Goal: Ask a question: Seek information or help from site administrators or community

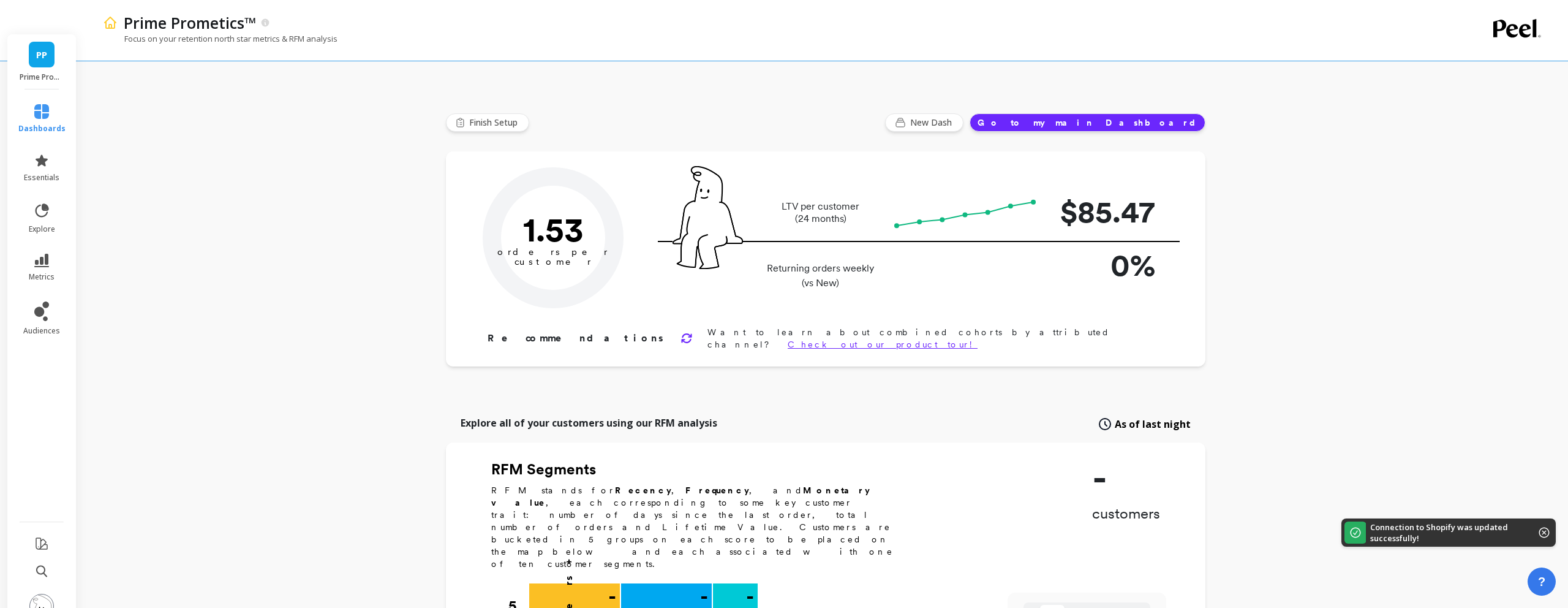
type input "Champions"
type input "102675"
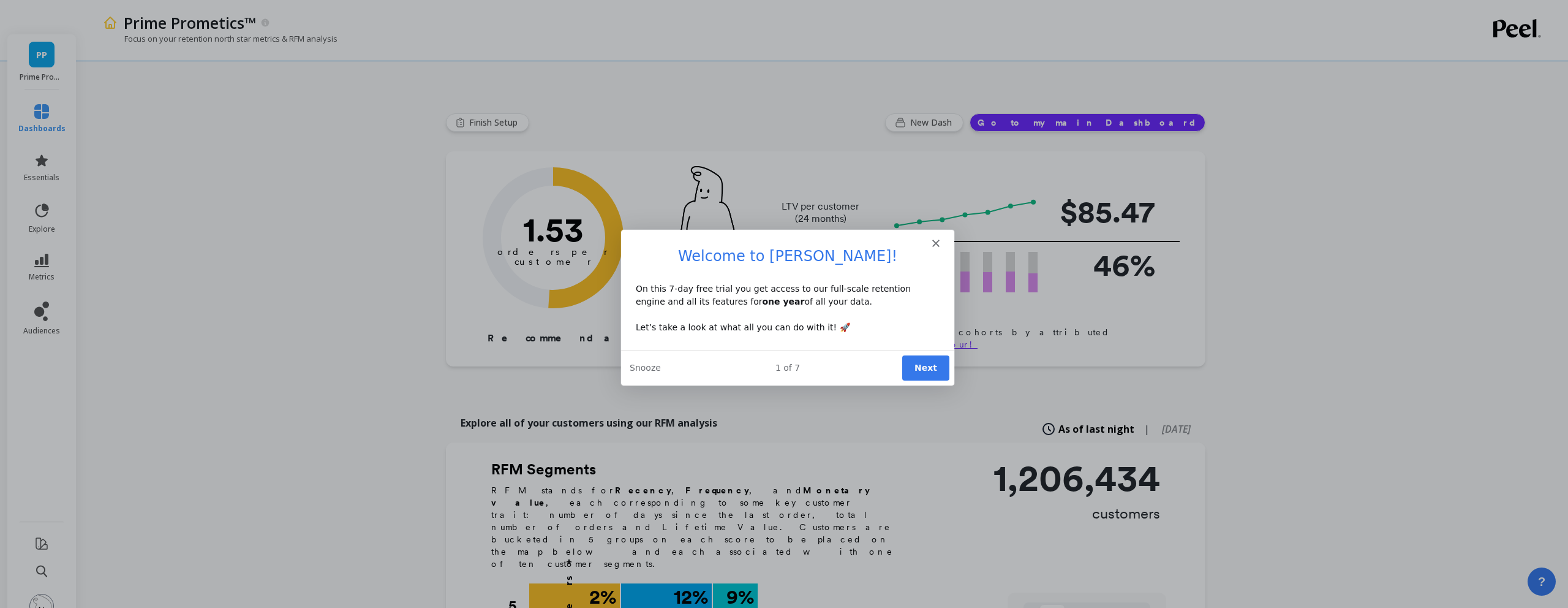
click at [933, 244] on polygon "Close" at bounding box center [935, 242] width 7 height 7
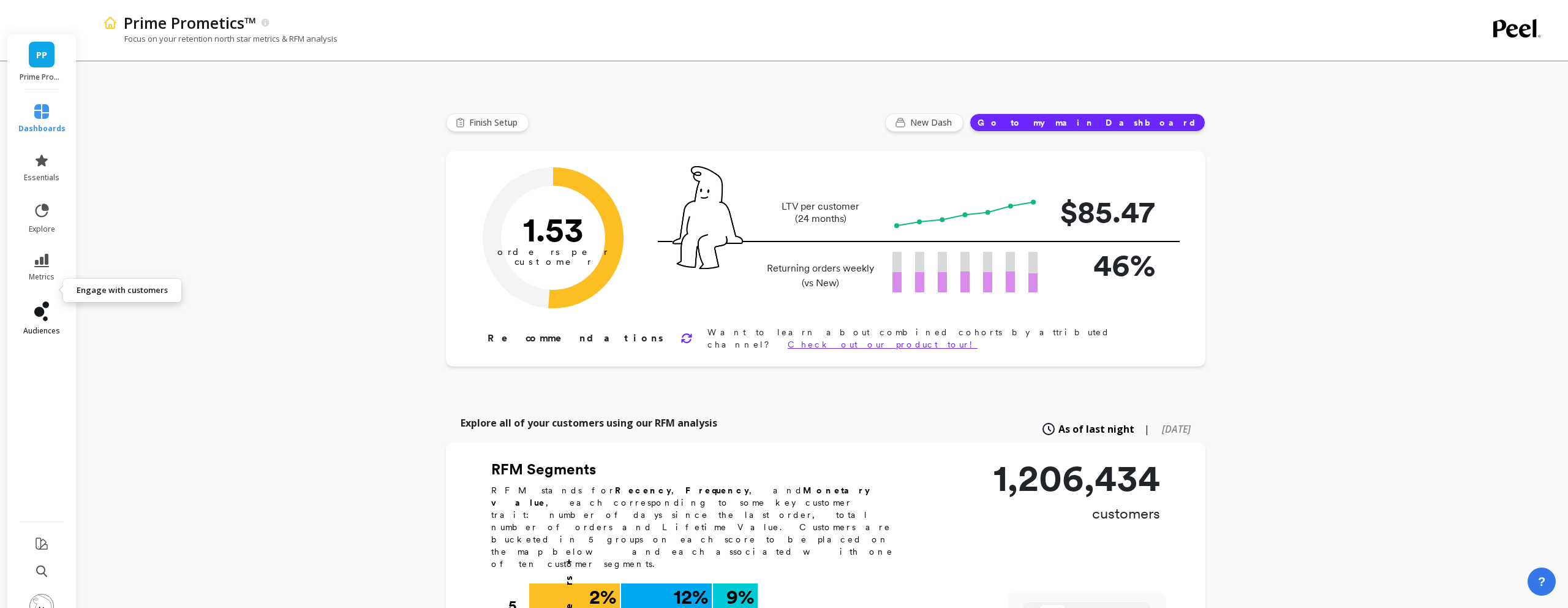
click at [31, 326] on span "audiences" at bounding box center [41, 330] width 37 height 10
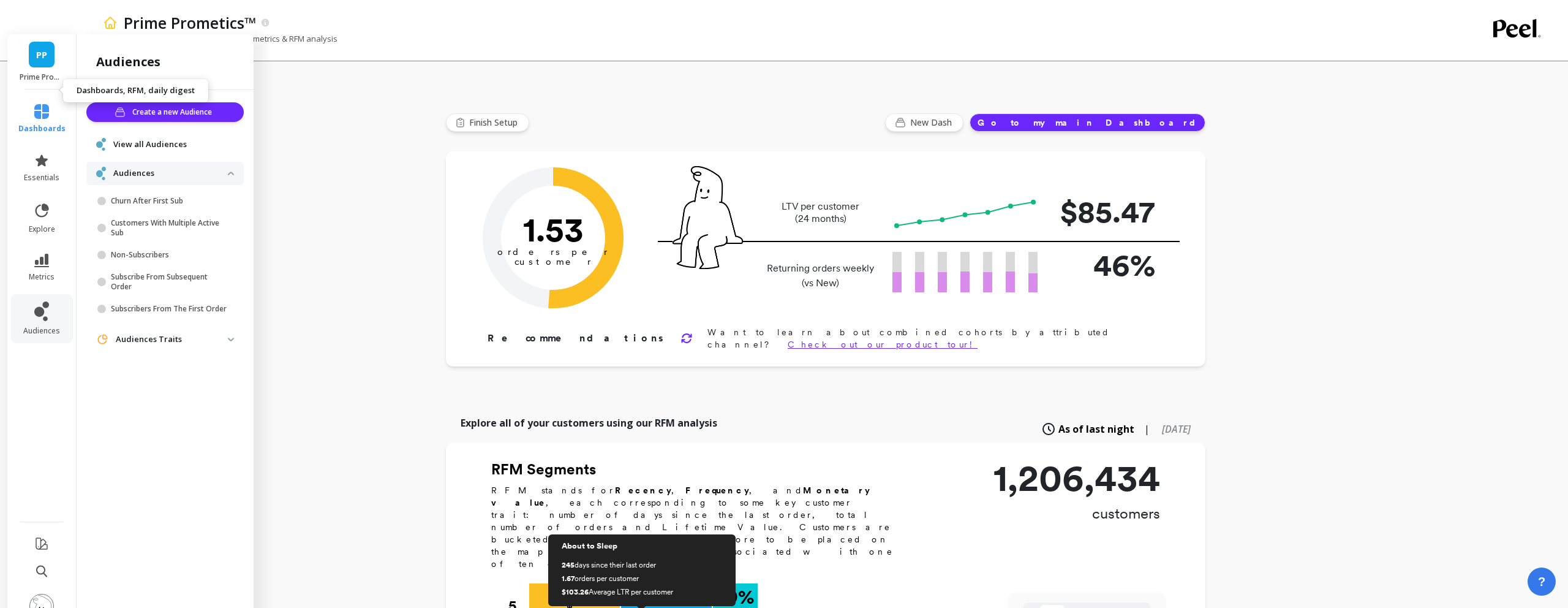
click at [33, 123] on span "dashboards" at bounding box center [42, 128] width 47 height 10
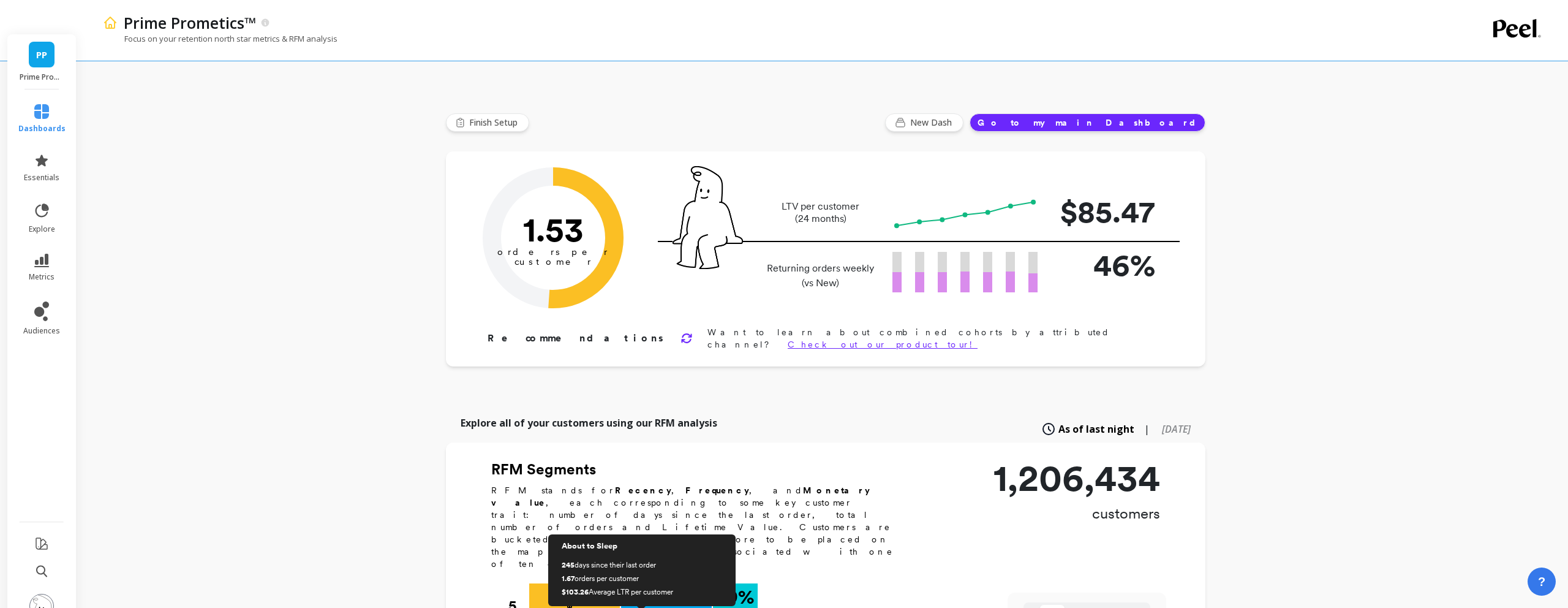
click at [47, 559] on li at bounding box center [41, 571] width 71 height 26
click at [40, 565] on icon at bounding box center [41, 571] width 11 height 12
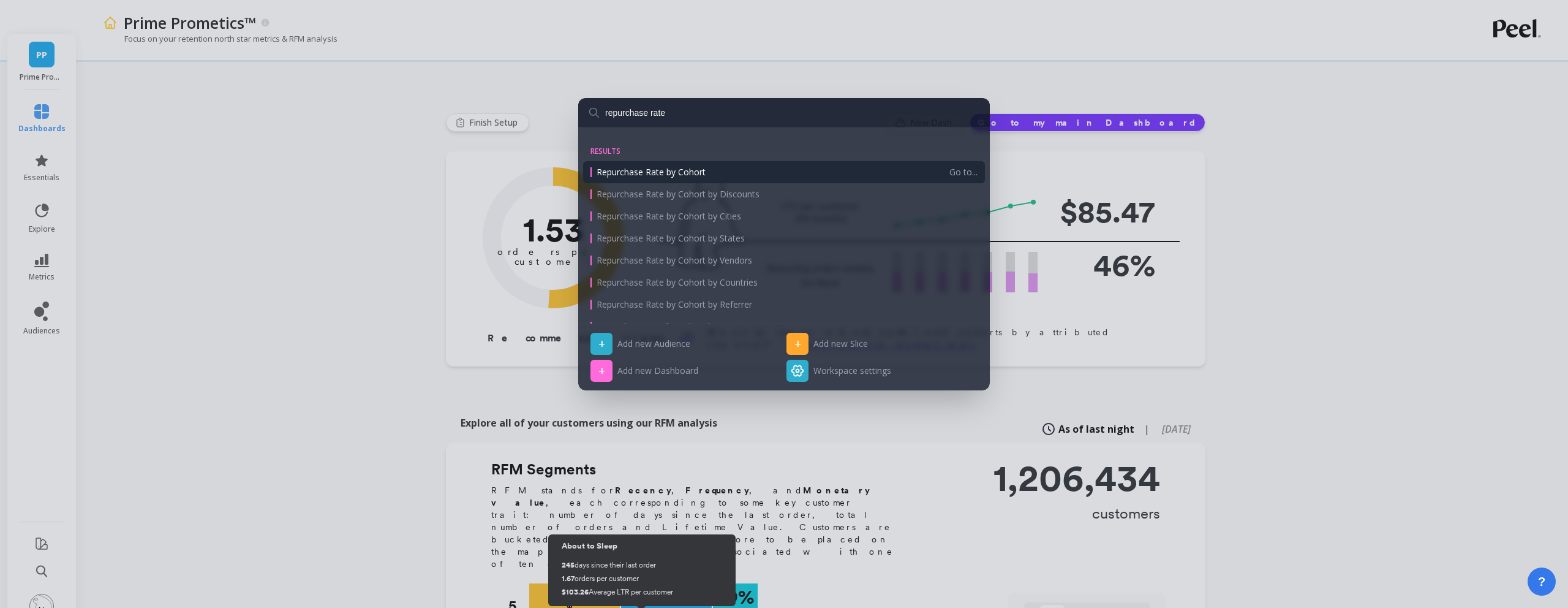
type input "repurchase rate"
click at [745, 174] on div "Repurchase Rate by Cohort" at bounding box center [770, 172] width 359 height 12
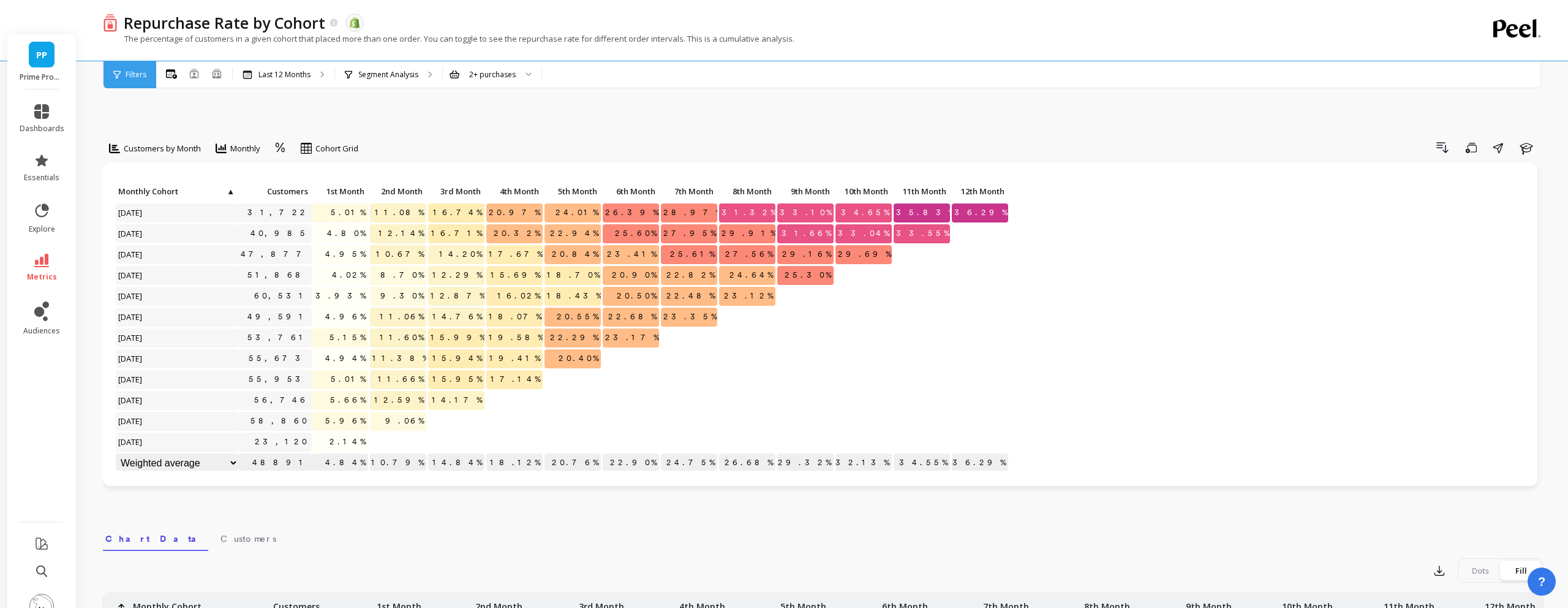
click at [136, 78] on span "Filters" at bounding box center [135, 75] width 21 height 10
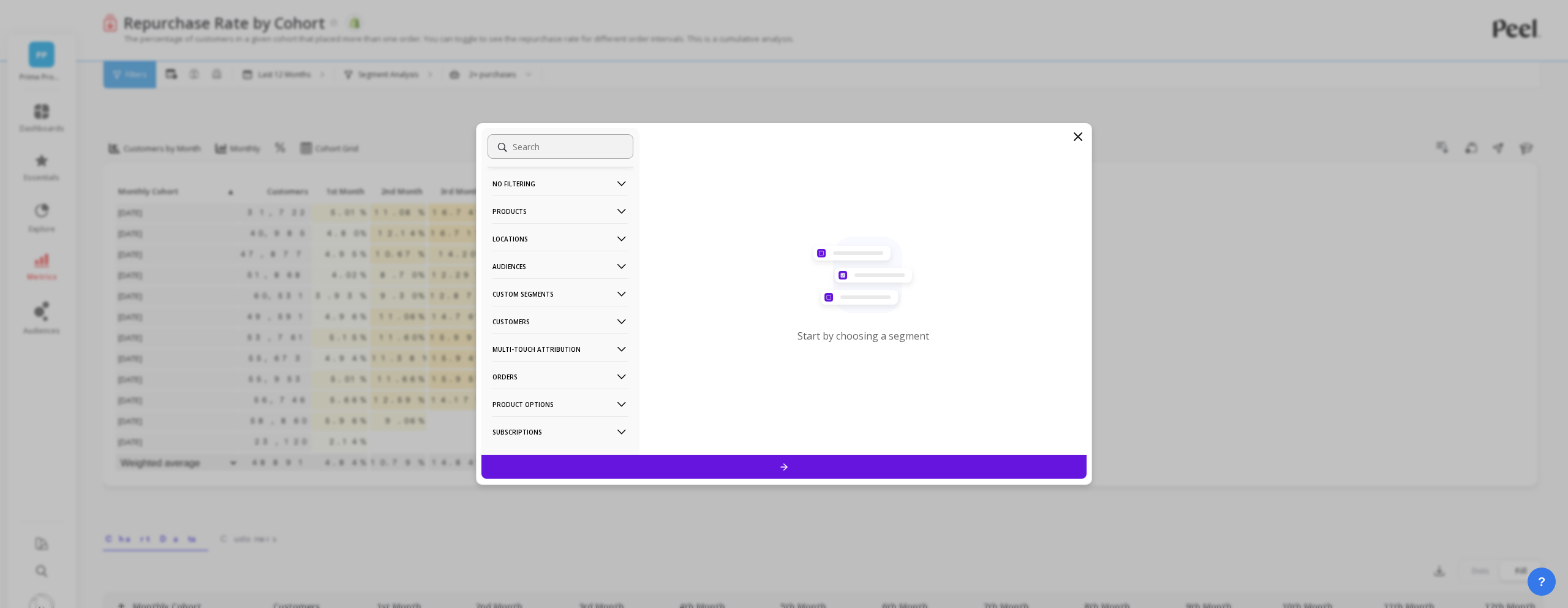
scroll to position [19, 0]
click at [587, 414] on p "Subscriptions" at bounding box center [560, 412] width 136 height 31
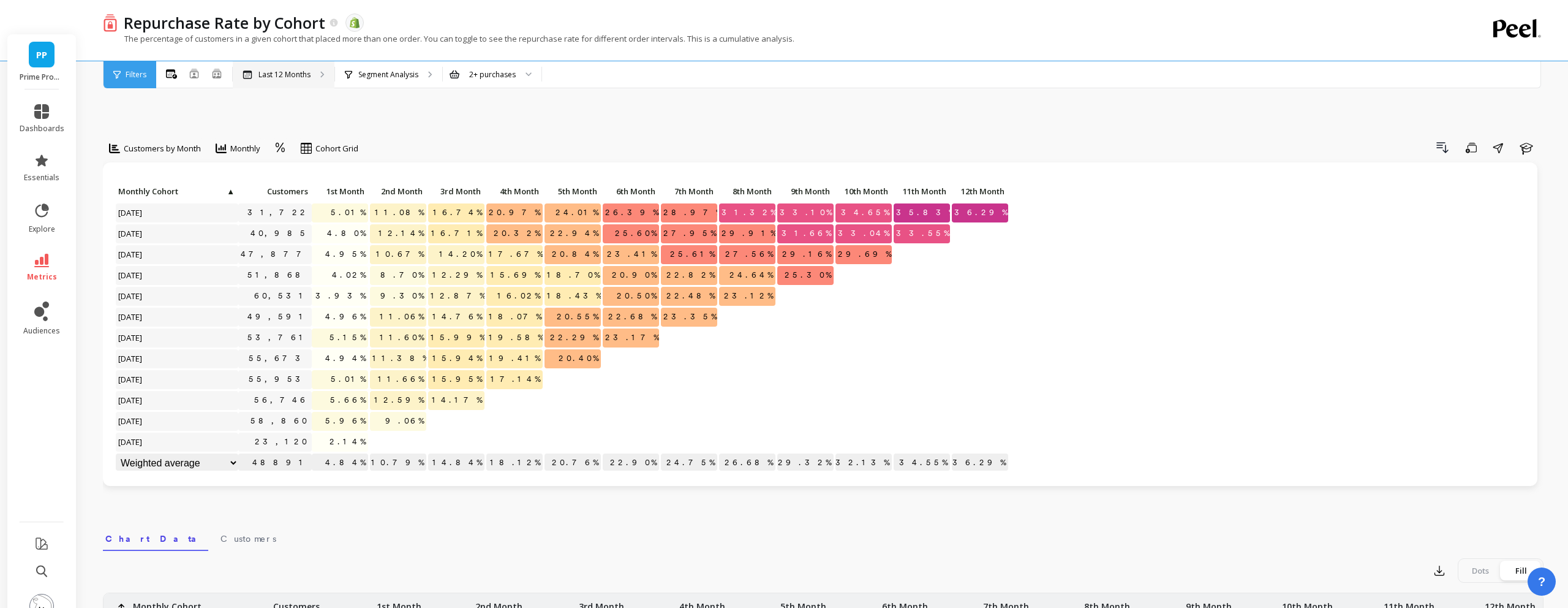
click at [282, 75] on p "Last 12 Months" at bounding box center [284, 75] width 52 height 10
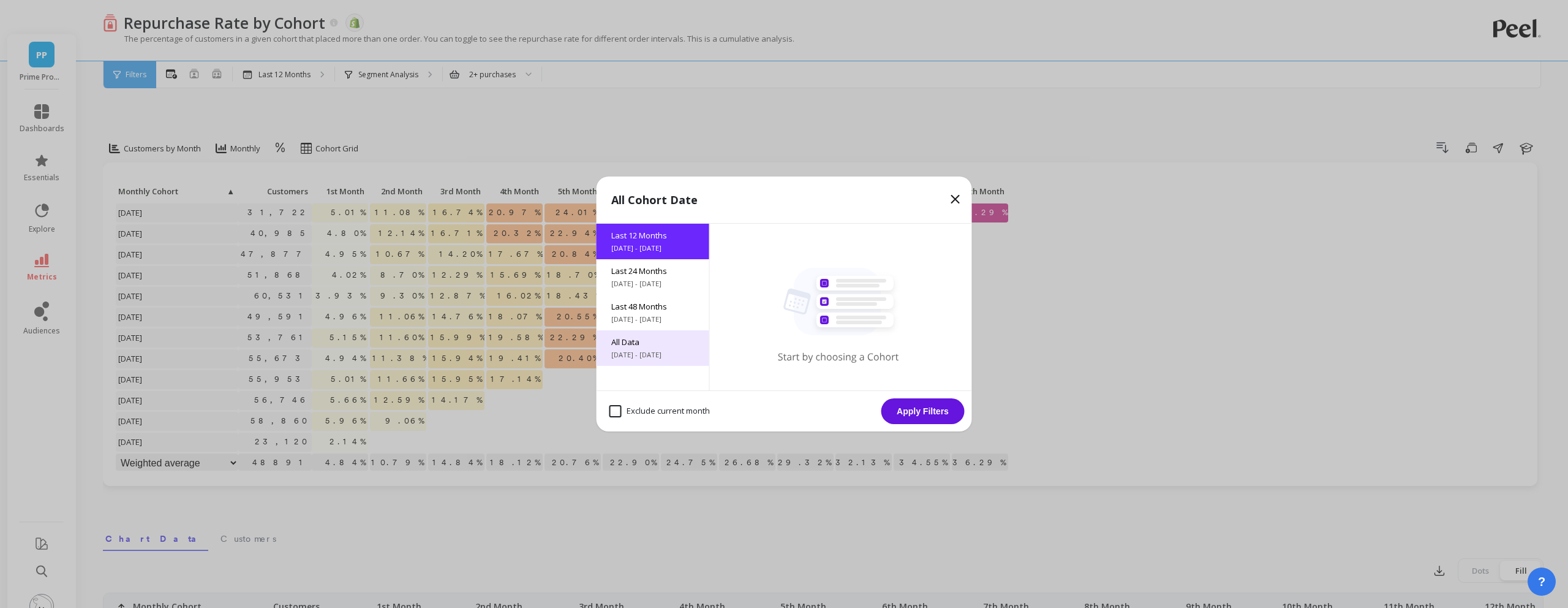
click at [663, 353] on span "[DATE] - [DATE]" at bounding box center [653, 354] width 83 height 10
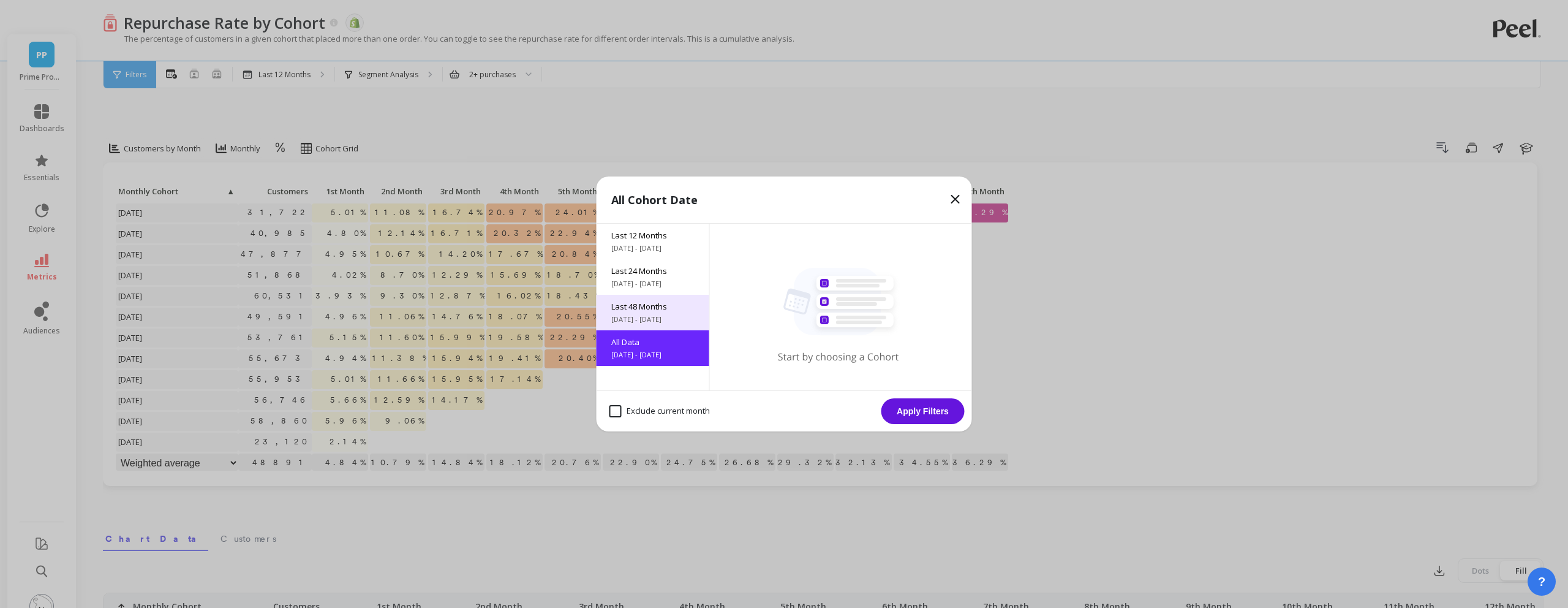
click at [643, 307] on span "Last 48 Months" at bounding box center [653, 306] width 83 height 11
click at [921, 401] on button "Apply Filters" at bounding box center [923, 411] width 83 height 26
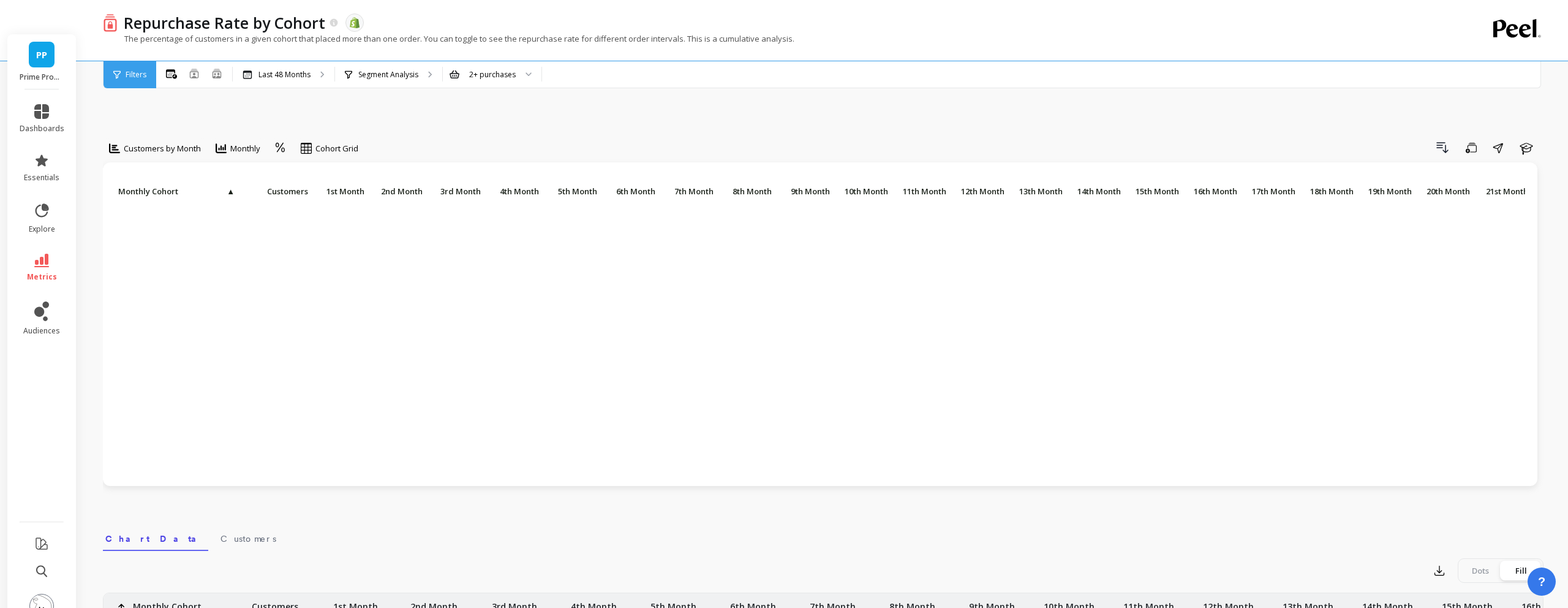
scroll to position [0, 0]
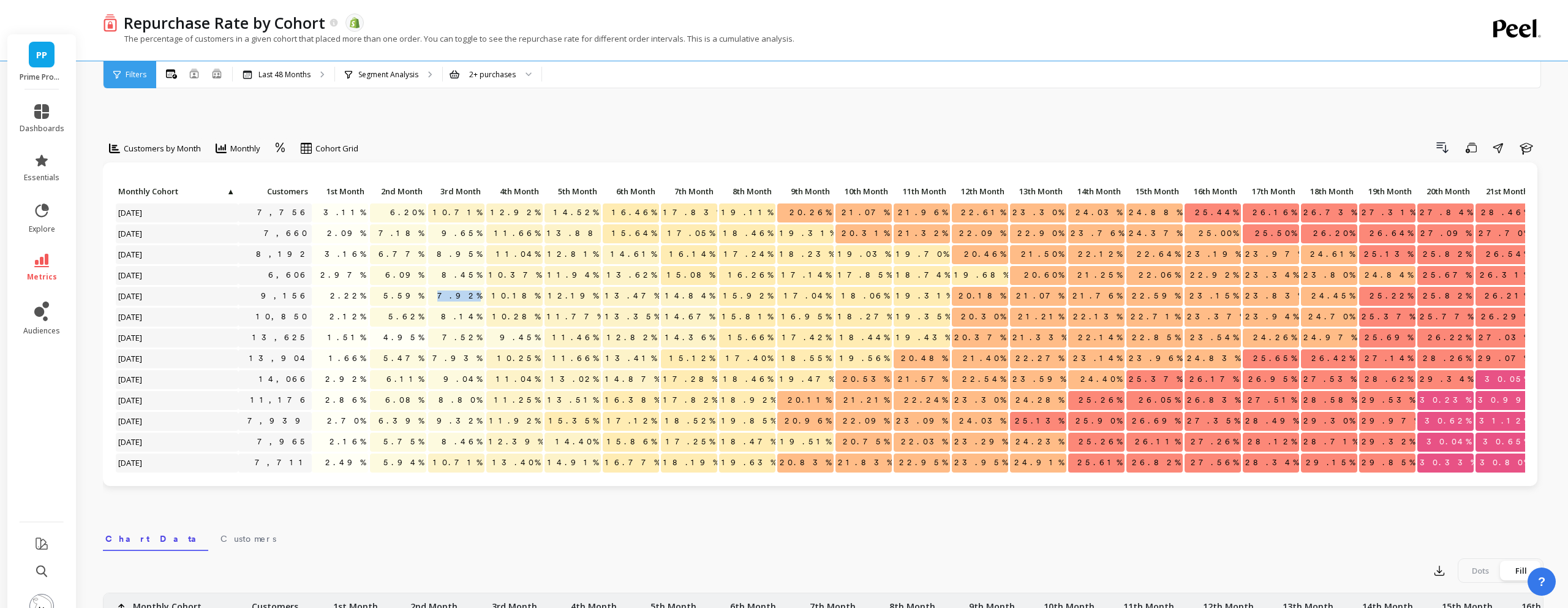
drag, startPoint x: 482, startPoint y: 268, endPoint x: 453, endPoint y: 266, distance: 29.1
click at [453, 287] on p "7.92%" at bounding box center [456, 296] width 56 height 19
copy span "7.92%"
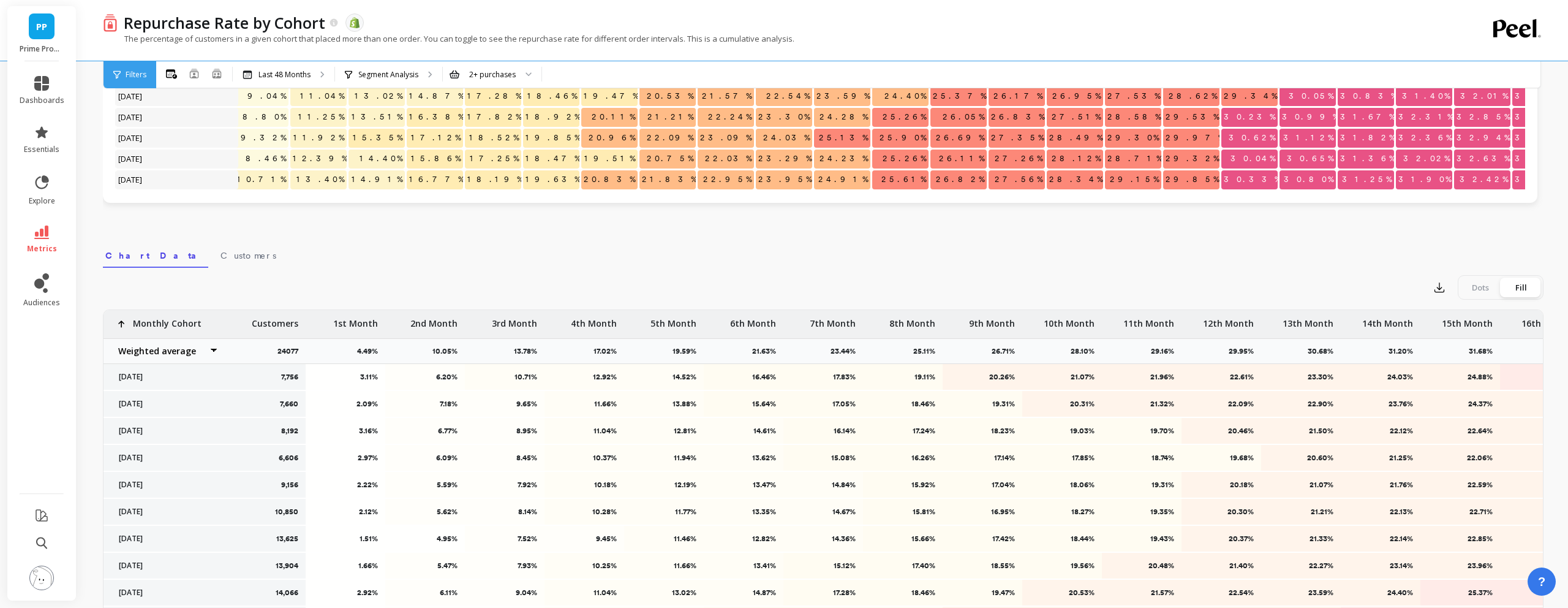
scroll to position [293, 0]
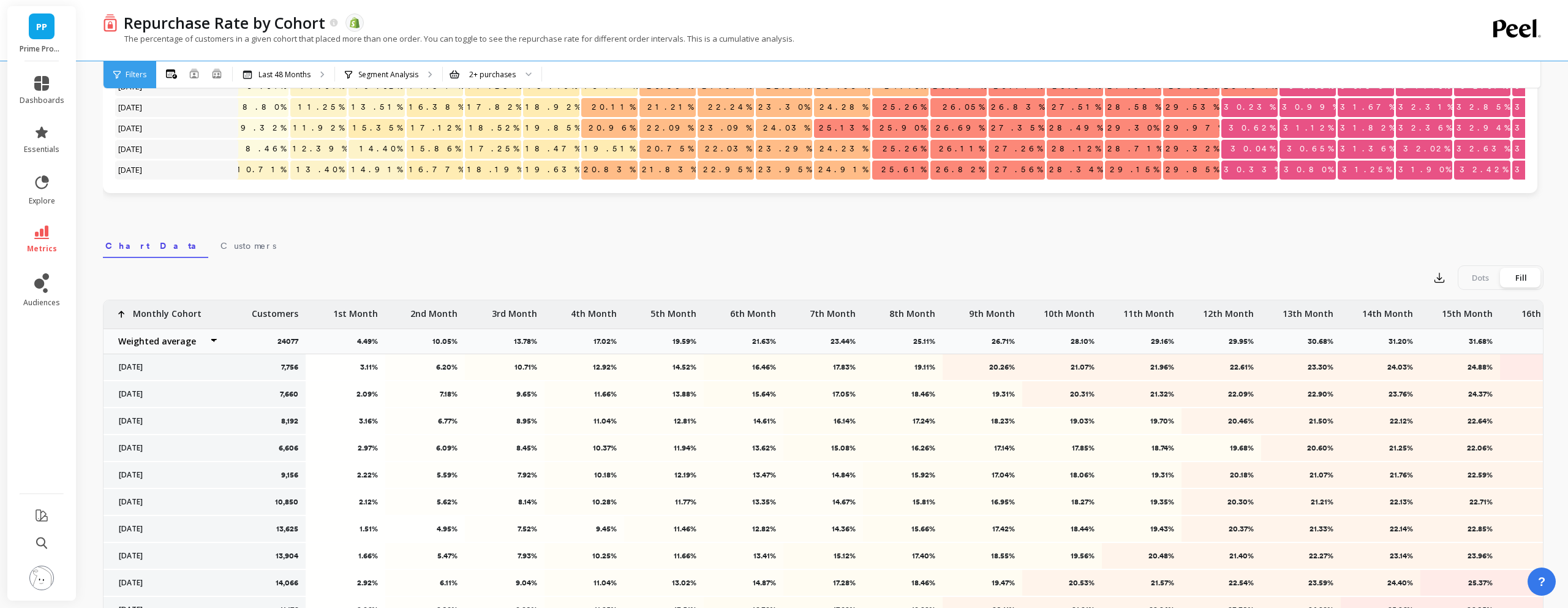
click at [214, 329] on select "Weighted average Weighted average excl. current month Sum Max Min" at bounding box center [165, 341] width 123 height 25
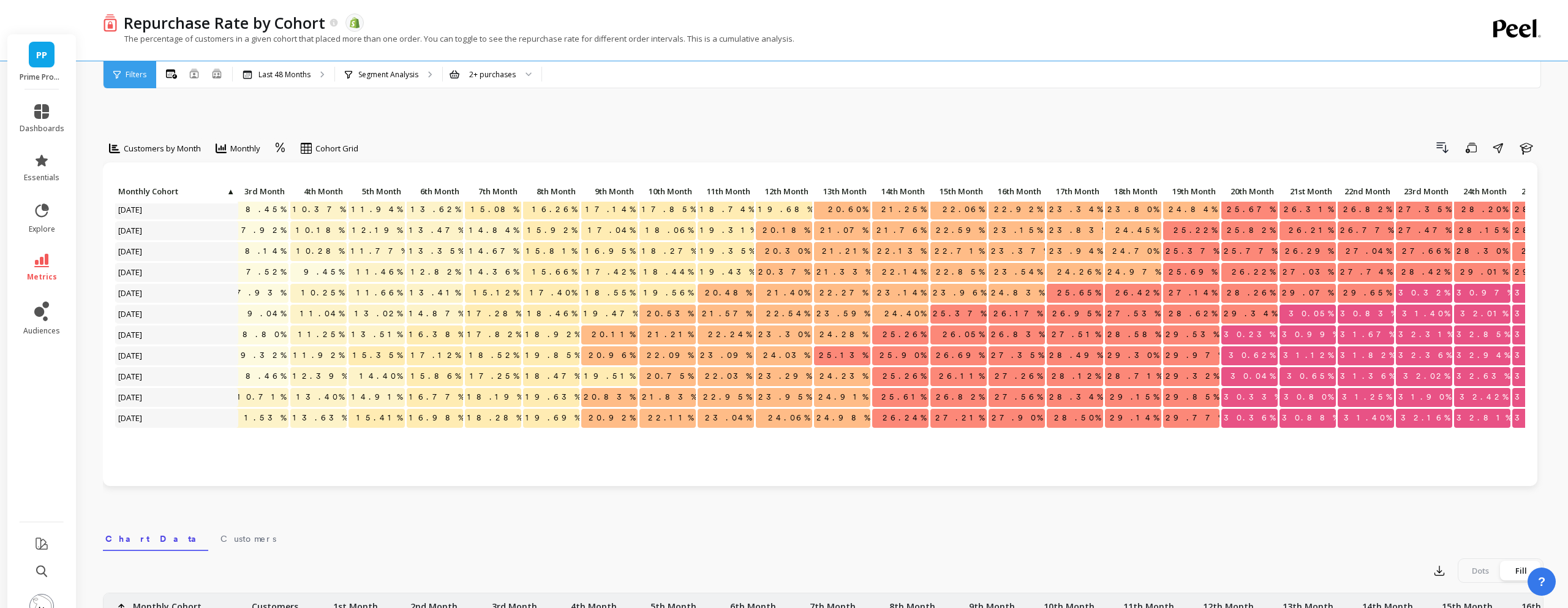
scroll to position [0, 196]
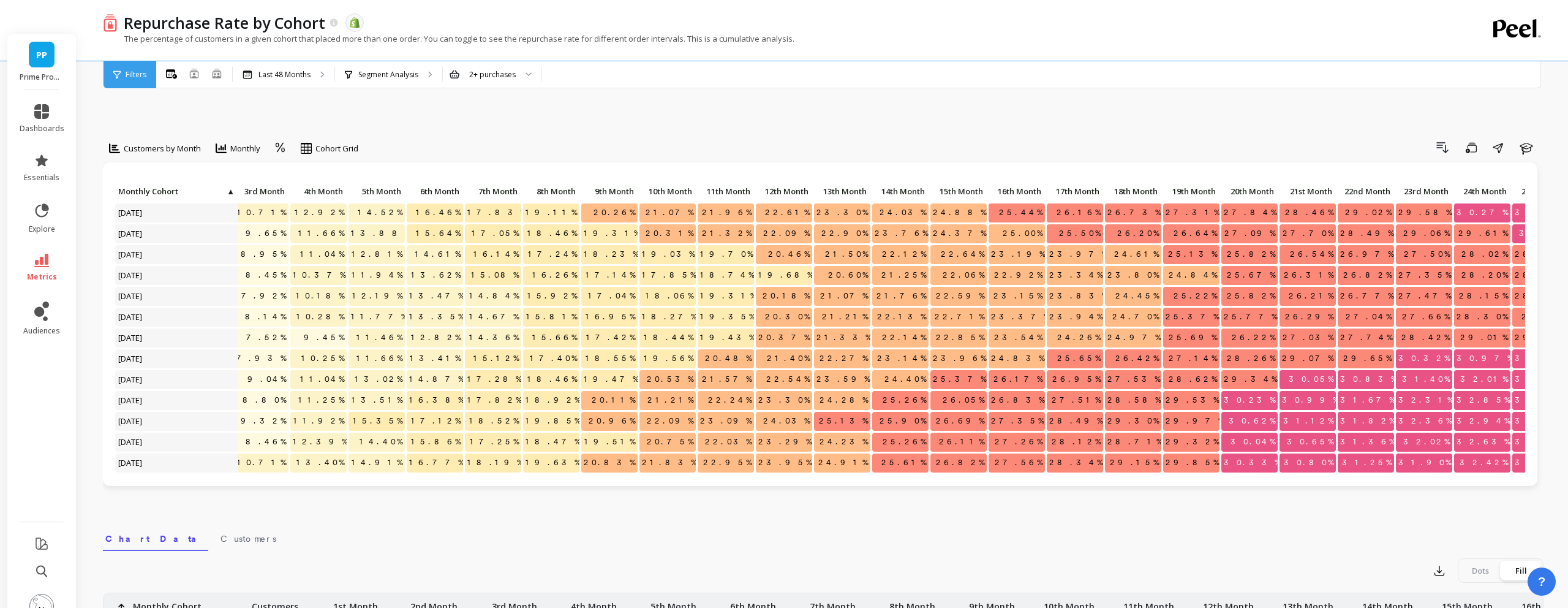
click at [33, 559] on li at bounding box center [42, 571] width 69 height 26
click at [41, 565] on icon at bounding box center [41, 571] width 11 height 12
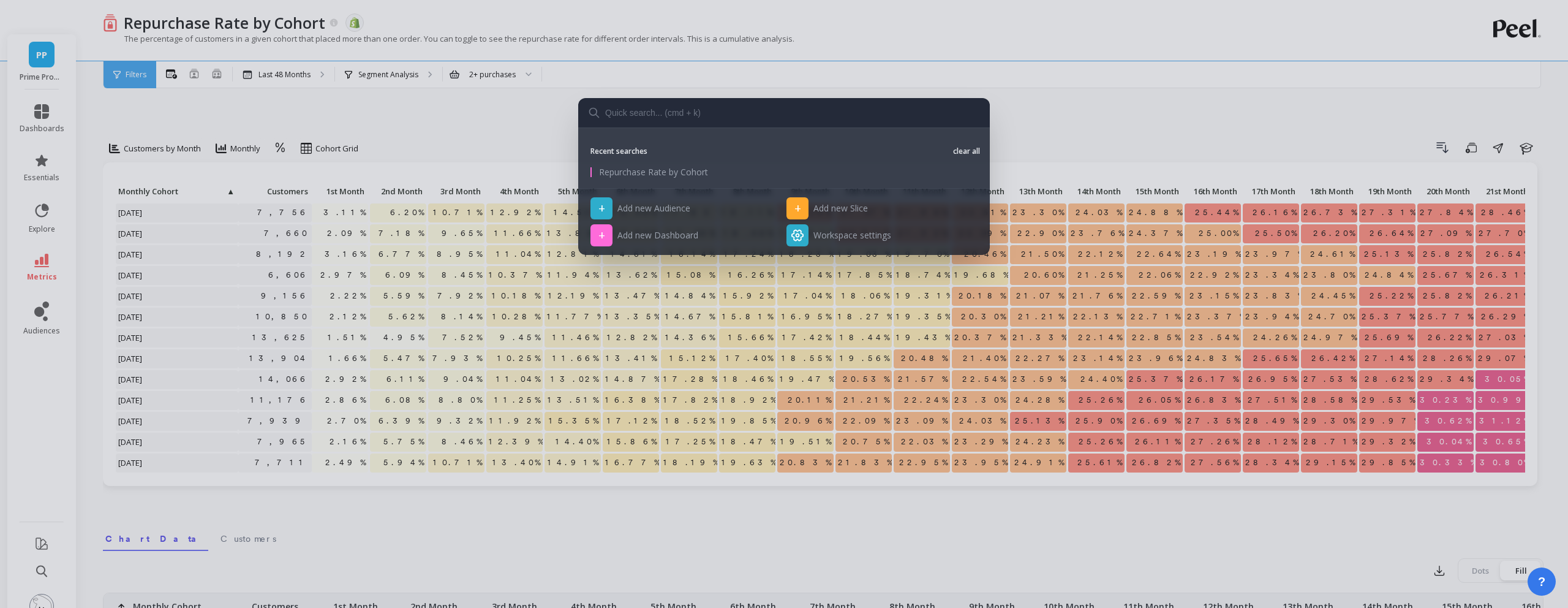
click at [44, 543] on div "Recent searches clear all Repurchase Rate by Cohort + Add new Audience + Add ne…" at bounding box center [784, 304] width 1568 height 608
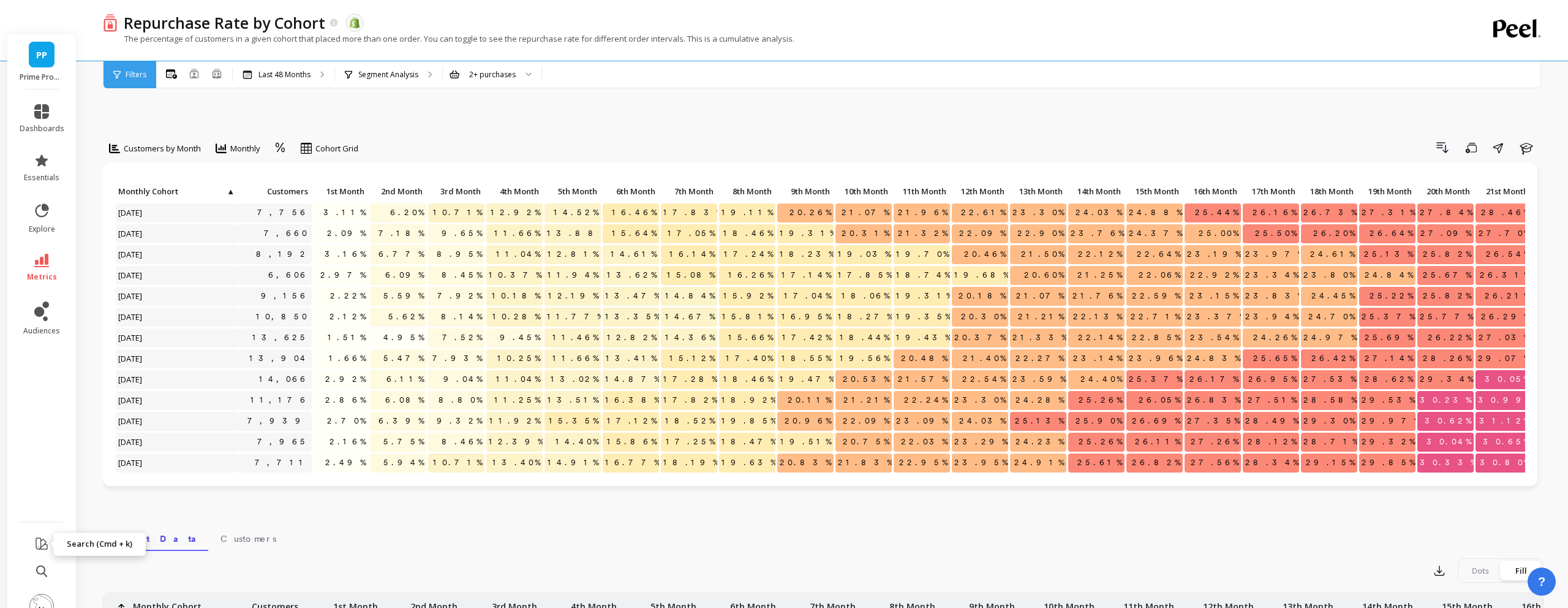
click at [45, 565] on icon at bounding box center [41, 571] width 11 height 12
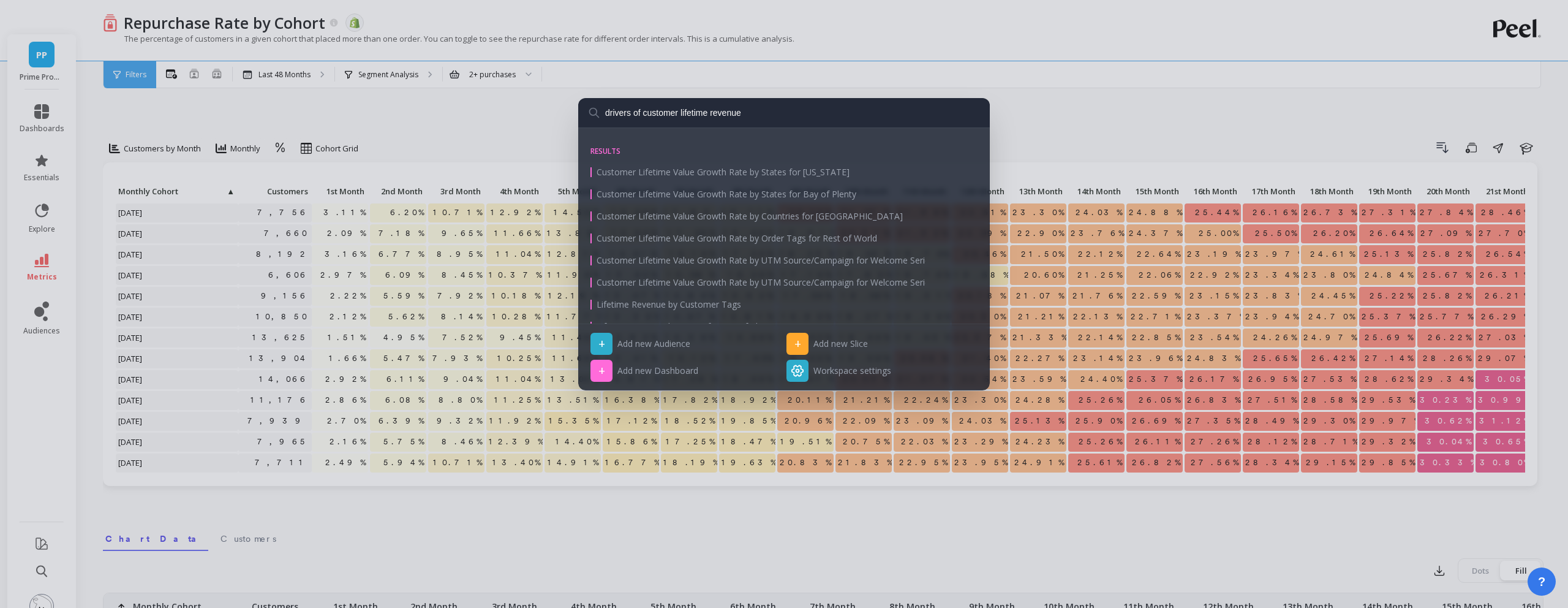
click at [727, 112] on input "drivers of customer lifetime revenue" at bounding box center [784, 113] width 412 height 29
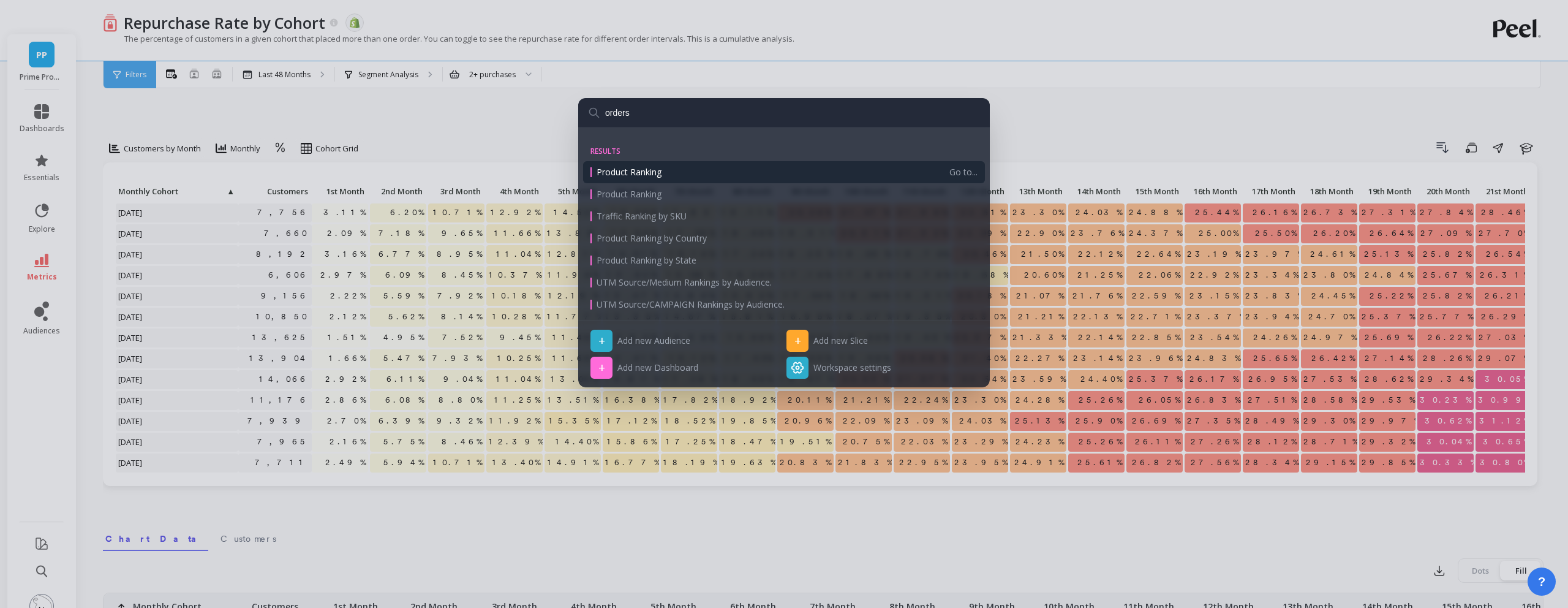
type input "orders per"
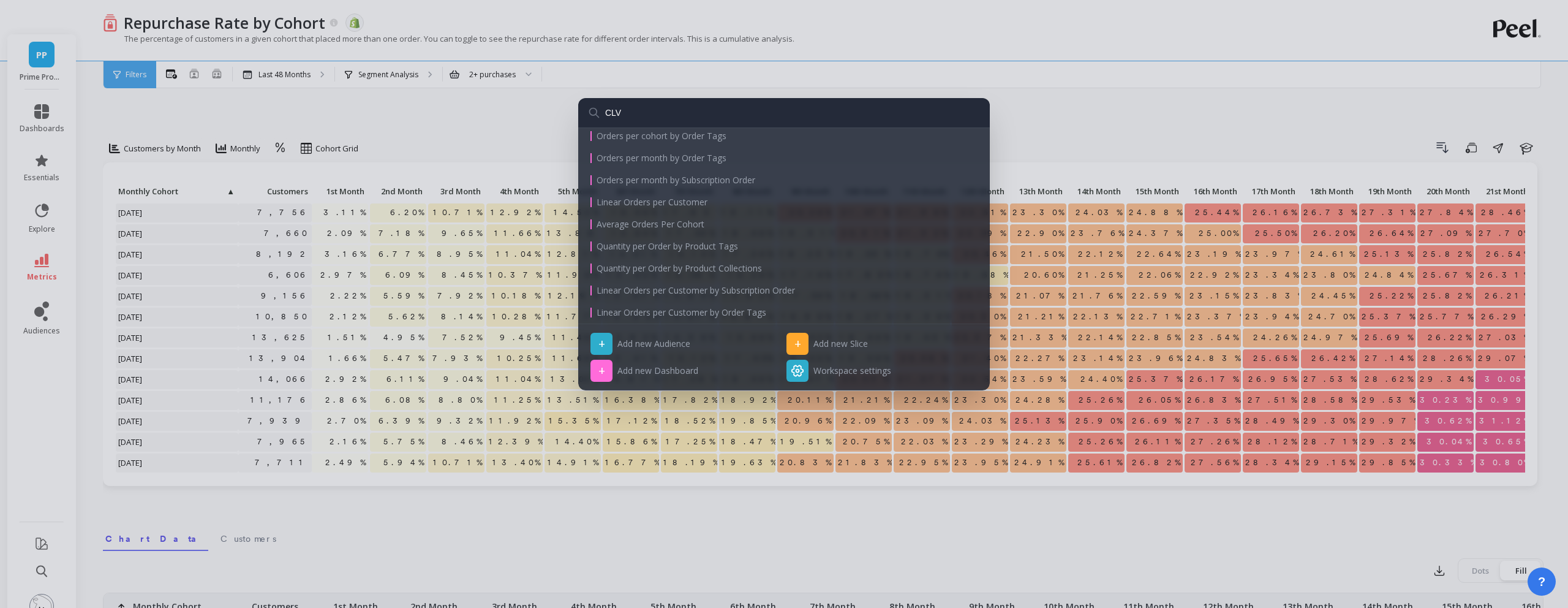
scroll to position [284, 0]
type input "customer livetime"
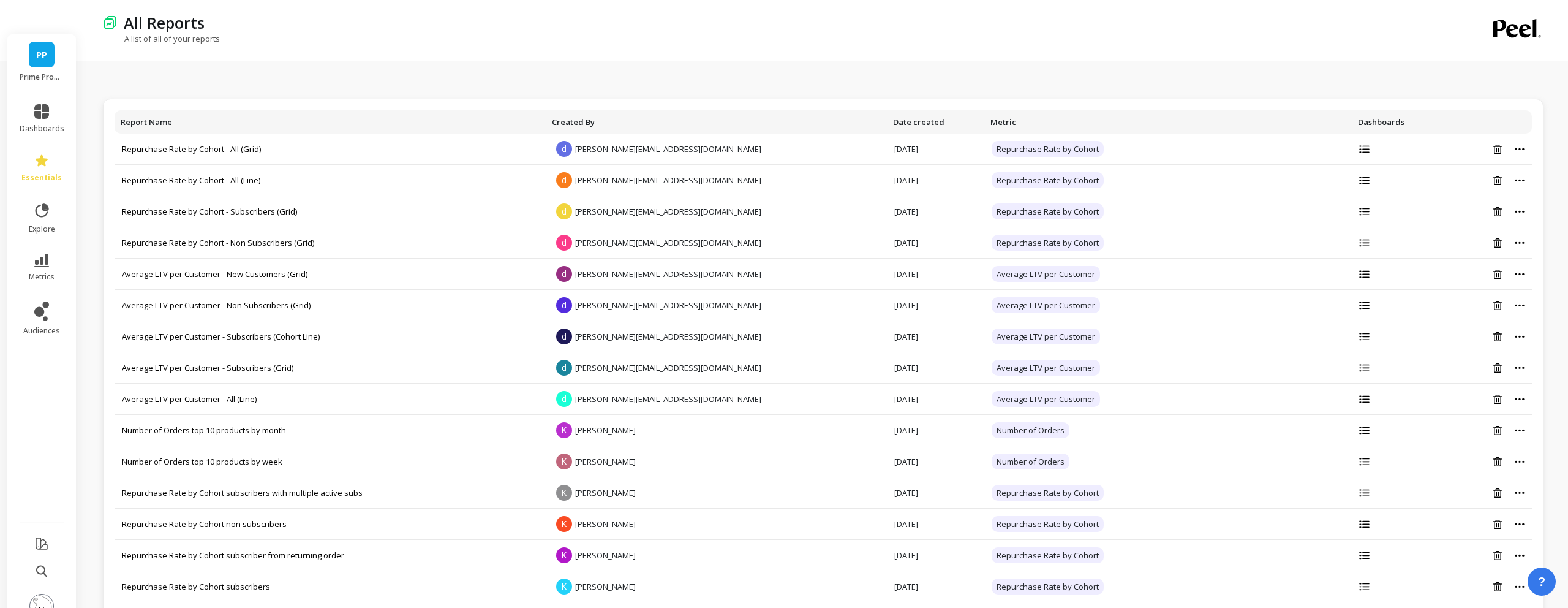
click at [31, 41] on link "PP" at bounding box center [41, 54] width 26 height 26
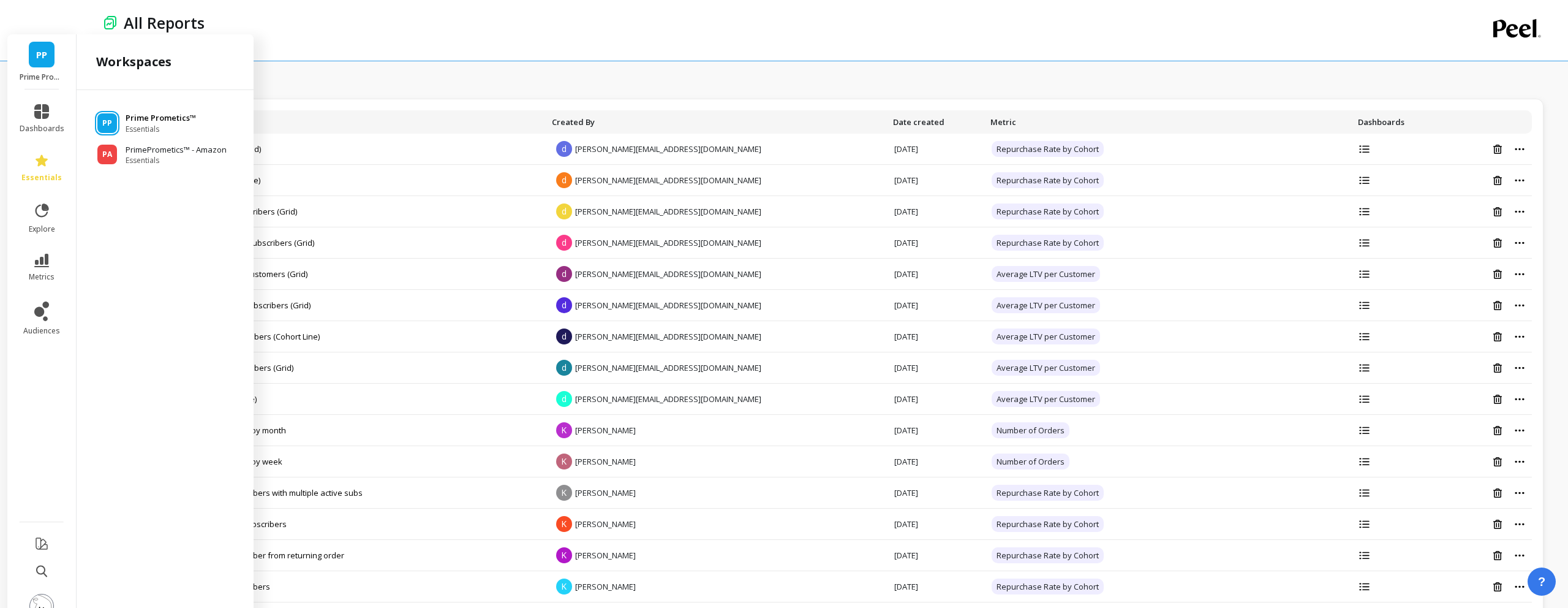
click at [163, 124] on span "Essentials" at bounding box center [161, 129] width 71 height 10
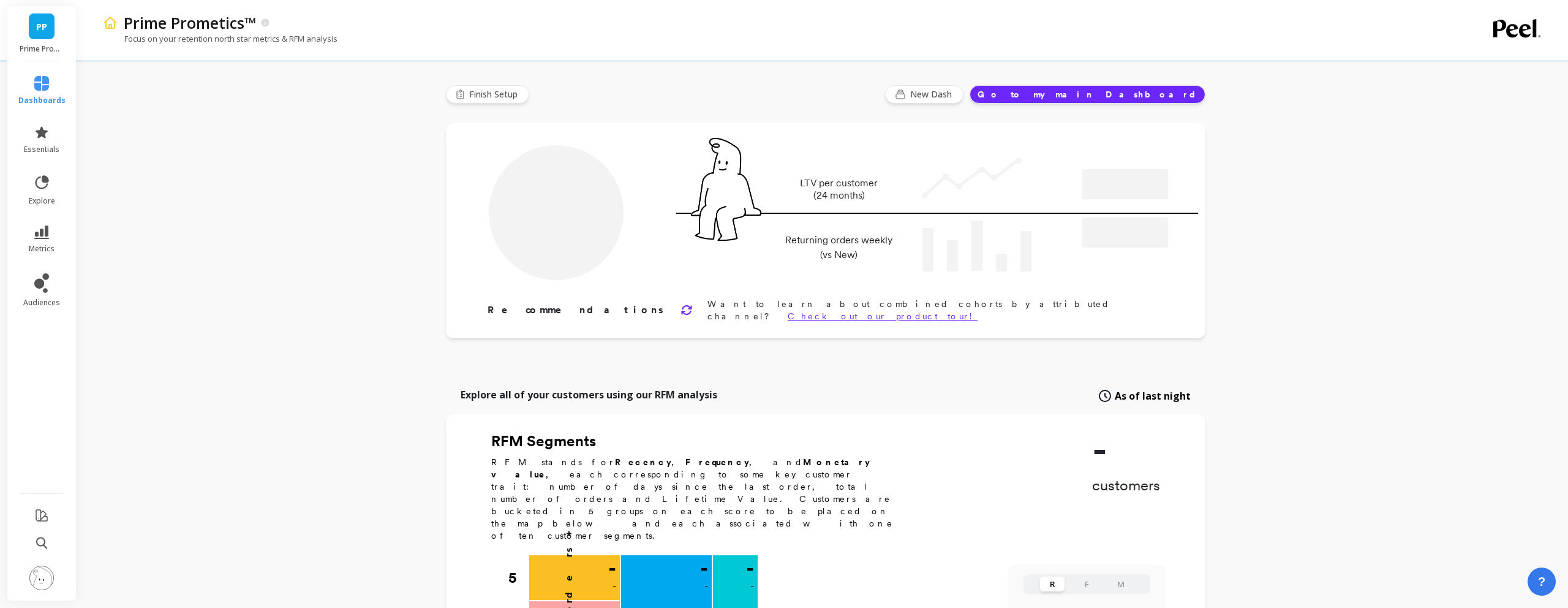
type input "Champions"
type input "102675"
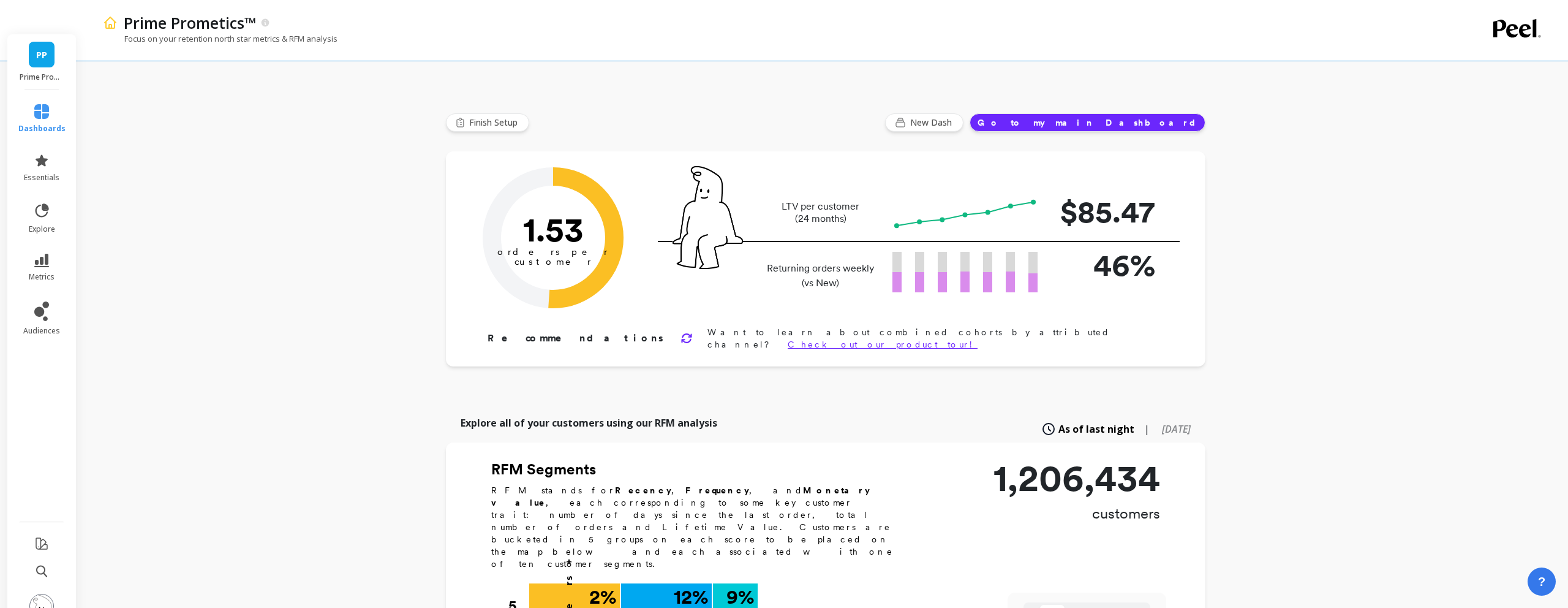
click at [57, 37] on div "PP Prime Prometics™" at bounding box center [41, 61] width 69 height 55
click at [37, 48] on span "PP" at bounding box center [41, 55] width 11 height 14
click at [137, 156] on span "Essentials" at bounding box center [179, 160] width 107 height 10
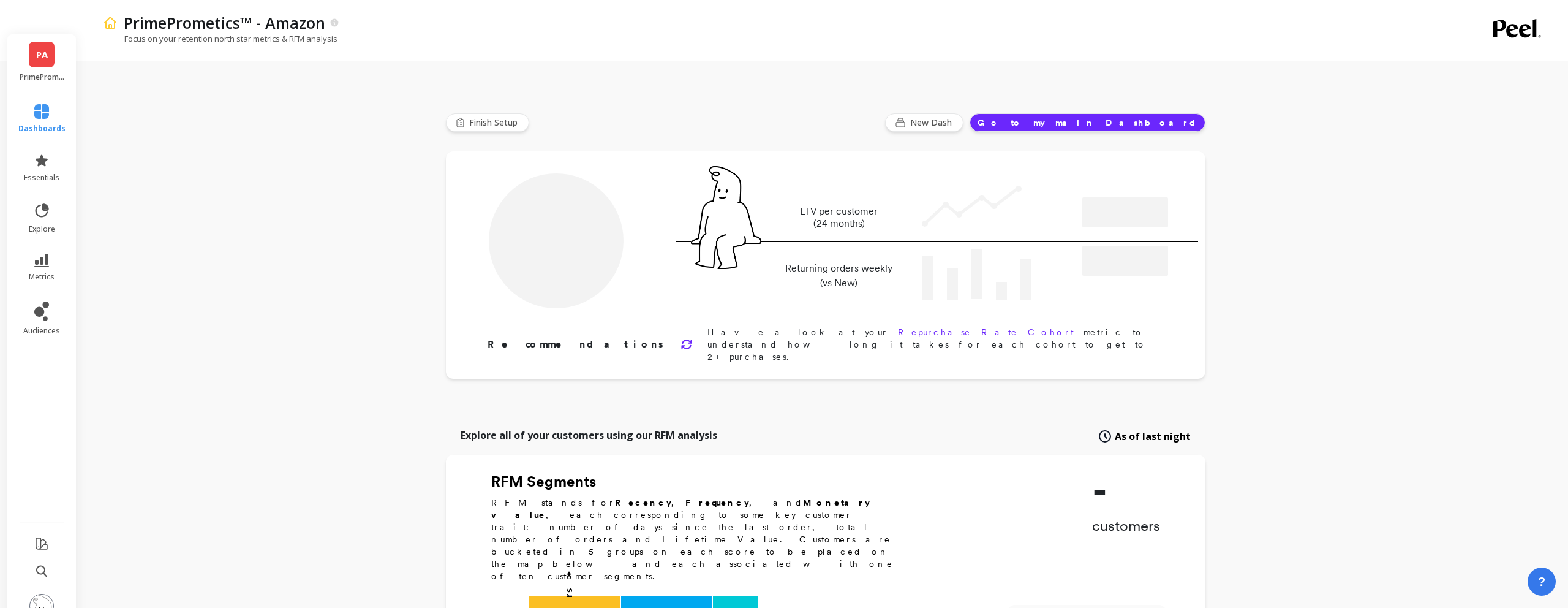
type input "Champions"
type input "45469"
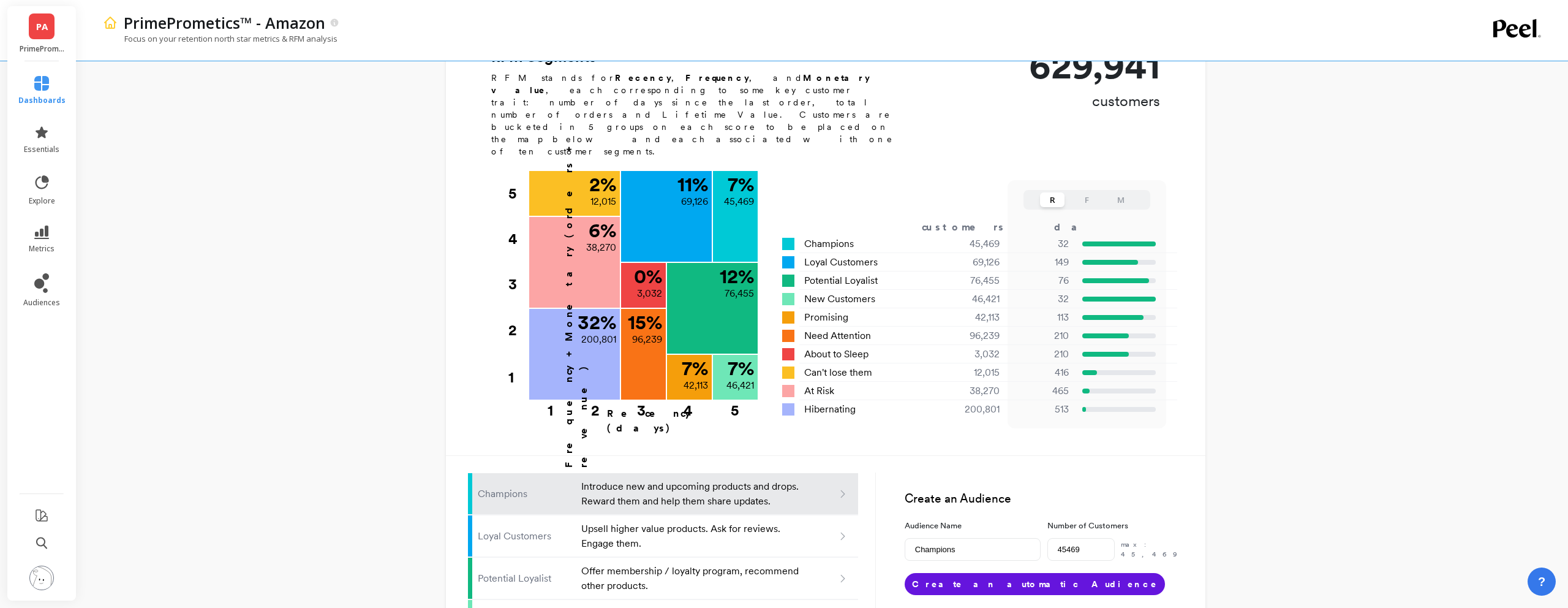
scroll to position [428, 0]
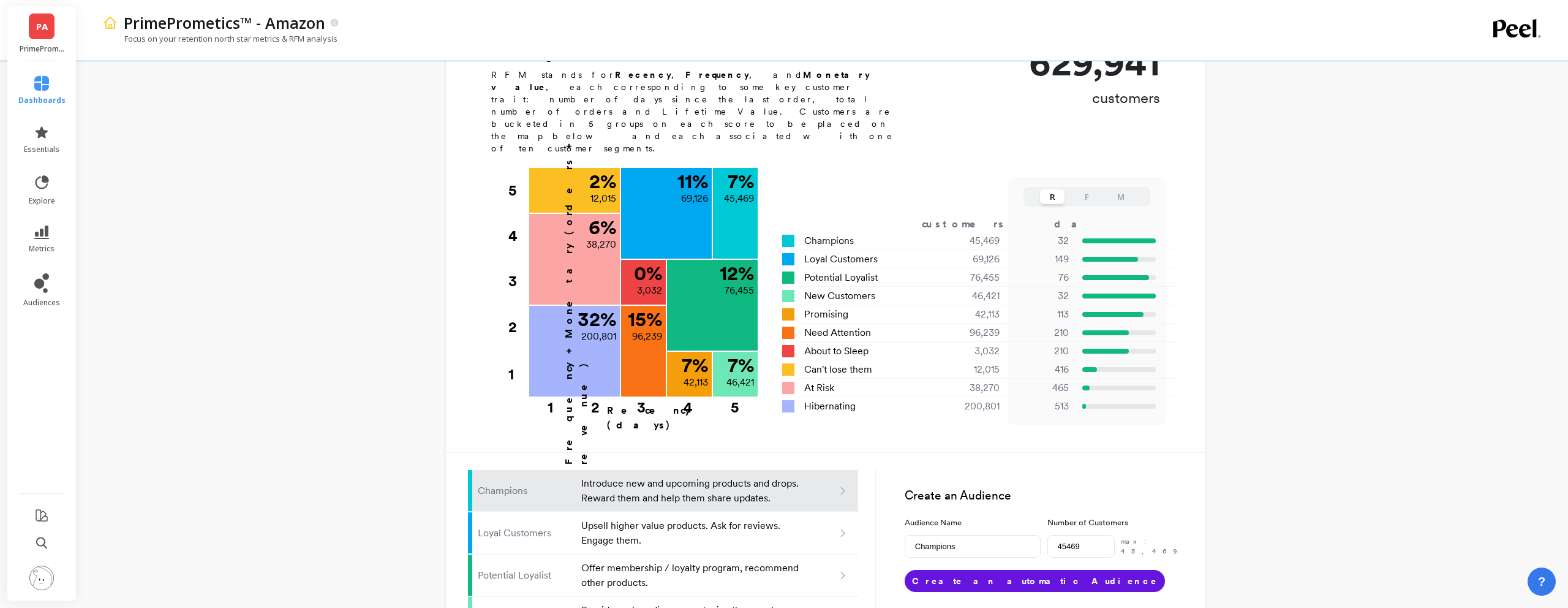
click at [49, 49] on p "PrimePrometics™ - Amazon" at bounding box center [41, 49] width 45 height 10
click at [41, 227] on icon at bounding box center [41, 232] width 15 height 13
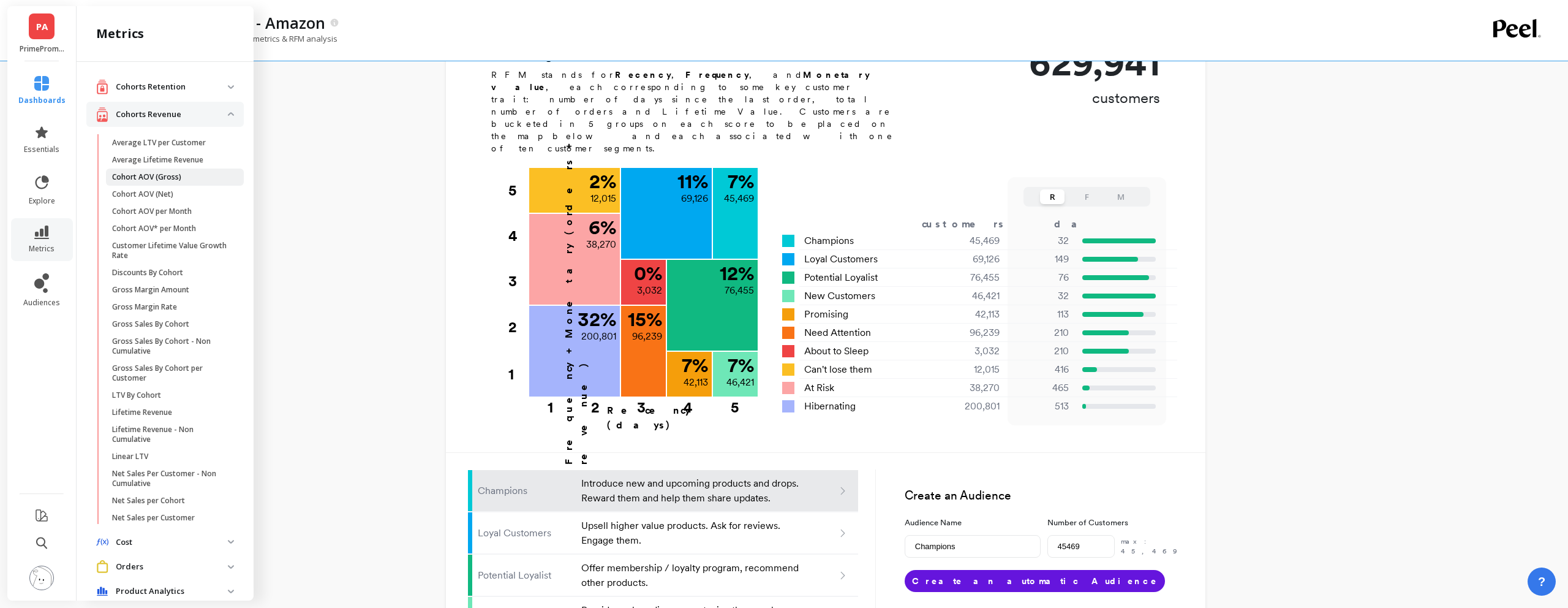
click at [179, 179] on p "Cohort AOV (Gross)" at bounding box center [147, 177] width 69 height 10
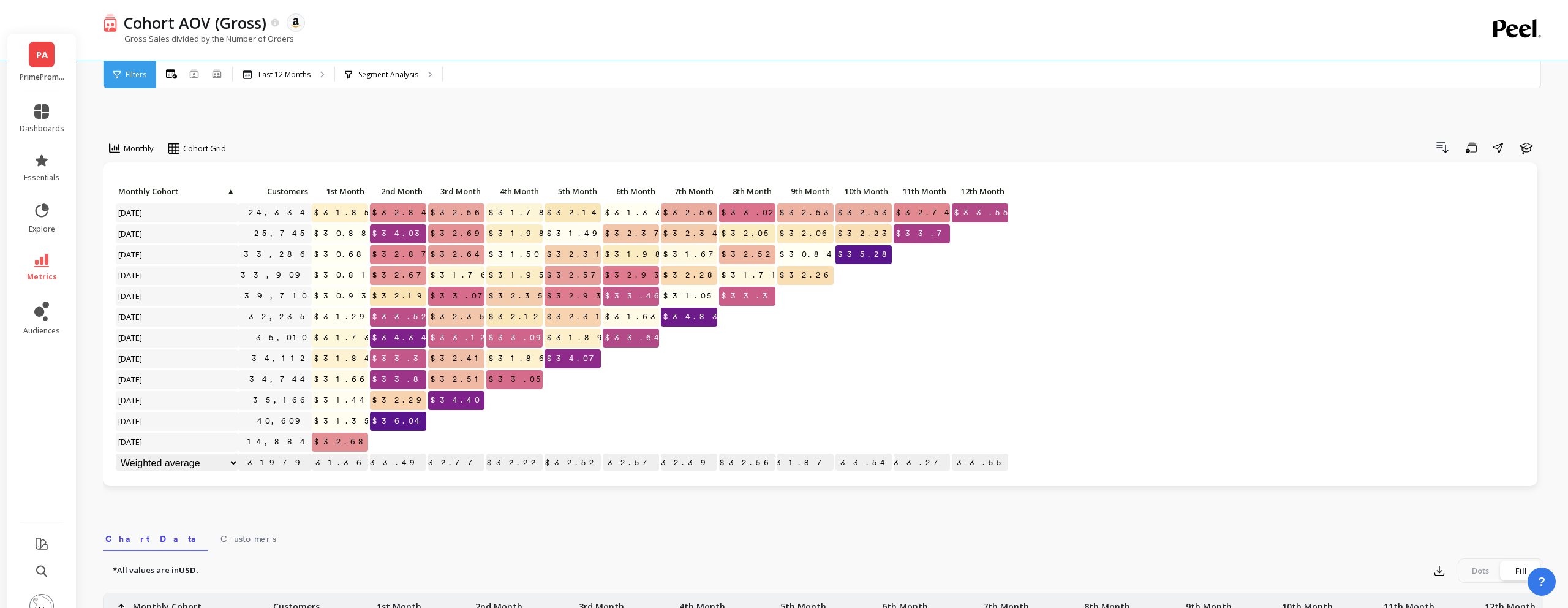
click at [47, 48] on span "PA" at bounding box center [41, 55] width 11 height 14
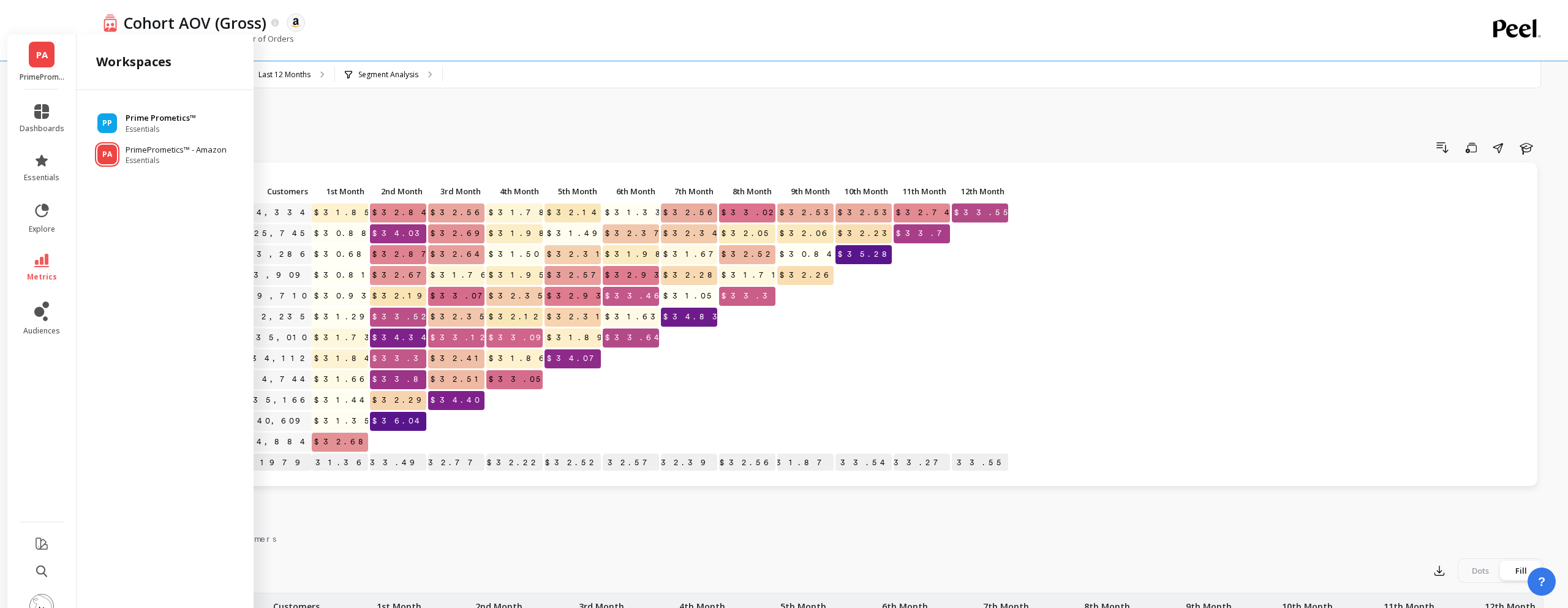
click at [132, 124] on span "Essentials" at bounding box center [161, 129] width 71 height 10
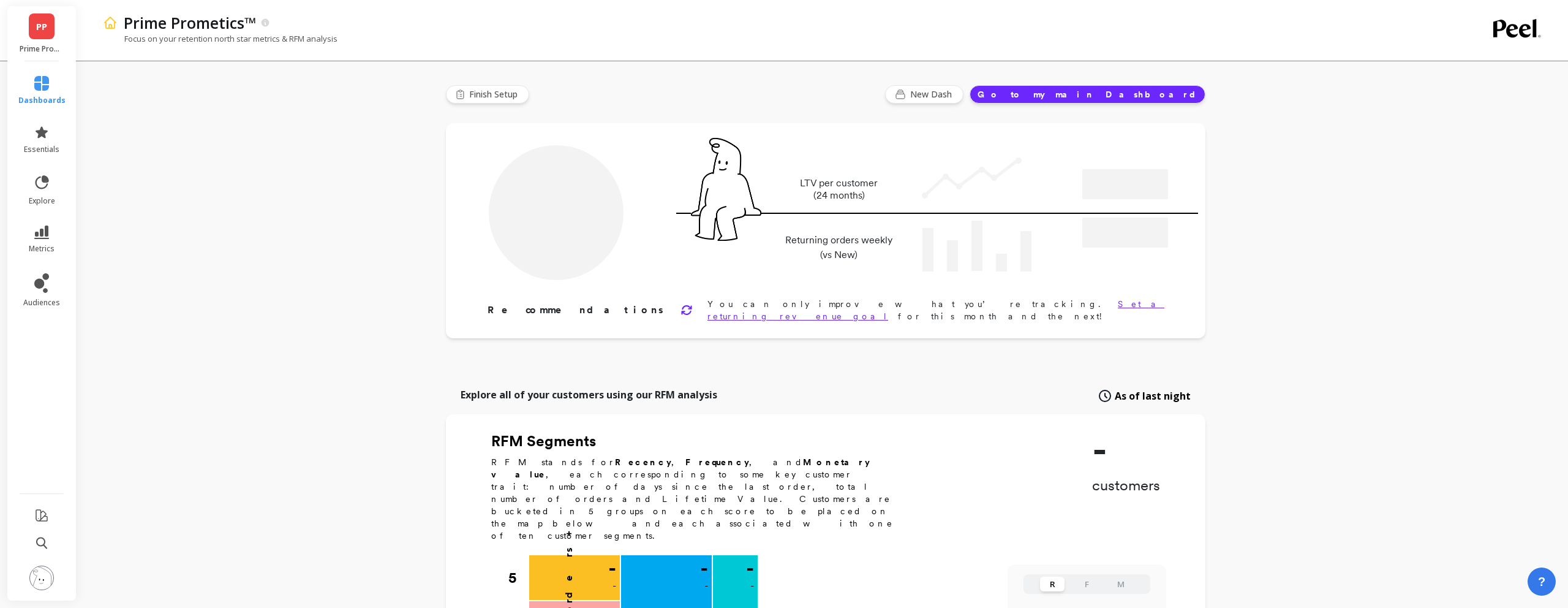
type input "Champions"
type input "102675"
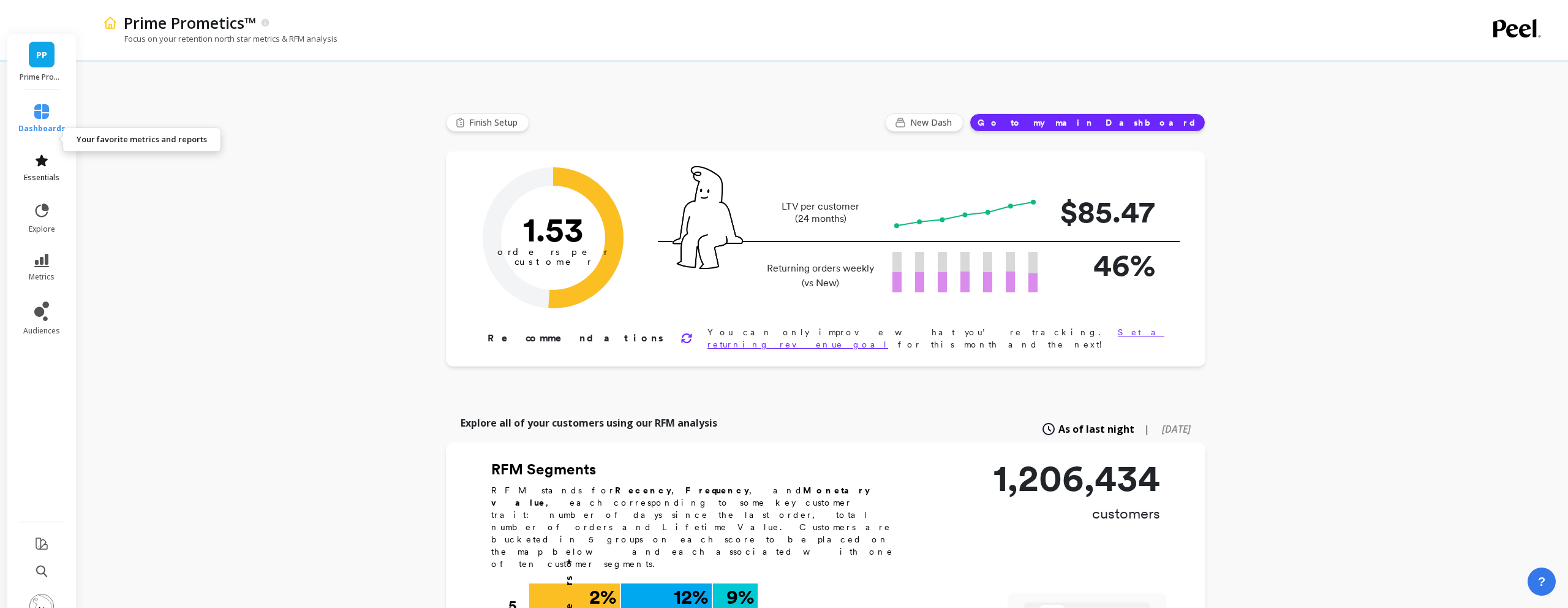
click at [52, 154] on link "essentials" at bounding box center [42, 168] width 47 height 29
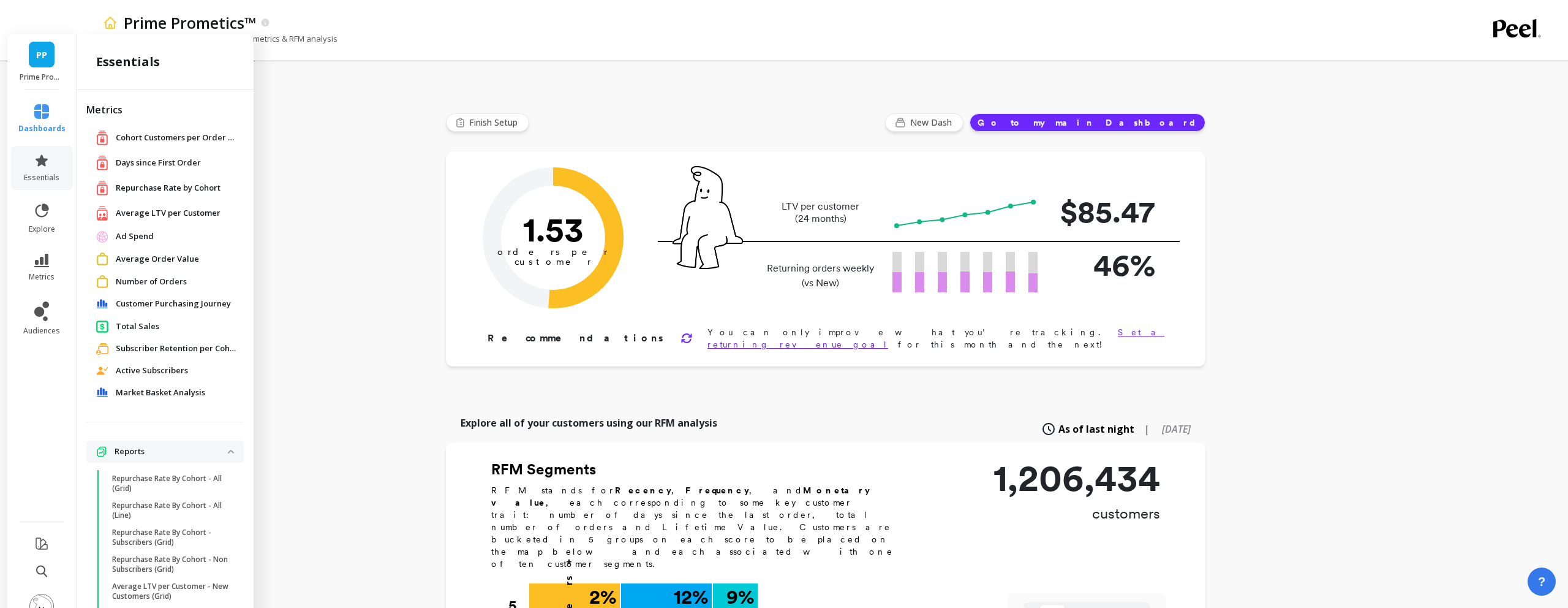
scroll to position [15, 0]
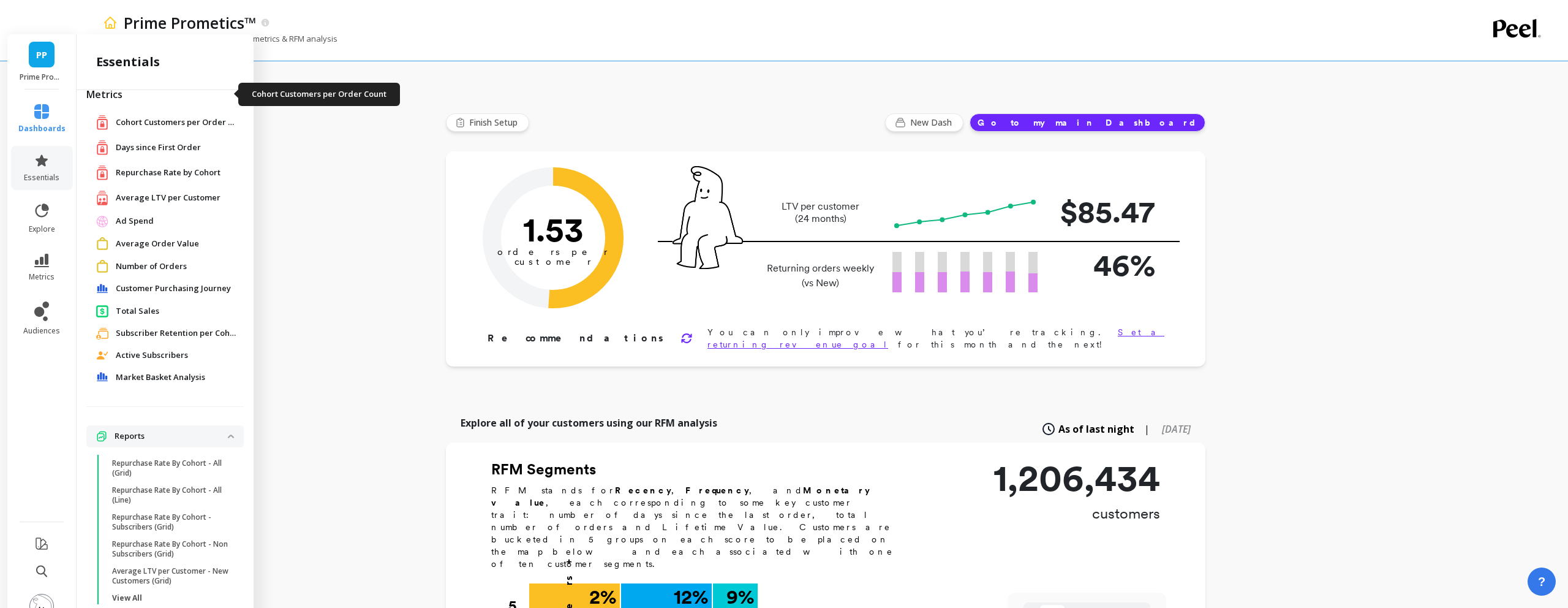
click at [186, 116] on span "Cohort Customers per Order Count" at bounding box center [177, 122] width 123 height 12
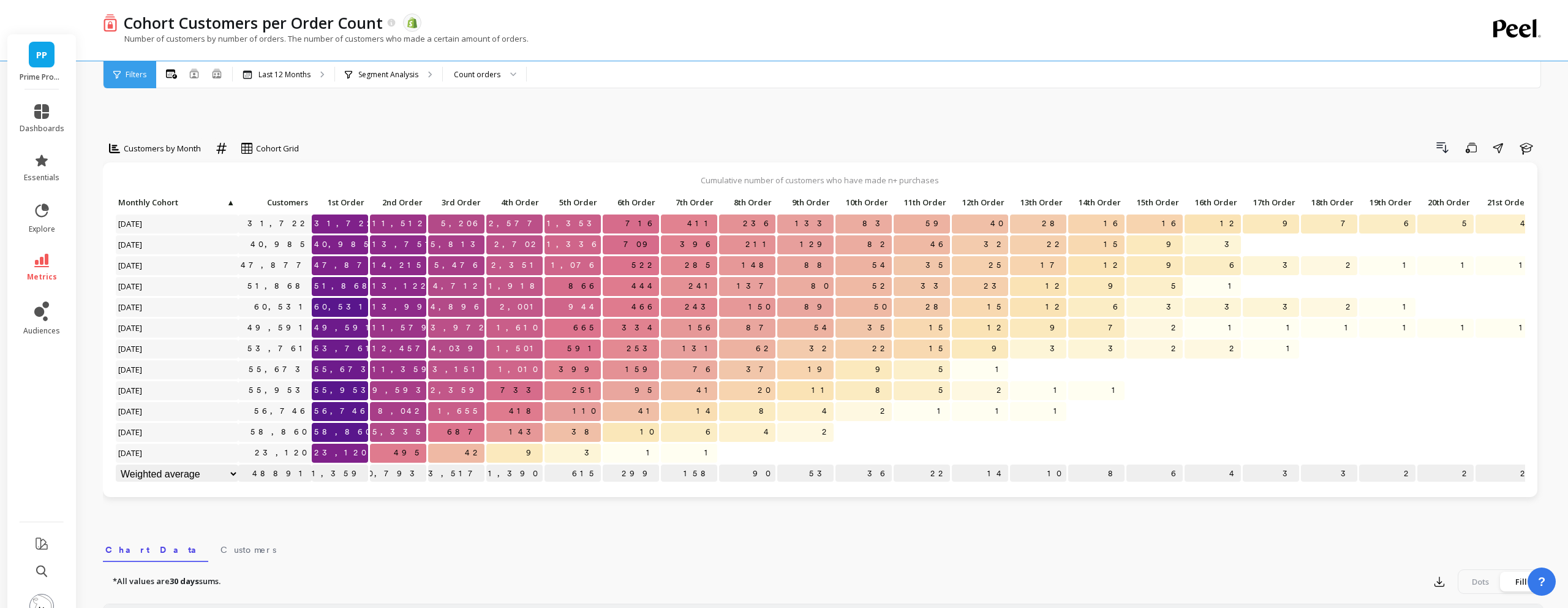
click at [176, 175] on p "Cumulative number of customers who have made n+ purchases" at bounding box center [821, 180] width 1411 height 11
click at [486, 77] on div "Count orders" at bounding box center [477, 74] width 47 height 11
click at [602, 105] on div "Customers by Month Cohort Grid Drill Down Save Share Learn Cumulative number of…" at bounding box center [823, 551] width 1441 height 947
click at [394, 27] on icon at bounding box center [392, 23] width 11 height 11
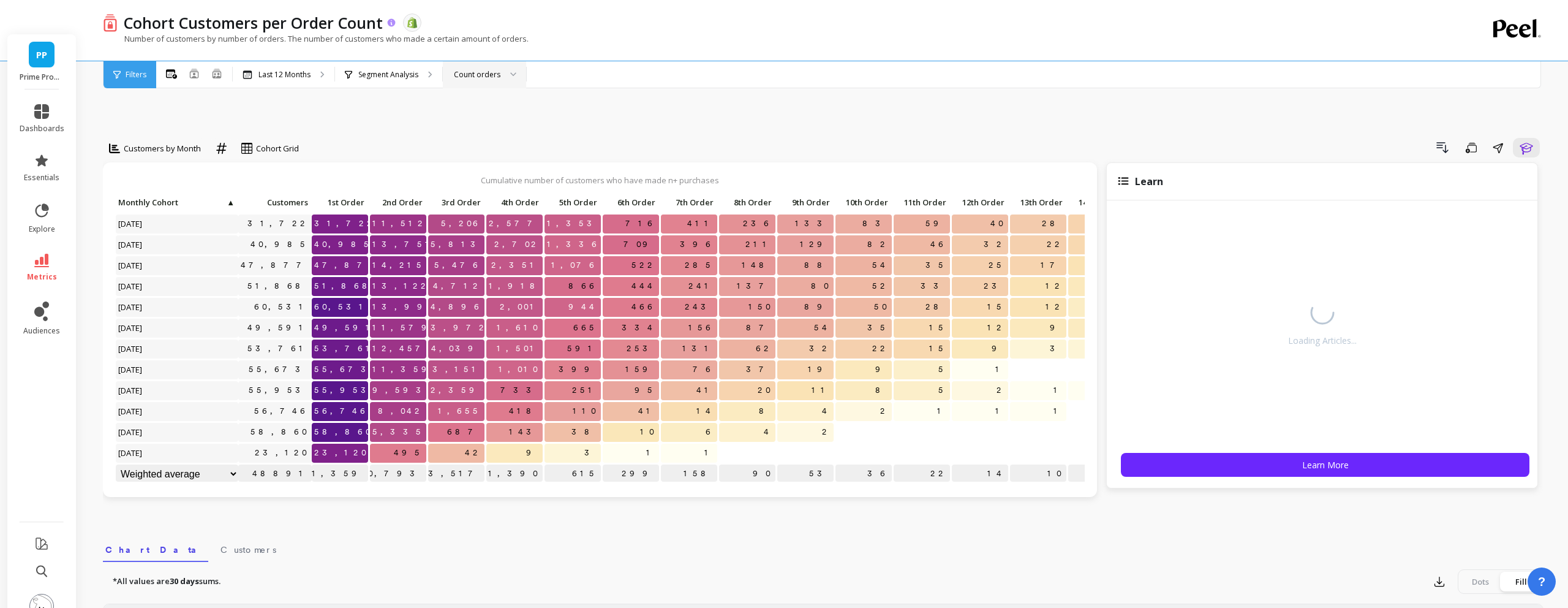
click at [393, 26] on icon at bounding box center [392, 23] width 8 height 8
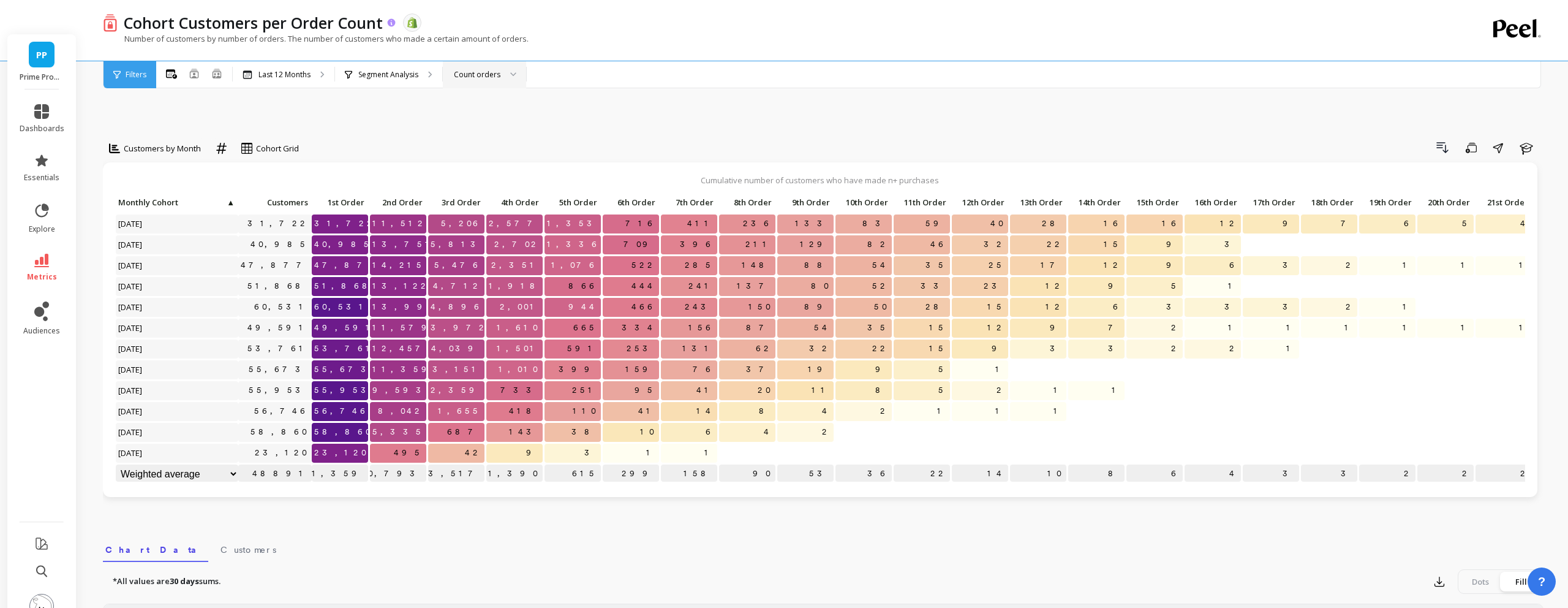
click at [393, 26] on icon at bounding box center [392, 23] width 8 height 8
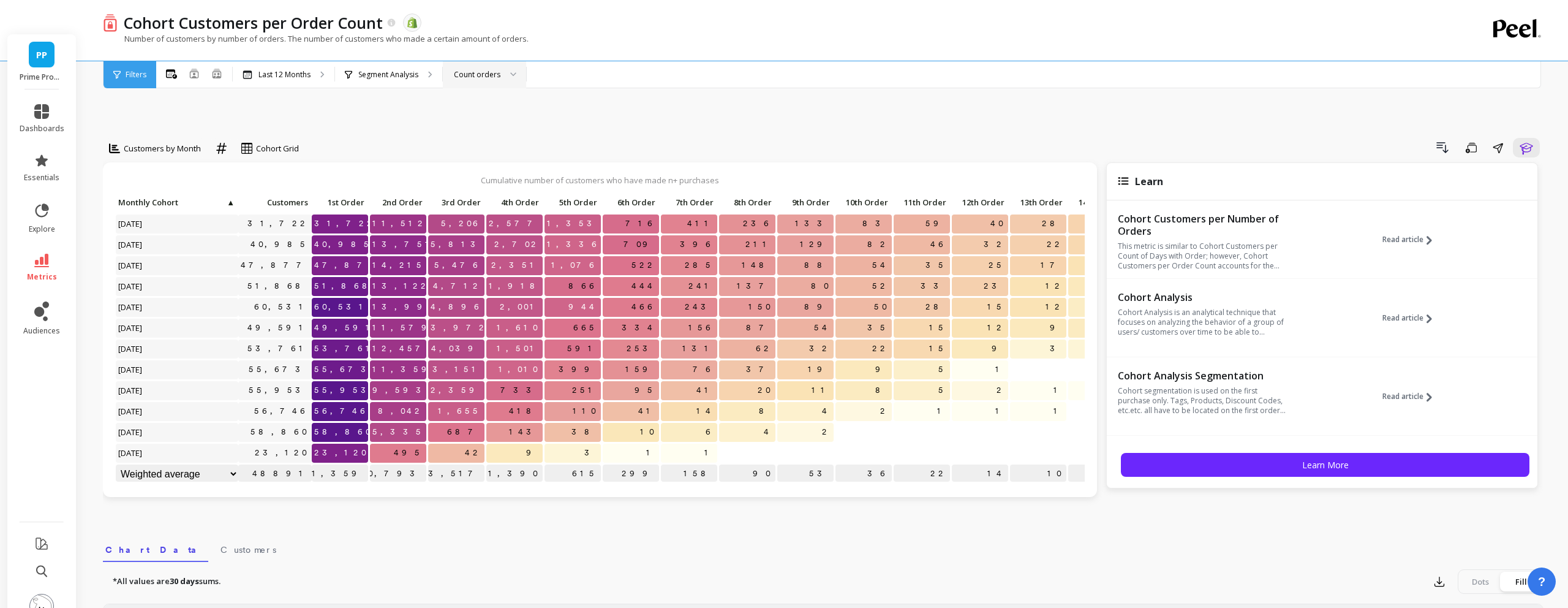
click at [1007, 503] on div "Customers by Month Cohort Grid Drill Down Save Share Learn Cumulative number of…" at bounding box center [823, 551] width 1441 height 947
click at [49, 202] on icon at bounding box center [42, 211] width 17 height 17
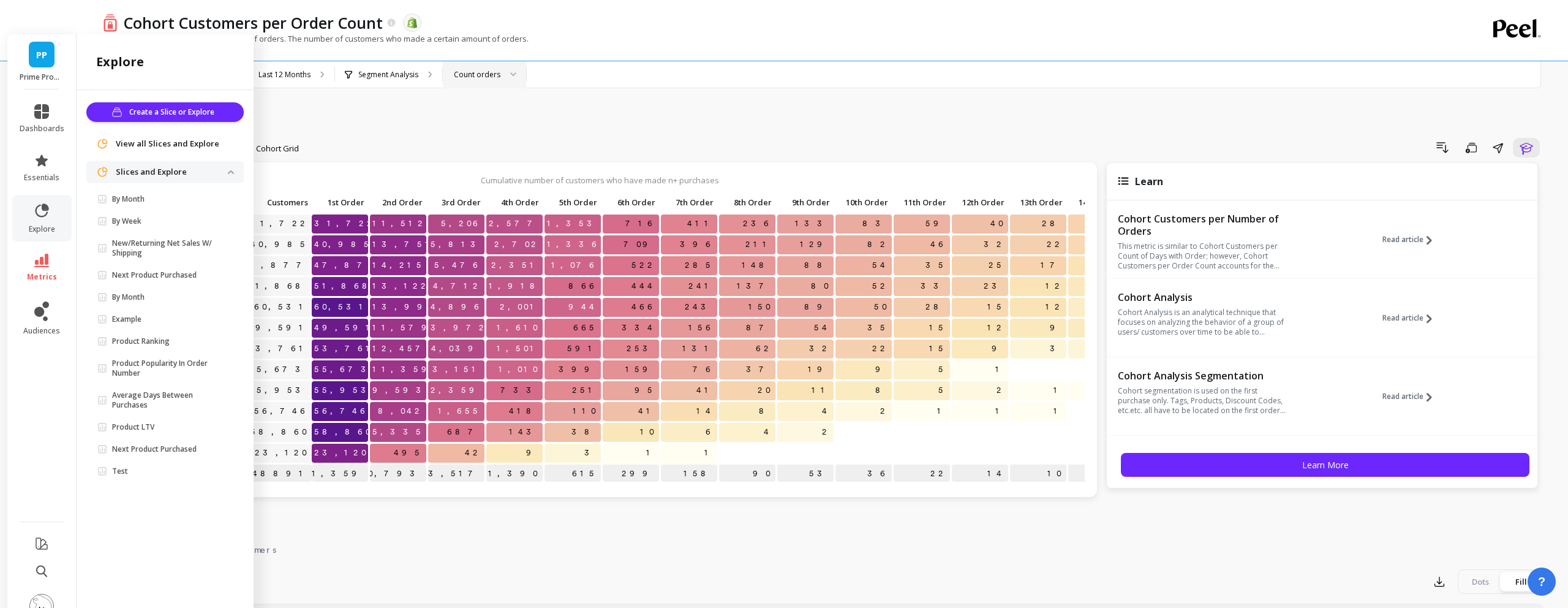
click at [126, 166] on p "Slices and Explore" at bounding box center [172, 172] width 112 height 12
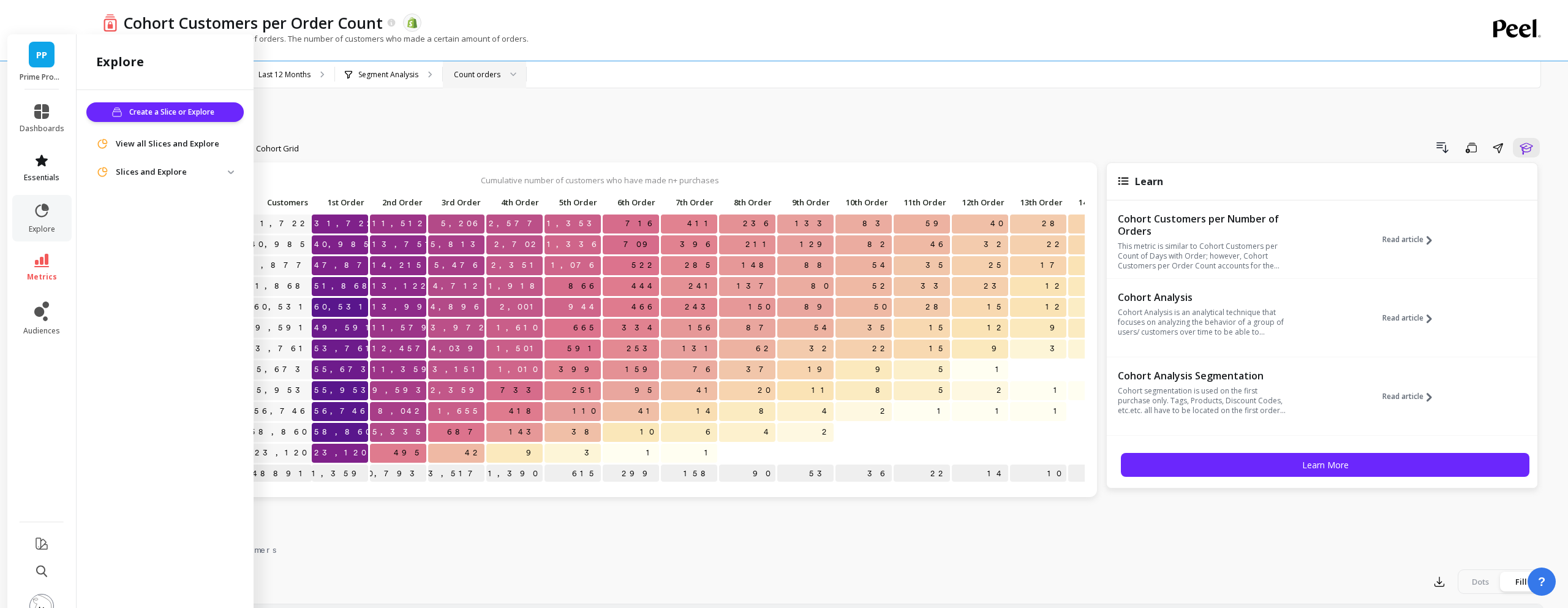
click at [49, 173] on span "essentials" at bounding box center [41, 178] width 35 height 10
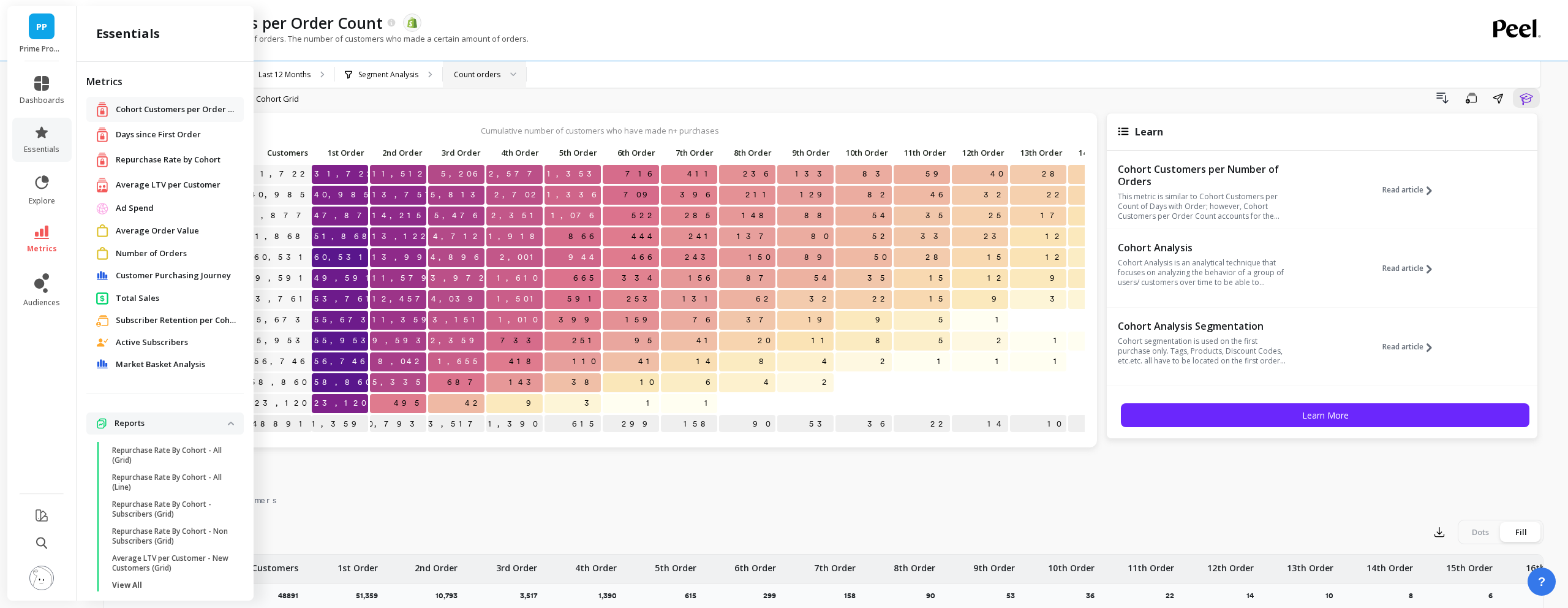
click at [153, 158] on span "Repurchase Rate by Cohort" at bounding box center [168, 160] width 105 height 12
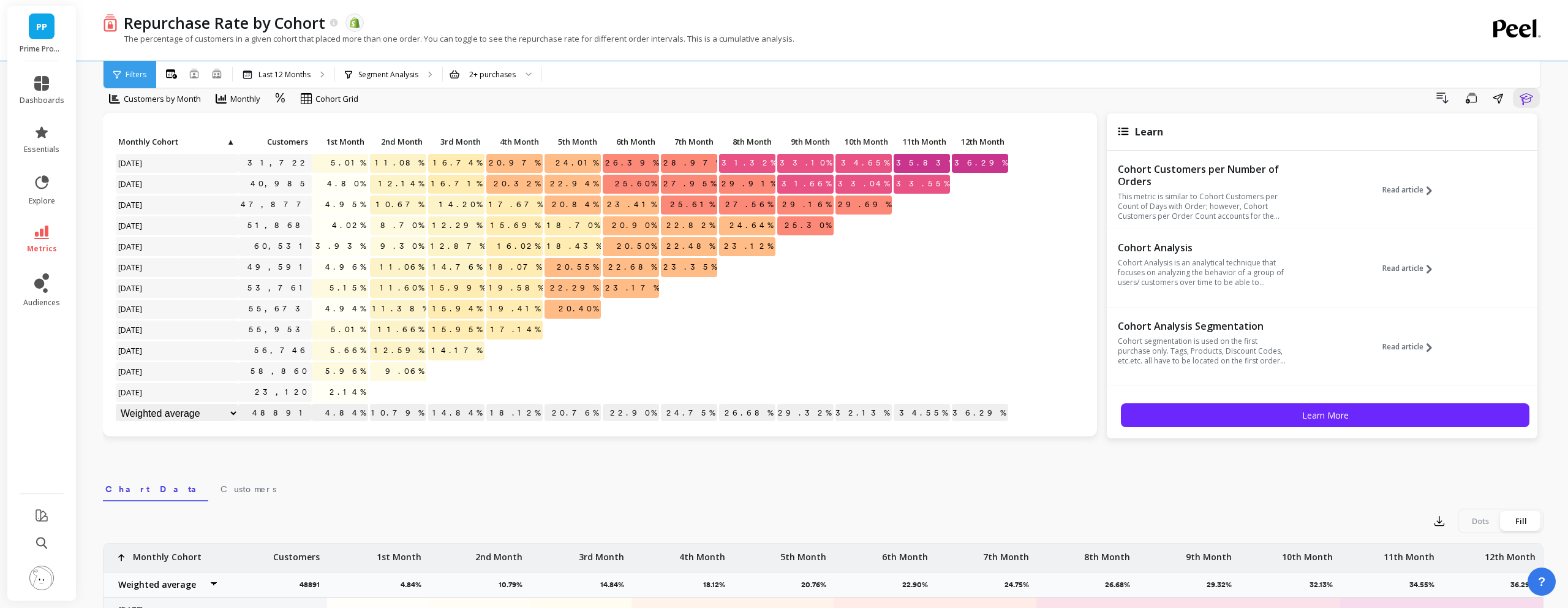
click at [131, 196] on span "[DATE]" at bounding box center [131, 205] width 30 height 19
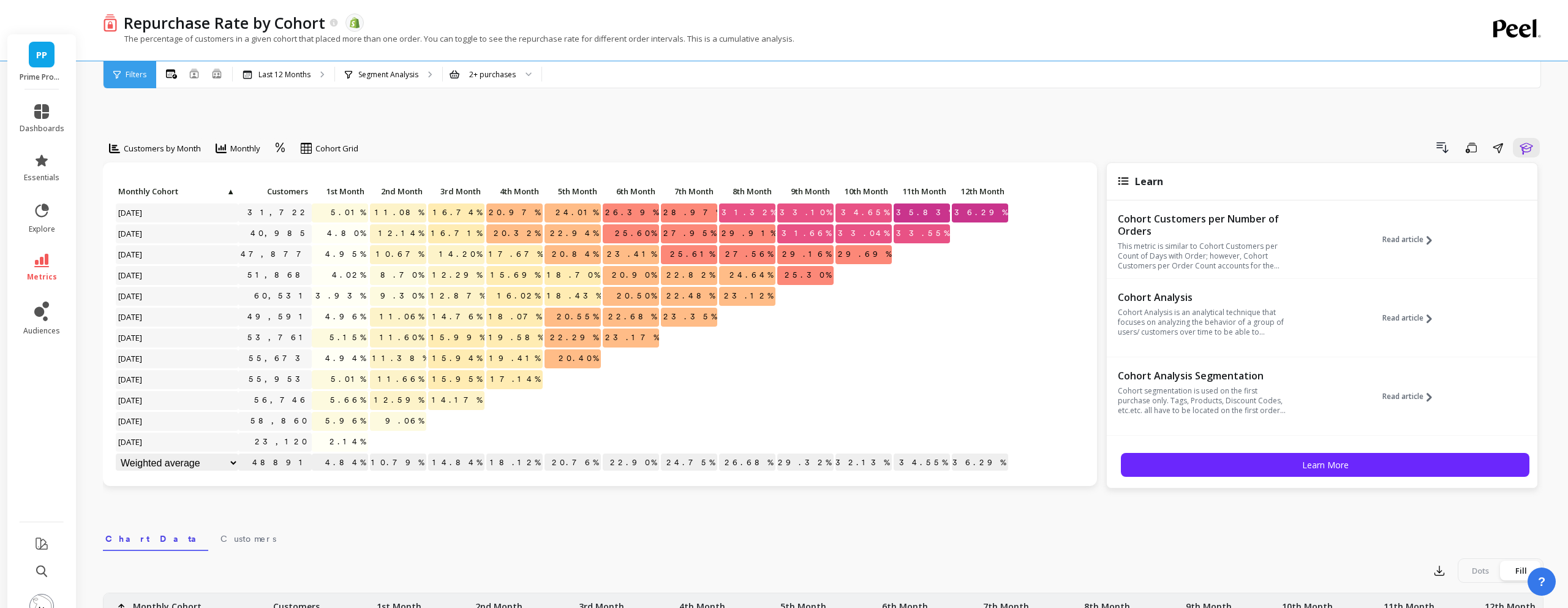
click at [45, 594] on img at bounding box center [41, 606] width 25 height 25
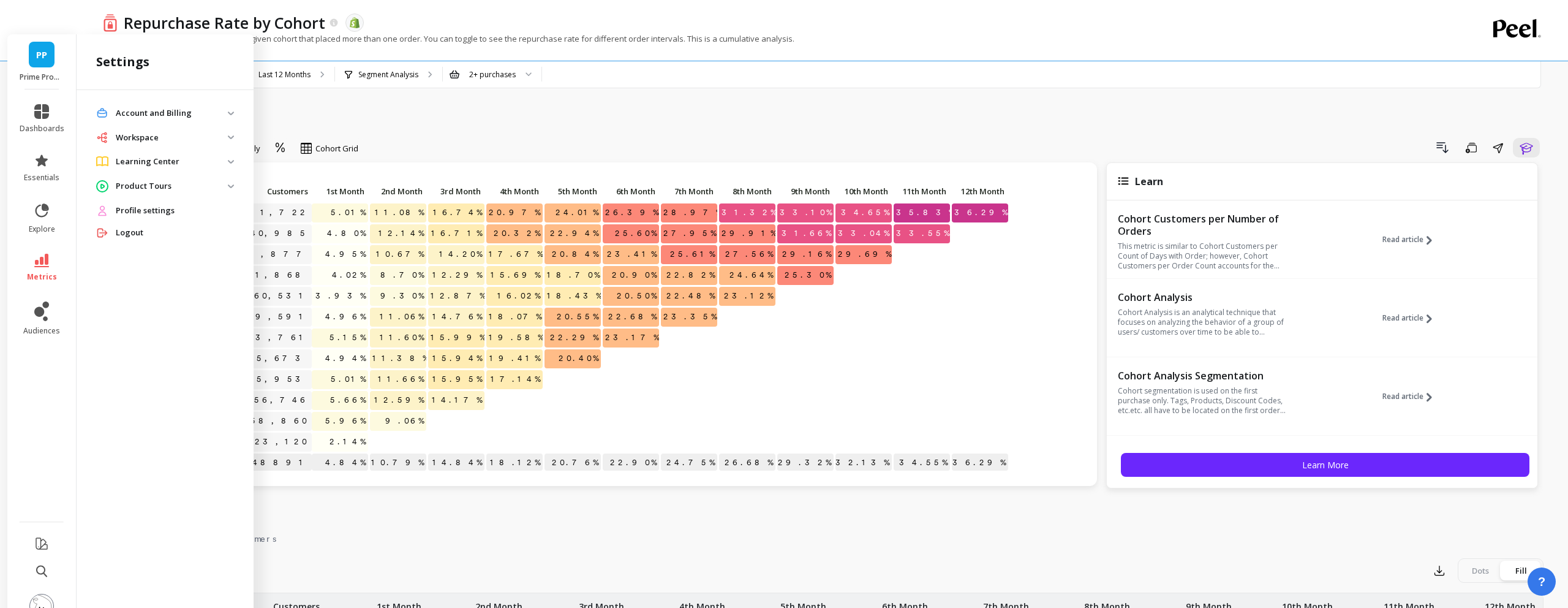
click at [45, 594] on img at bounding box center [41, 606] width 25 height 25
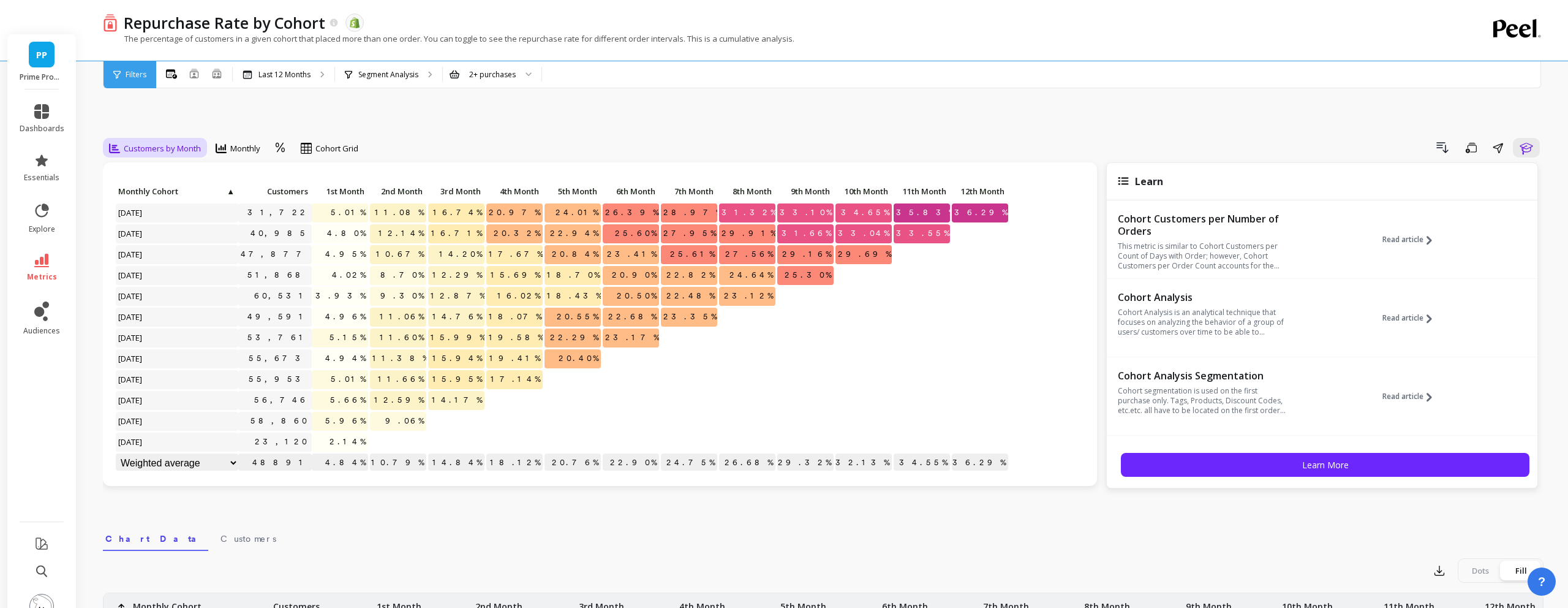
click at [154, 143] on span "Customers by Month" at bounding box center [162, 148] width 77 height 11
click at [440, 138] on div "Drill Down Save Share Learn" at bounding box center [955, 147] width 1177 height 19
click at [238, 143] on span "Monthly" at bounding box center [245, 148] width 30 height 11
click at [445, 138] on div "Drill Down Save Share Learn" at bounding box center [955, 147] width 1177 height 19
click at [280, 142] on icon at bounding box center [280, 147] width 11 height 11
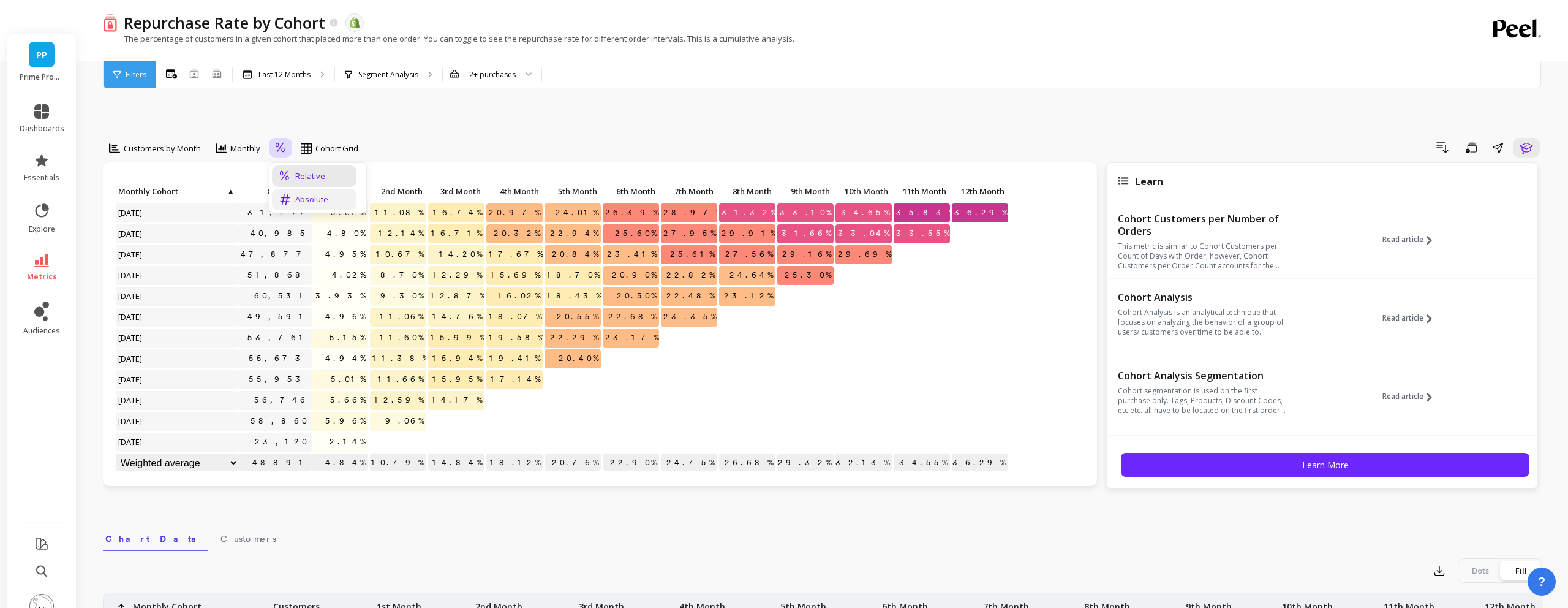
click at [299, 189] on div "Absolute" at bounding box center [314, 200] width 85 height 21
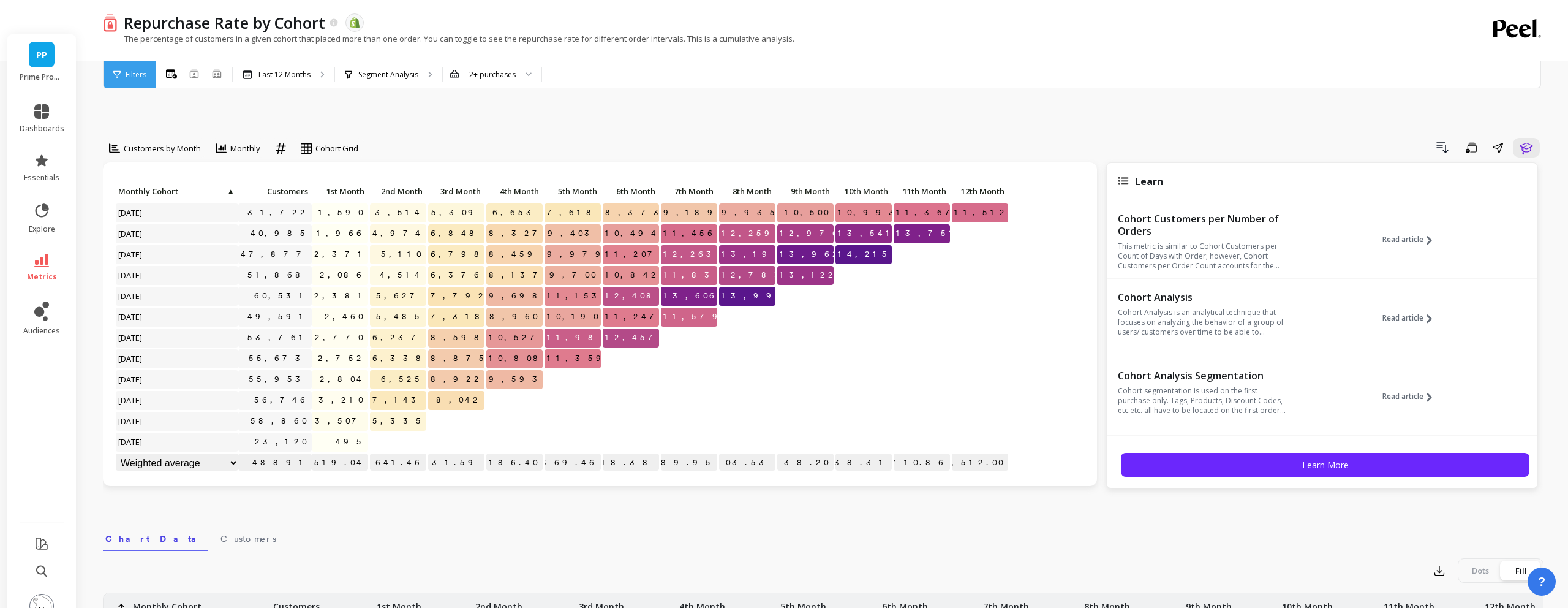
click at [57, 34] on div "PP Prime Prometics™" at bounding box center [41, 61] width 69 height 55
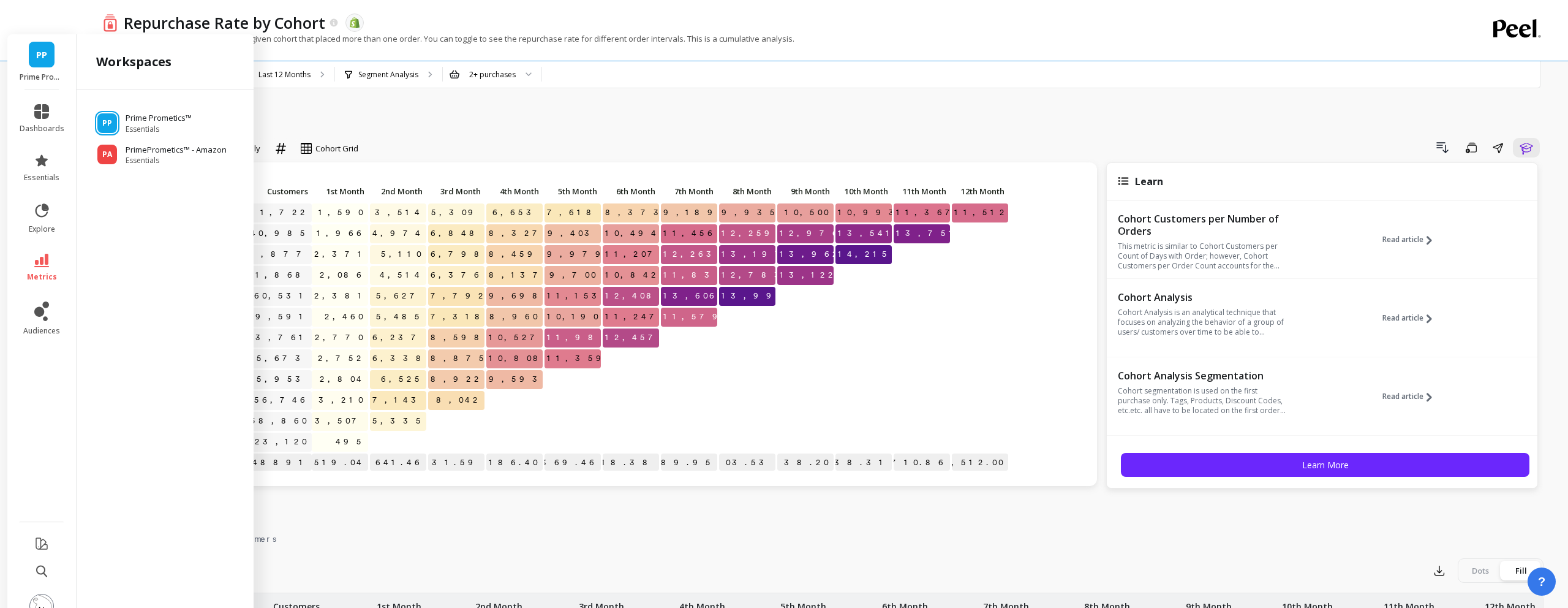
click at [578, 138] on div "Drill Down Save Share Learn" at bounding box center [955, 147] width 1177 height 19
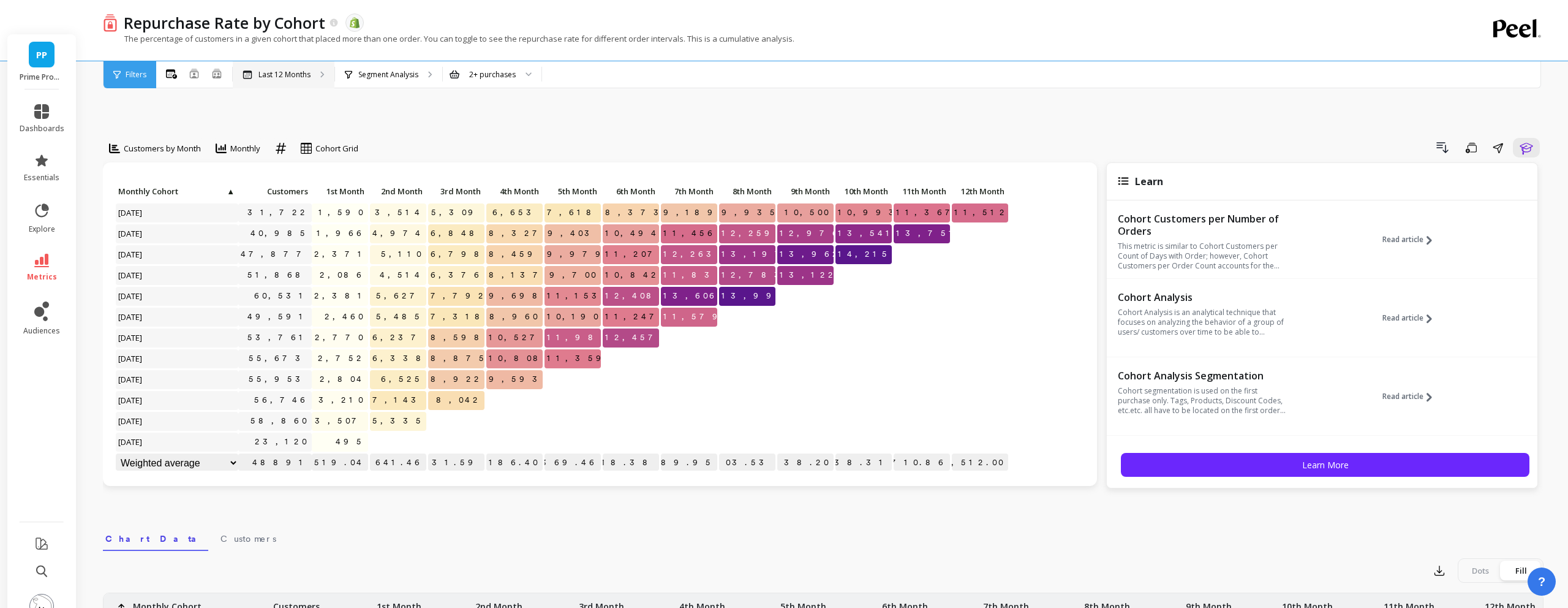
click at [310, 73] on p "Last 12 Months" at bounding box center [284, 75] width 52 height 10
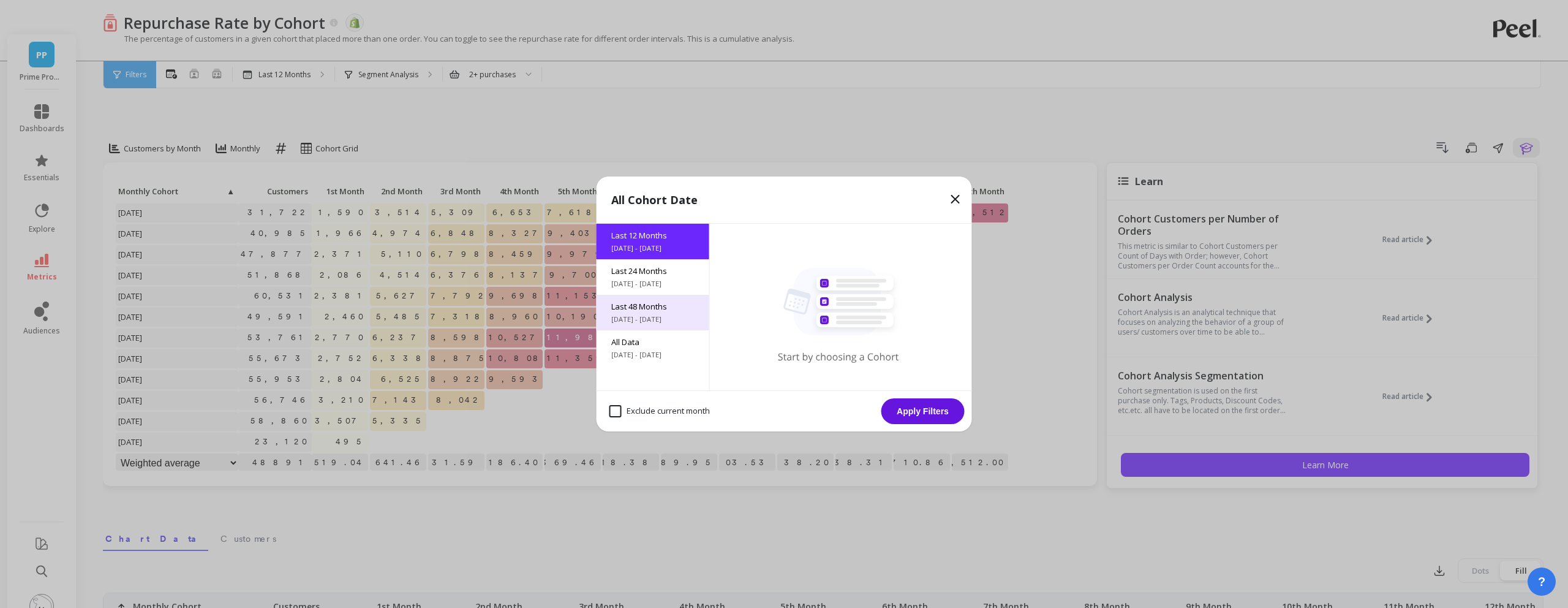
click at [655, 304] on span "Last 48 Months" at bounding box center [653, 306] width 83 height 11
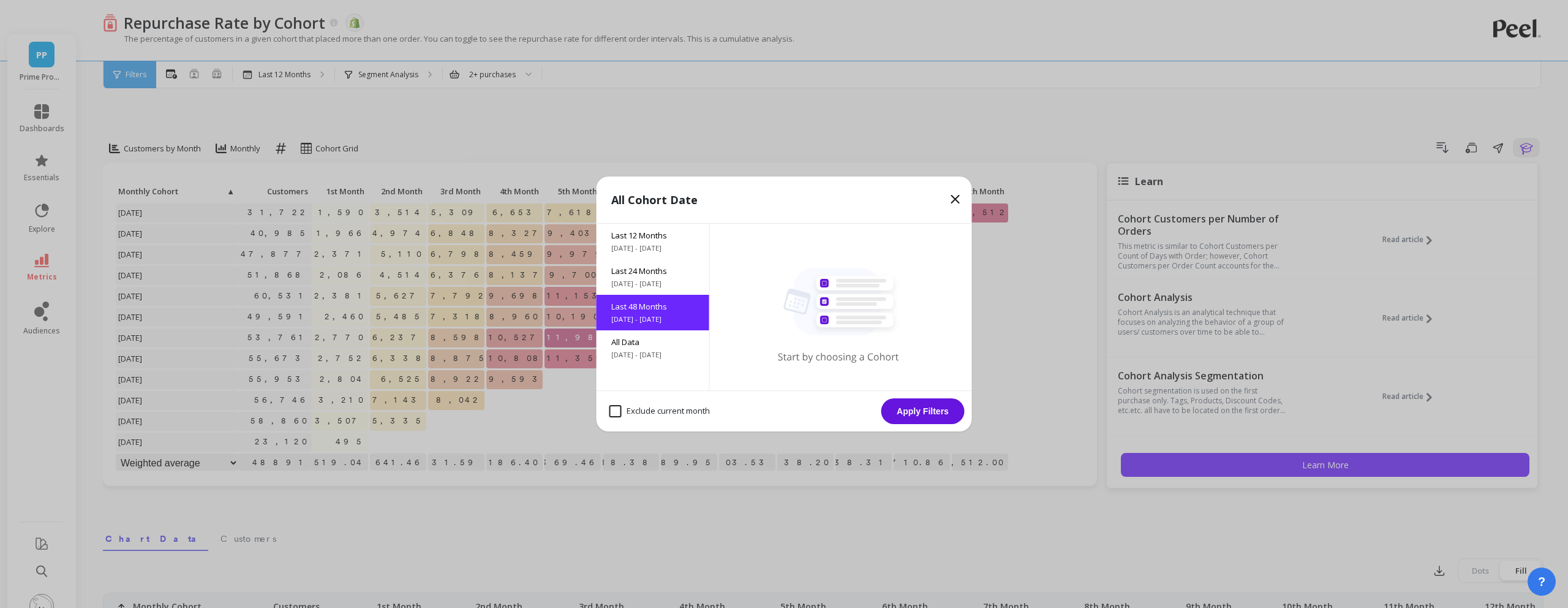
click at [926, 413] on button "Apply Filters" at bounding box center [923, 411] width 83 height 26
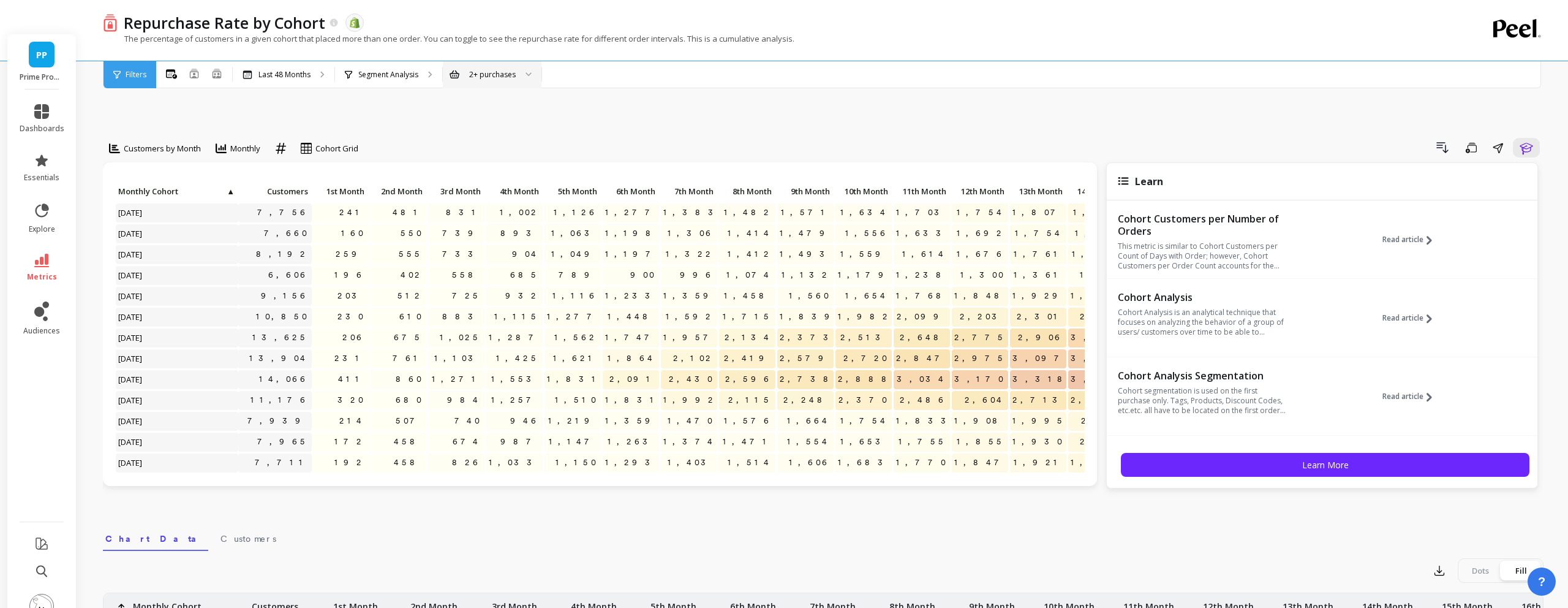
click at [494, 71] on div "2+ purchases" at bounding box center [492, 74] width 47 height 11
click at [583, 96] on div "Customers by Month Monthly option Absolute, selected. Cohort Grid Drill Down Sa…" at bounding box center [823, 545] width 1441 height 936
click at [505, 73] on div "2+ purchases" at bounding box center [492, 74] width 47 height 11
click at [628, 138] on div "Drill Down Save Share Learn" at bounding box center [955, 147] width 1177 height 19
click at [500, 79] on div "2+ purchases" at bounding box center [492, 74] width 47 height 11
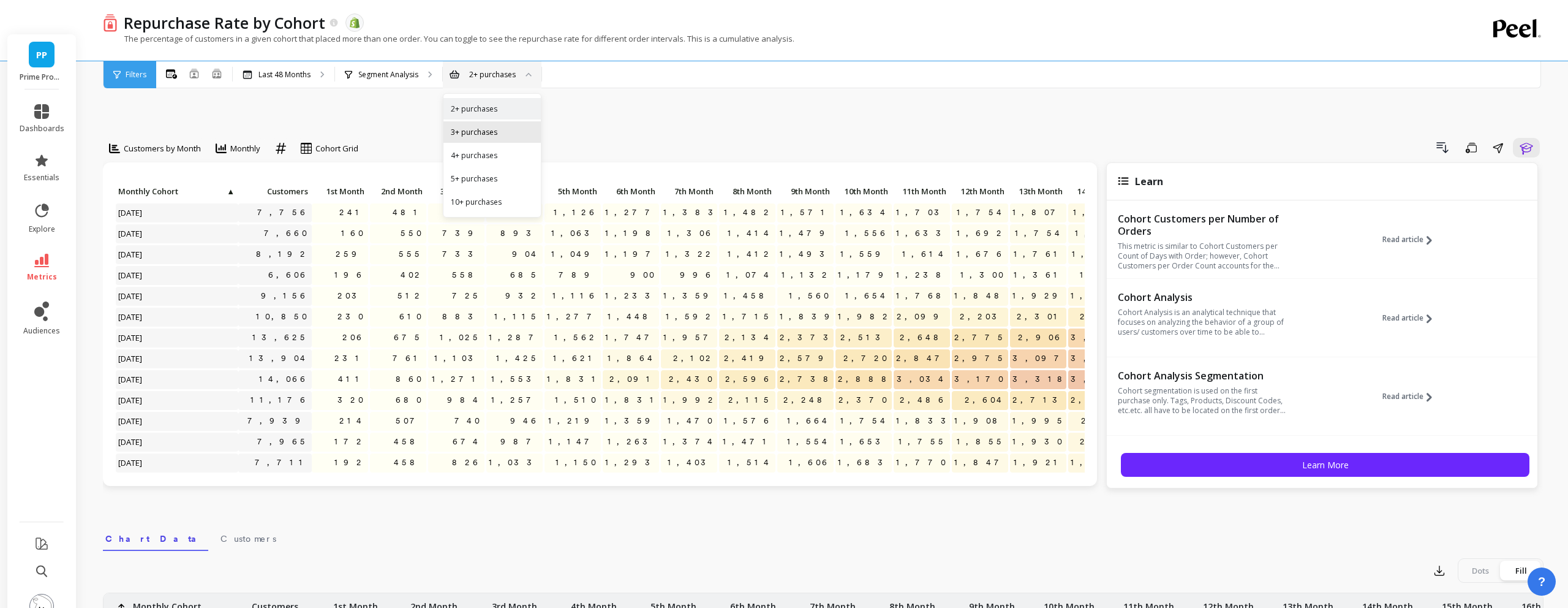
click at [480, 134] on div "3+ purchases" at bounding box center [492, 131] width 83 height 11
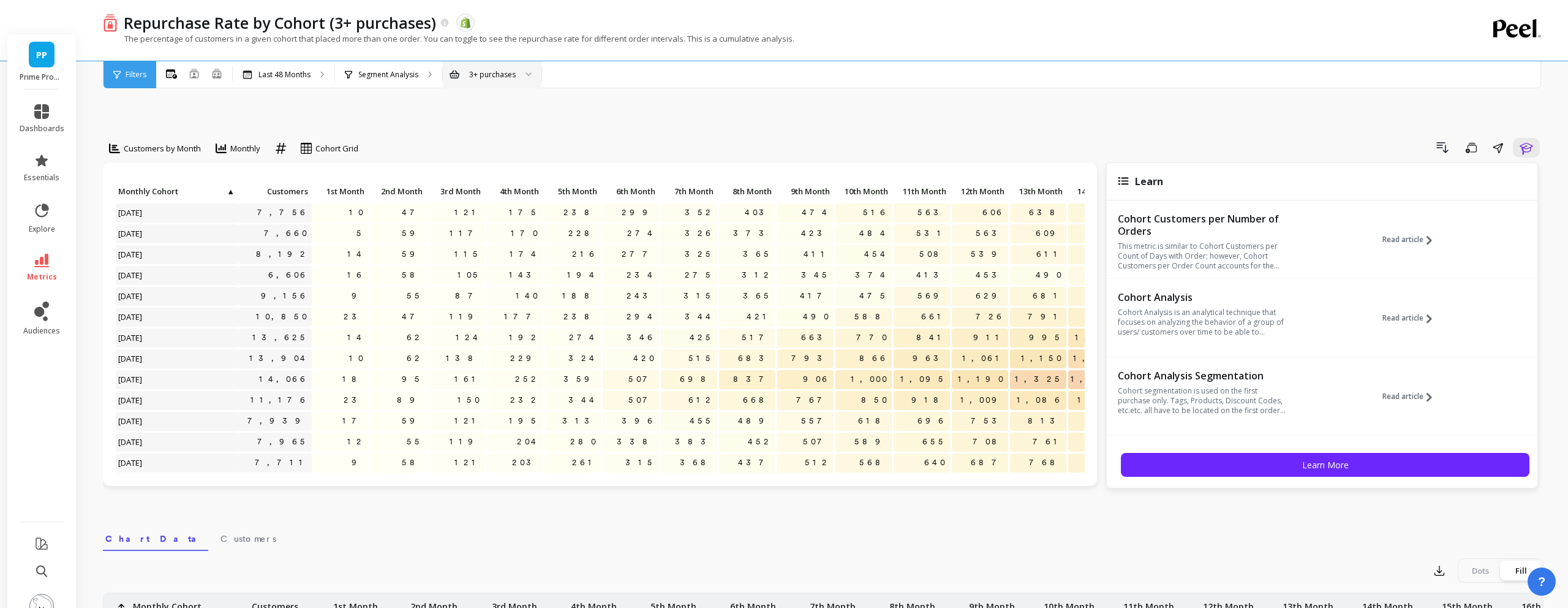
click at [506, 109] on div "Customers by Month Monthly option Absolute, selected. Cohort Grid Drill Down Sa…" at bounding box center [823, 545] width 1441 height 936
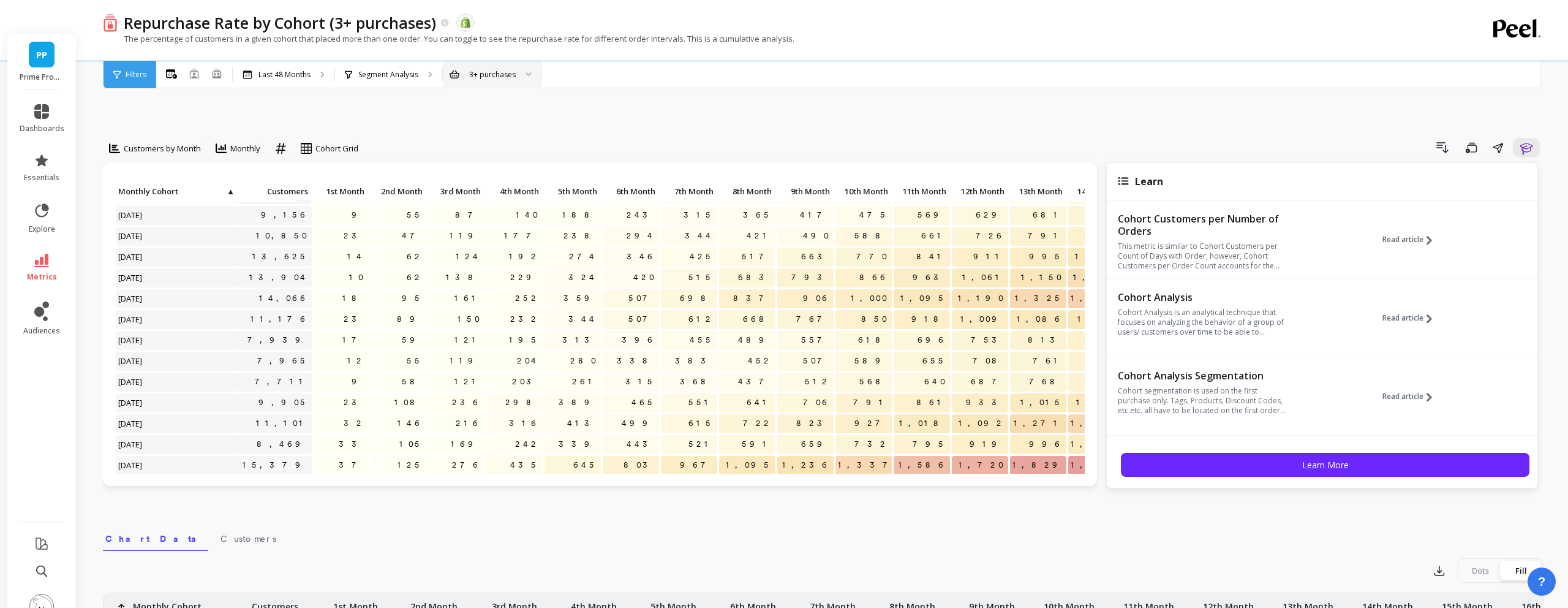
scroll to position [84, 0]
click at [506, 75] on div "3+ purchases" at bounding box center [492, 74] width 47 height 11
click at [504, 106] on div "2+ purchases" at bounding box center [492, 108] width 83 height 11
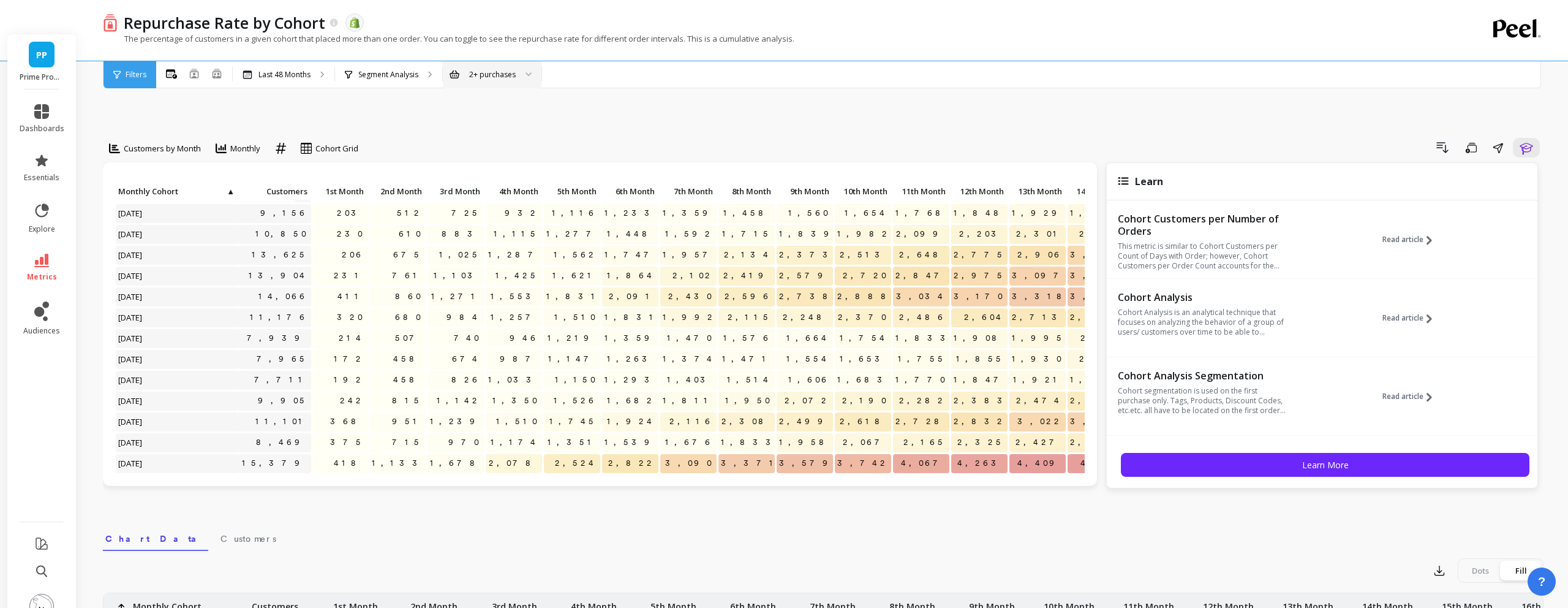
scroll to position [84, 1]
click at [473, 79] on div "2+ purchases" at bounding box center [492, 74] width 47 height 11
click at [481, 140] on div "3+ purchases" at bounding box center [492, 132] width 97 height 21
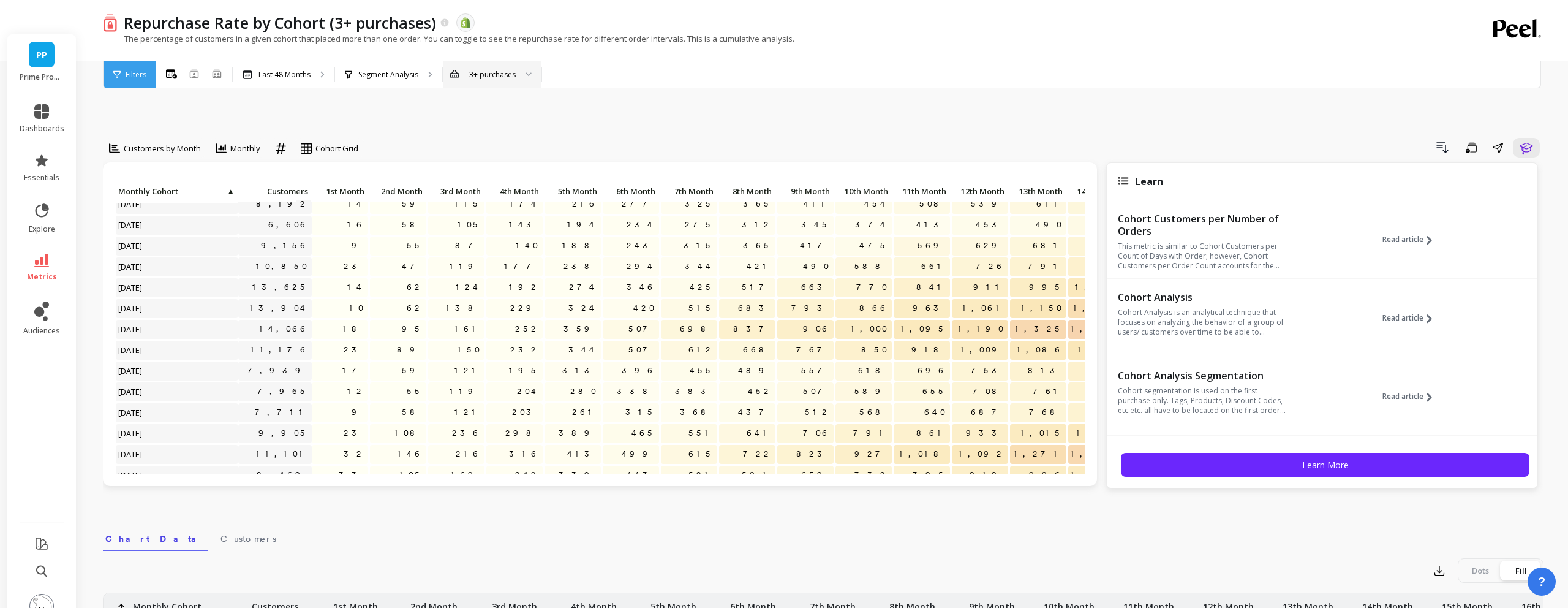
scroll to position [49, 0]
click at [282, 142] on icon at bounding box center [280, 147] width 11 height 11
click at [312, 170] on div "Relative" at bounding box center [314, 176] width 70 height 11
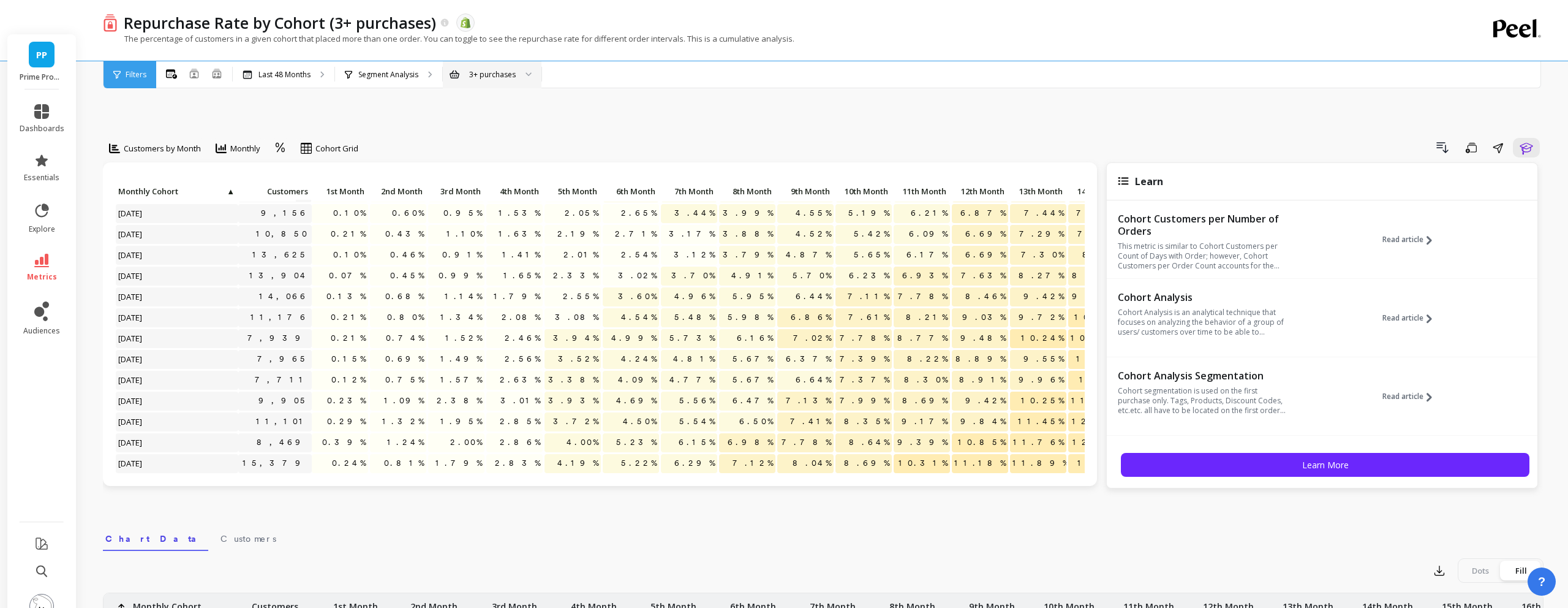
scroll to position [80, 0]
click at [481, 206] on span "0.95%" at bounding box center [462, 216] width 43 height 19
drag, startPoint x: 481, startPoint y: 182, endPoint x: 453, endPoint y: 182, distance: 28.0
click at [453, 206] on p "0.95%" at bounding box center [456, 216] width 56 height 19
click at [280, 143] on icon at bounding box center [280, 147] width 9 height 10
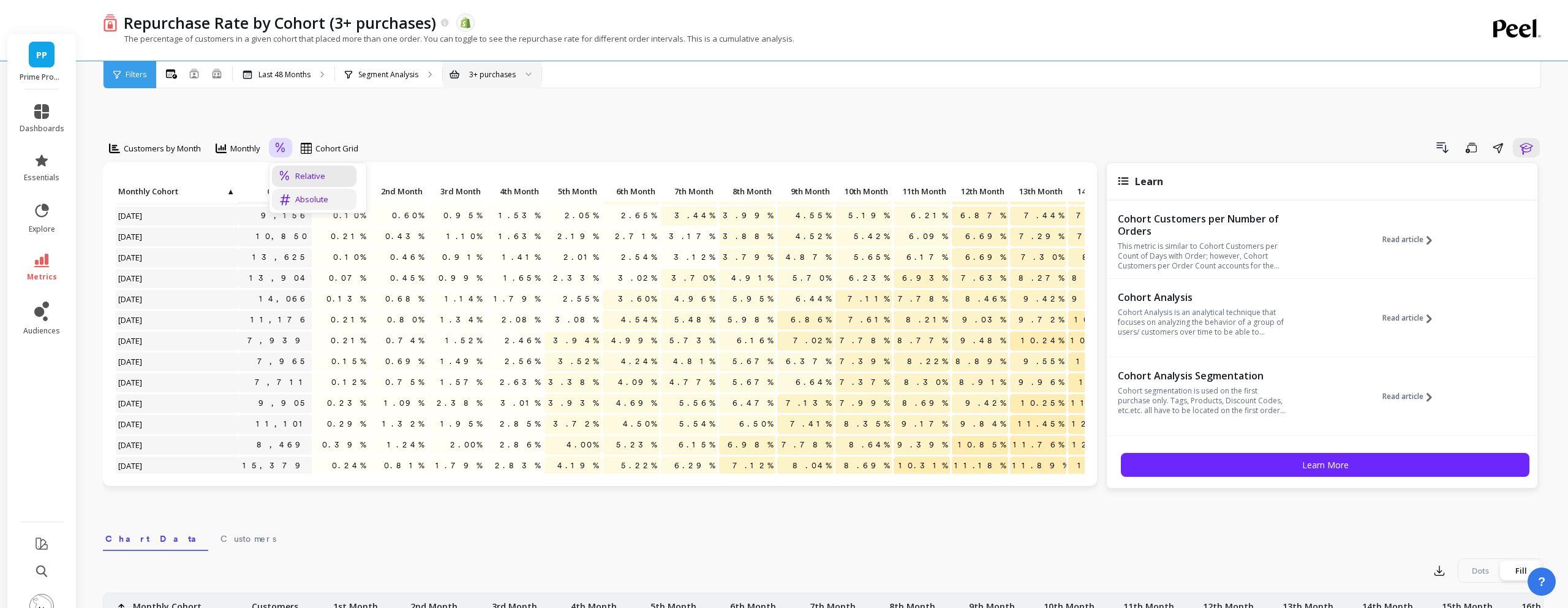
click at [304, 194] on div "Absolute" at bounding box center [314, 199] width 70 height 11
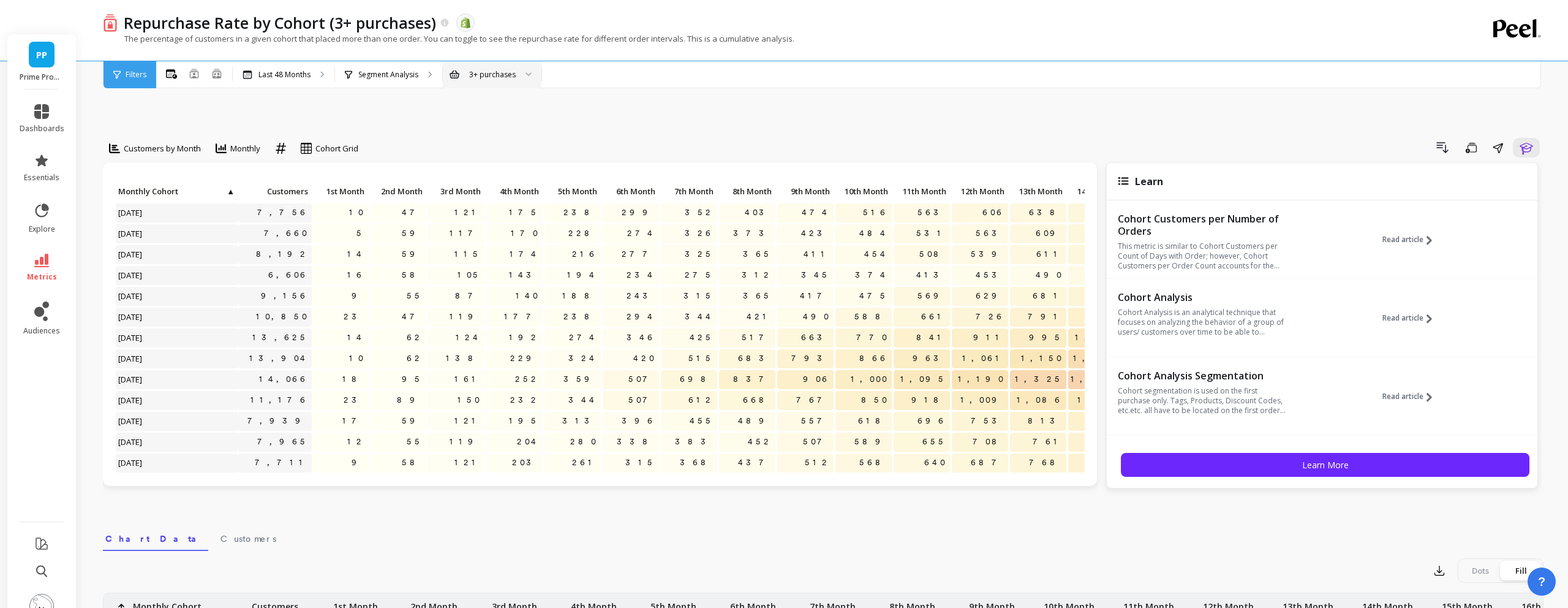
scroll to position [3, 0]
drag, startPoint x: 482, startPoint y: 266, endPoint x: 466, endPoint y: 266, distance: 16.0
click at [466, 284] on p "87" at bounding box center [456, 293] width 56 height 19
copy span "87"
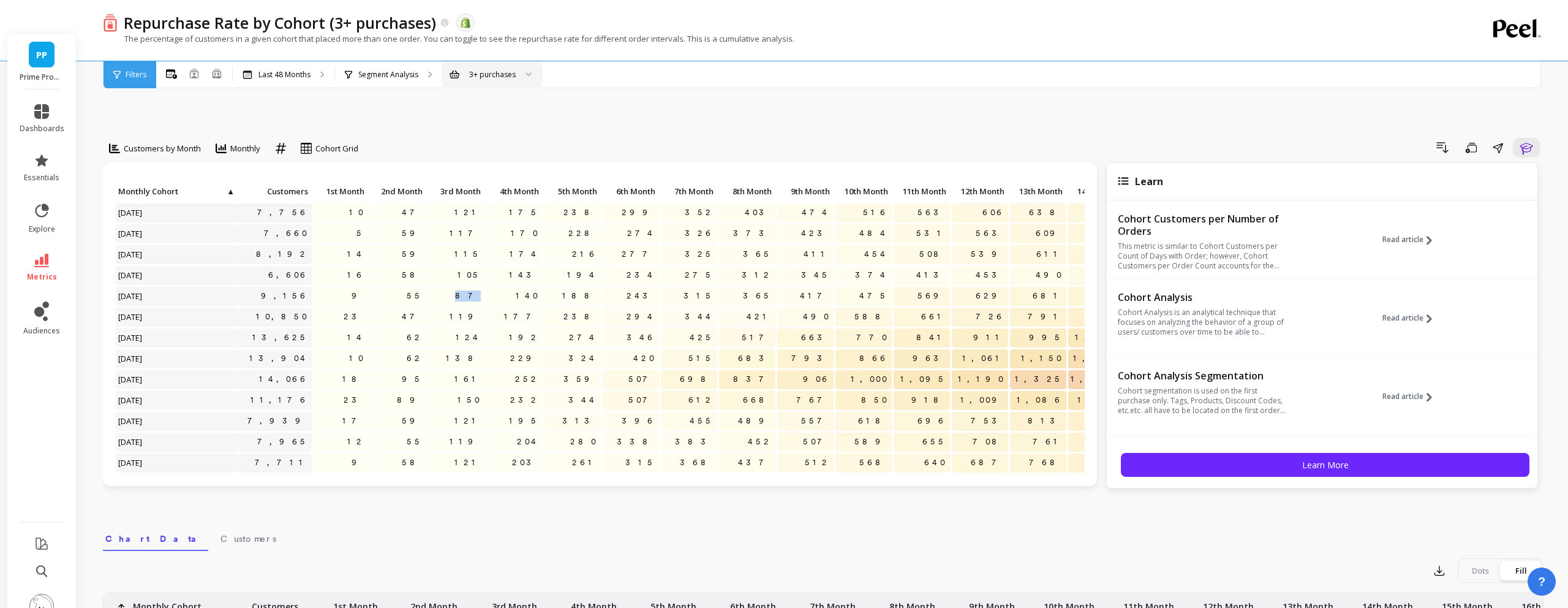
click at [498, 63] on div "3+ purchases" at bounding box center [492, 75] width 99 height 27
click at [667, 105] on div "Customers by Month Monthly option Absolute, selected. Cohort Grid Drill Down Sa…" at bounding box center [823, 545] width 1441 height 936
click at [443, 23] on icon at bounding box center [445, 23] width 8 height 8
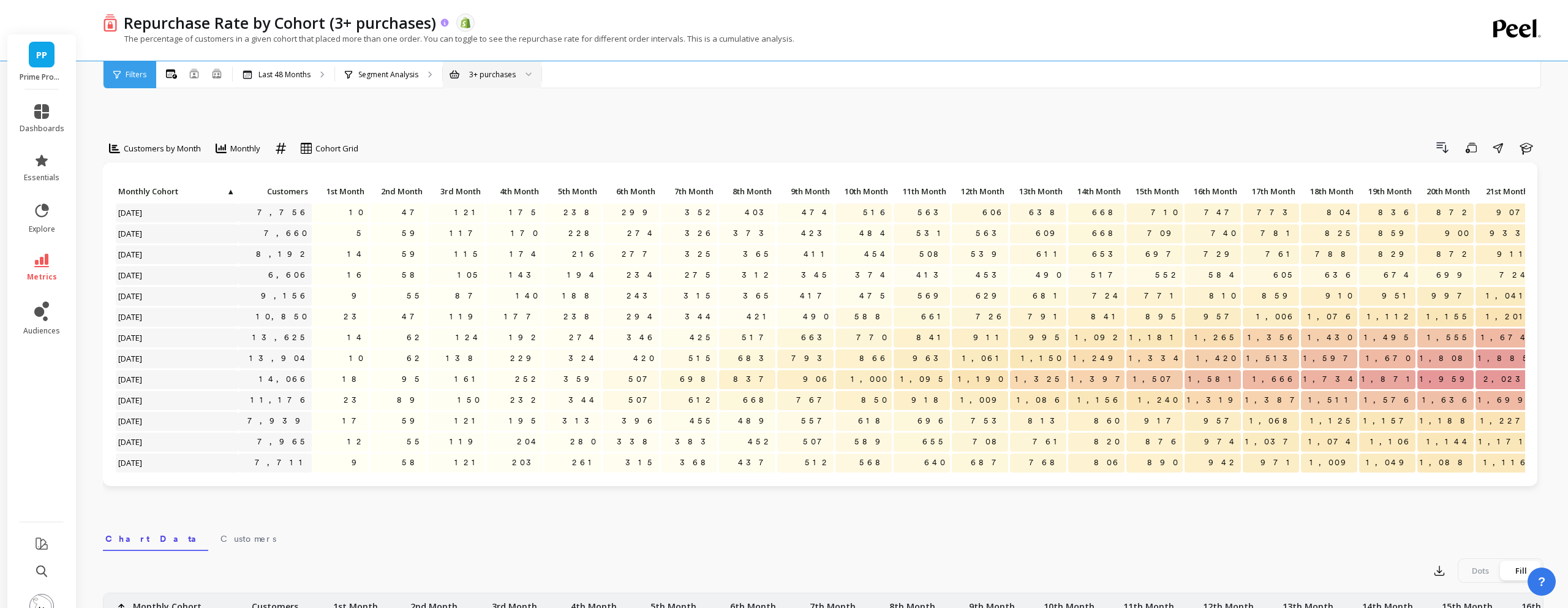
click at [445, 18] on icon at bounding box center [445, 23] width 11 height 11
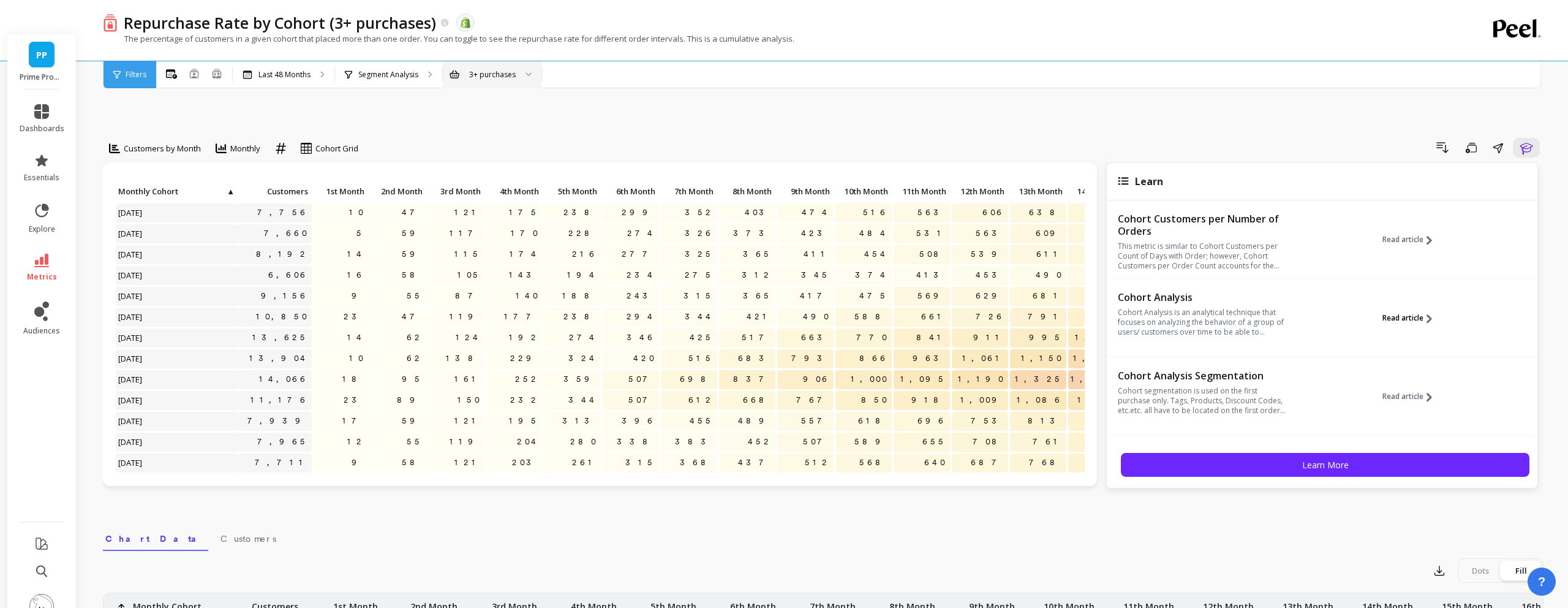
click at [1427, 314] on icon at bounding box center [1430, 319] width 9 height 9
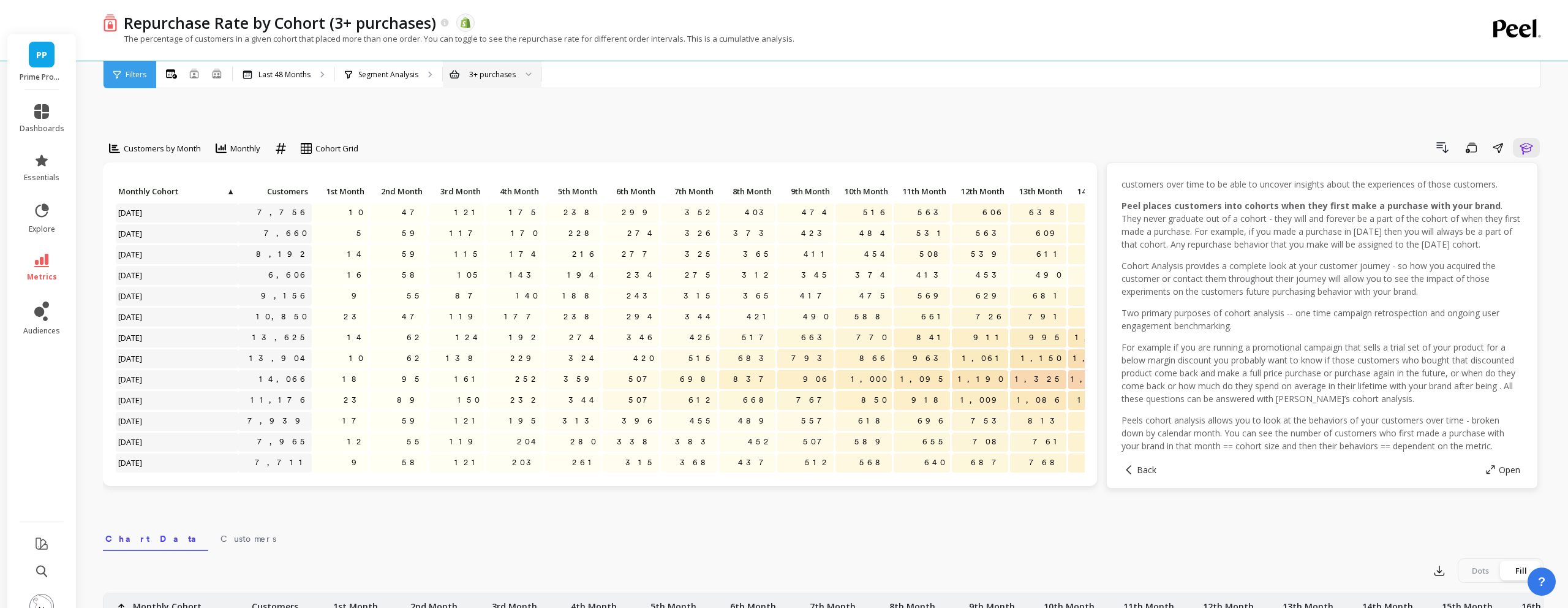
scroll to position [33, 0]
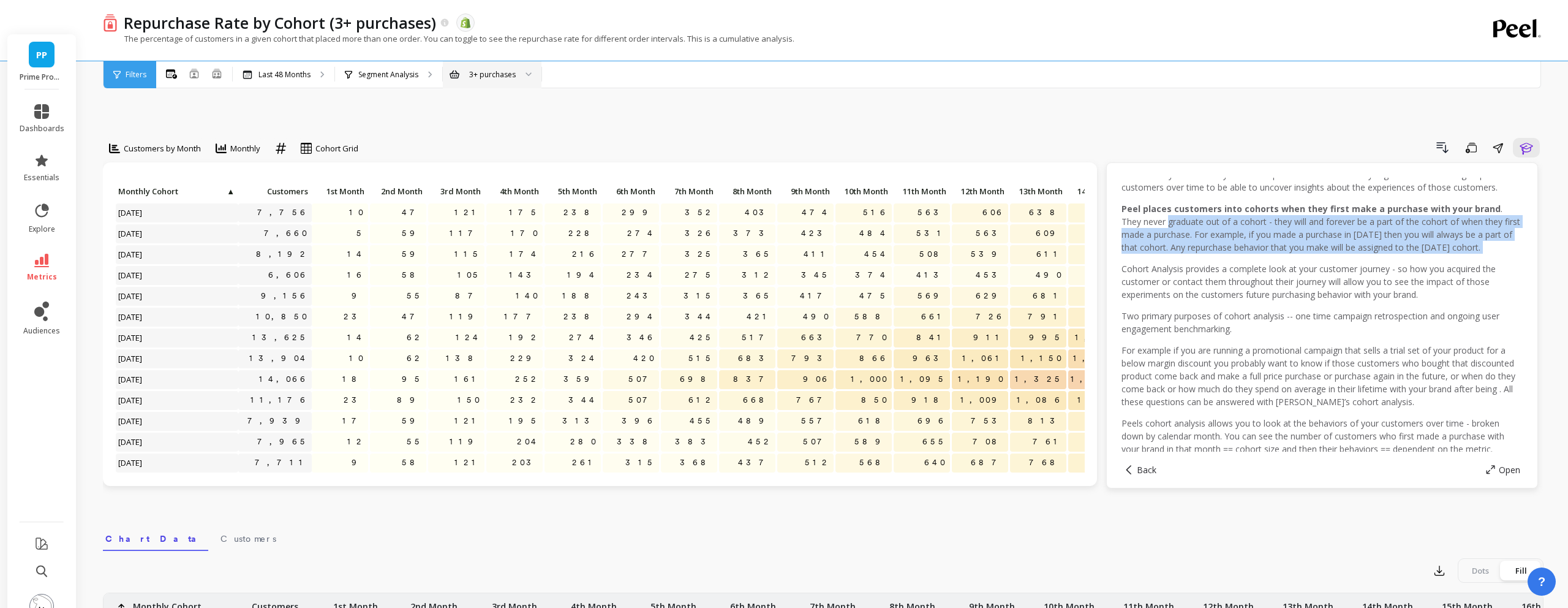
drag, startPoint x: 1146, startPoint y: 195, endPoint x: 1262, endPoint y: 228, distance: 120.6
click at [1262, 228] on div "Cohort Analysis is an analytical technique that focuses on analyzing the behavi…" at bounding box center [1322, 413] width 402 height 491
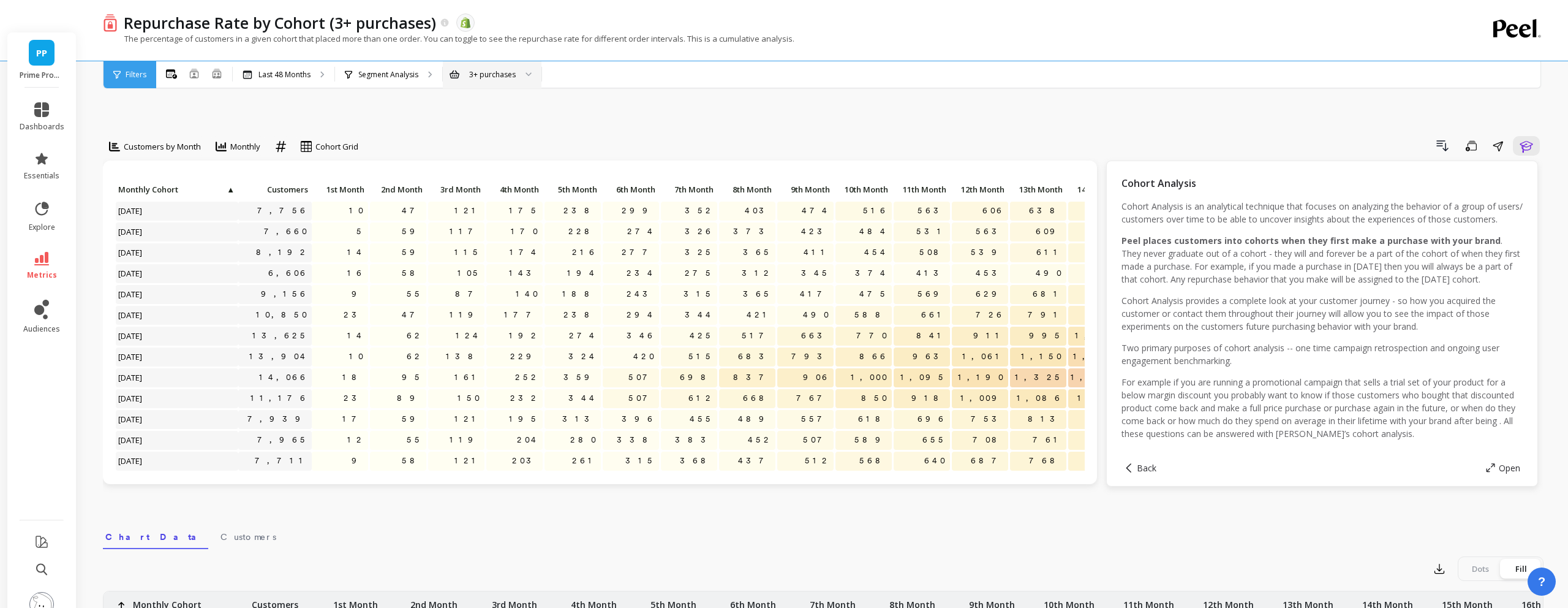
scroll to position [0, 0]
click at [42, 594] on img at bounding box center [41, 606] width 25 height 25
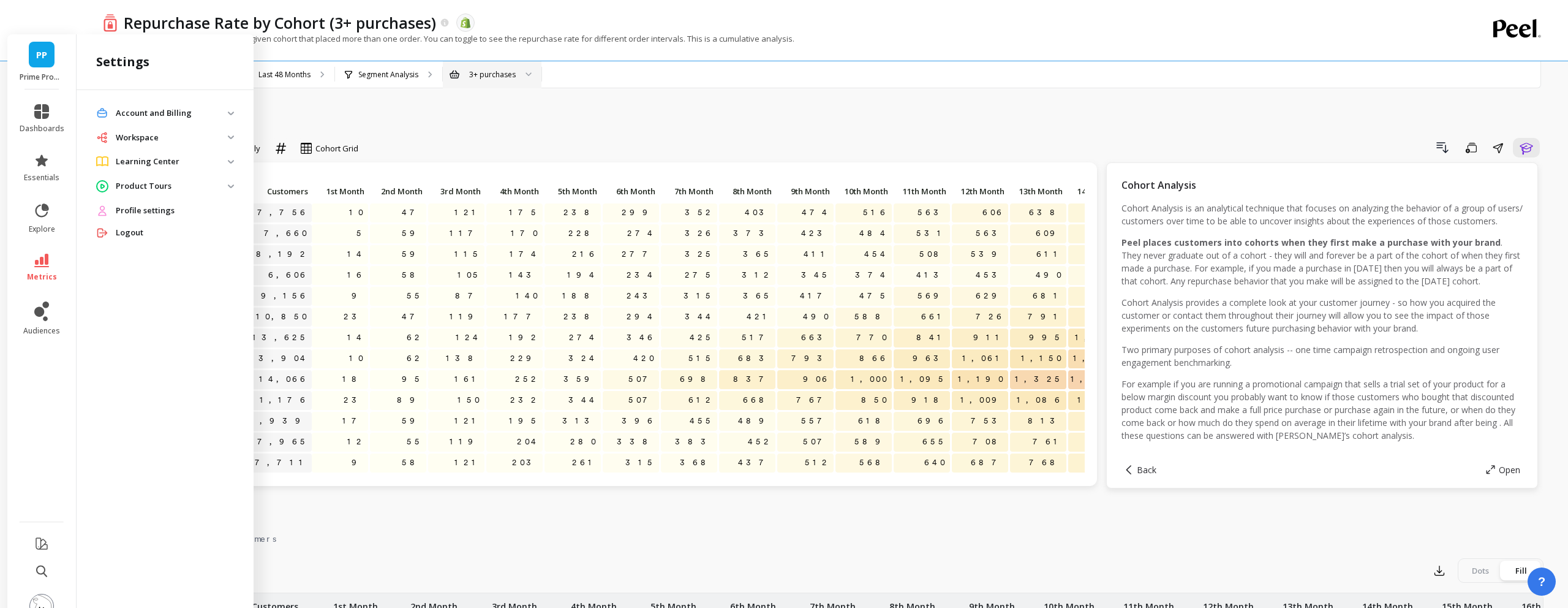
click at [42, 594] on img at bounding box center [41, 606] width 25 height 25
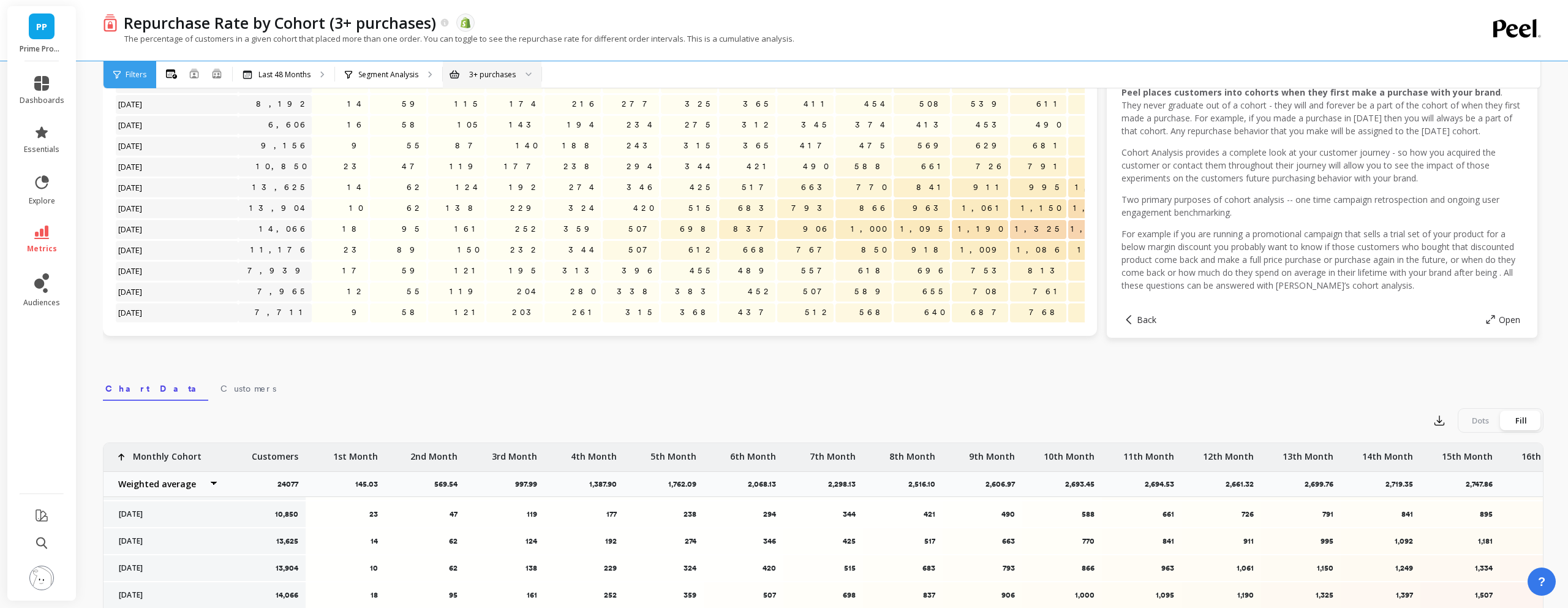
scroll to position [55, 0]
click at [1539, 587] on span "?" at bounding box center [1543, 581] width 9 height 21
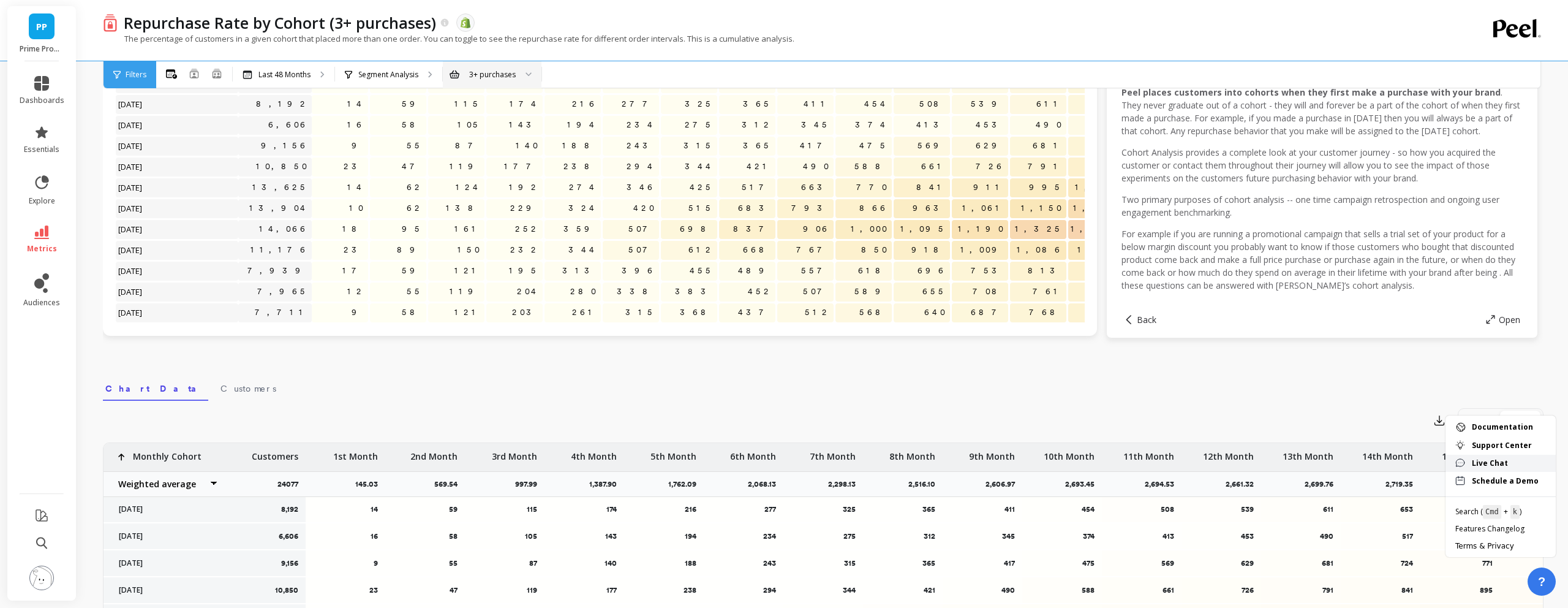
click at [1508, 463] on span "Live Chat" at bounding box center [1509, 463] width 74 height 10
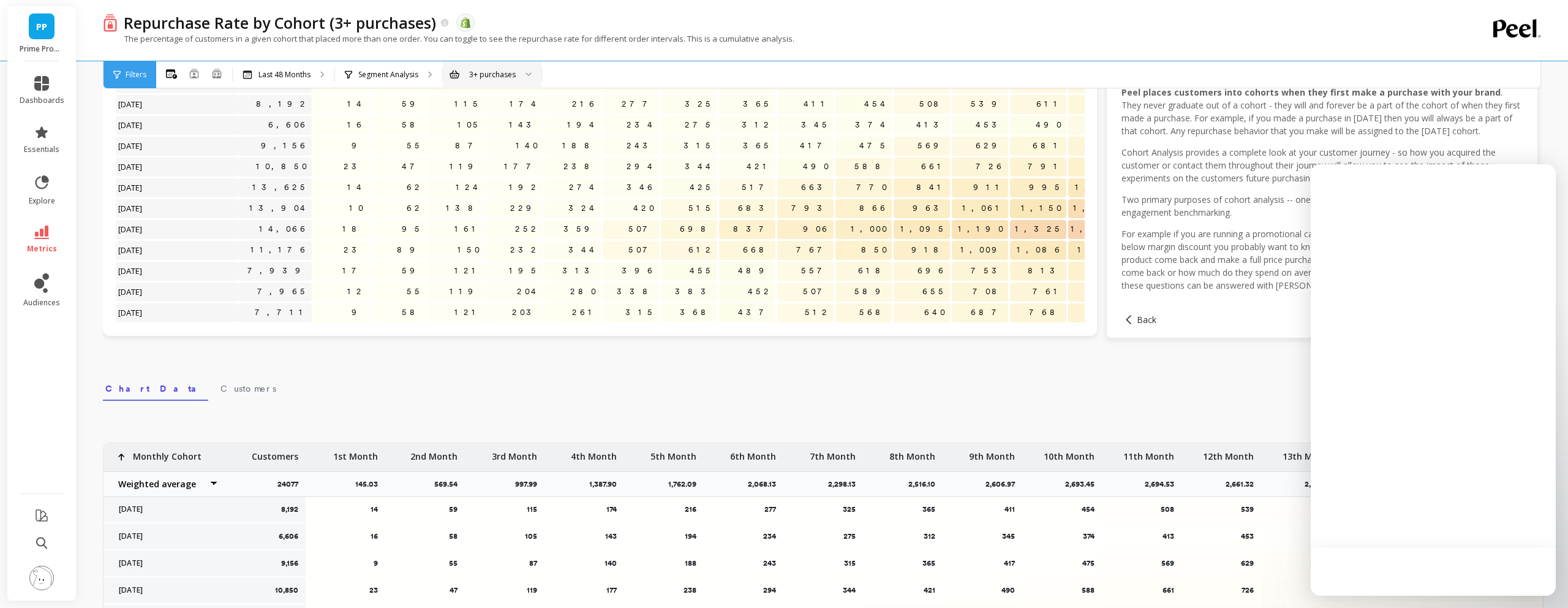
scroll to position [0, 0]
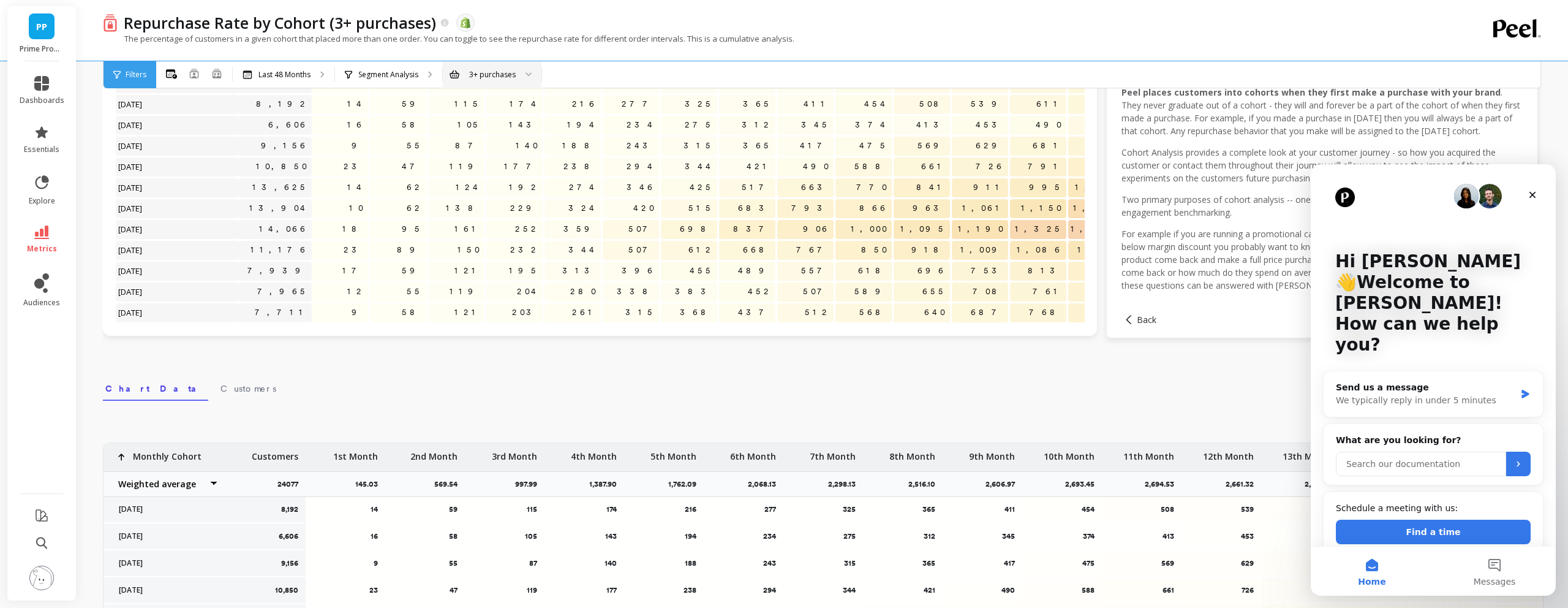
click at [1395, 452] on input "Search our documentation" at bounding box center [1421, 464] width 170 height 25
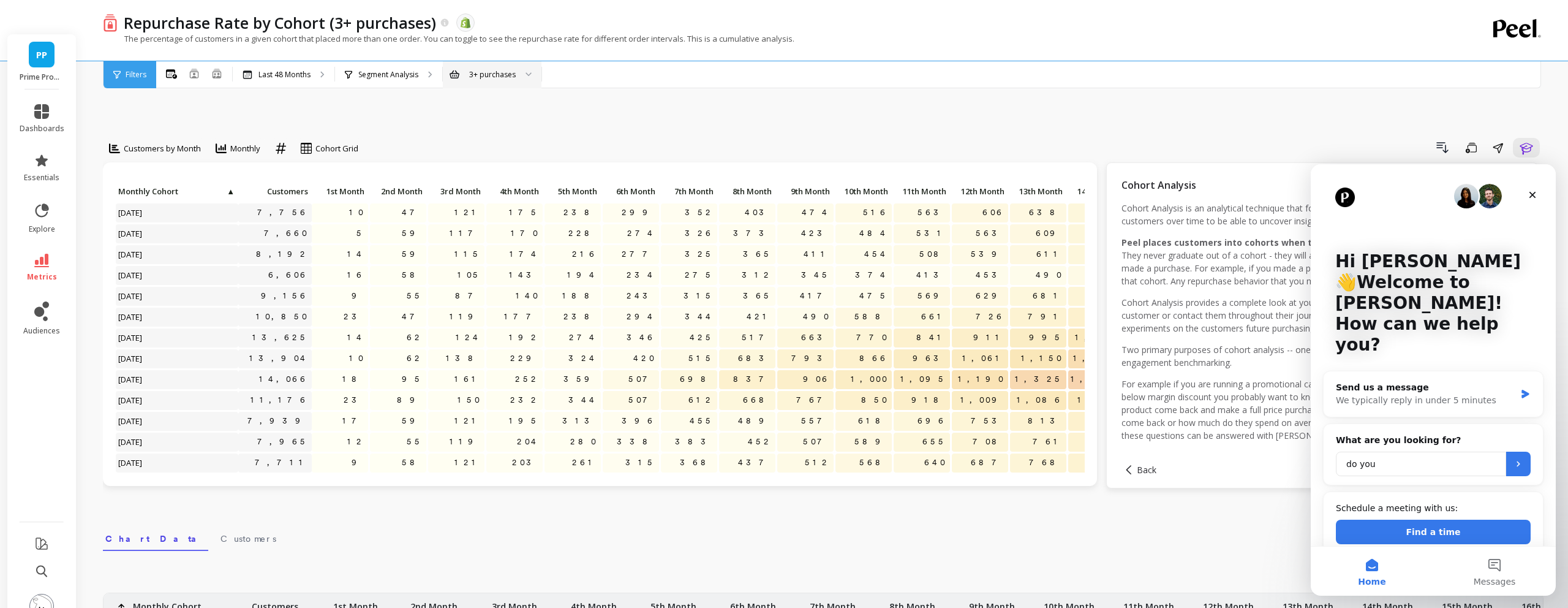
type input "do you"
type input "in cohorts do you use shopify customer id to identify ordes from the same user?"
click at [1526, 452] on button "Submit" at bounding box center [1519, 464] width 25 height 25
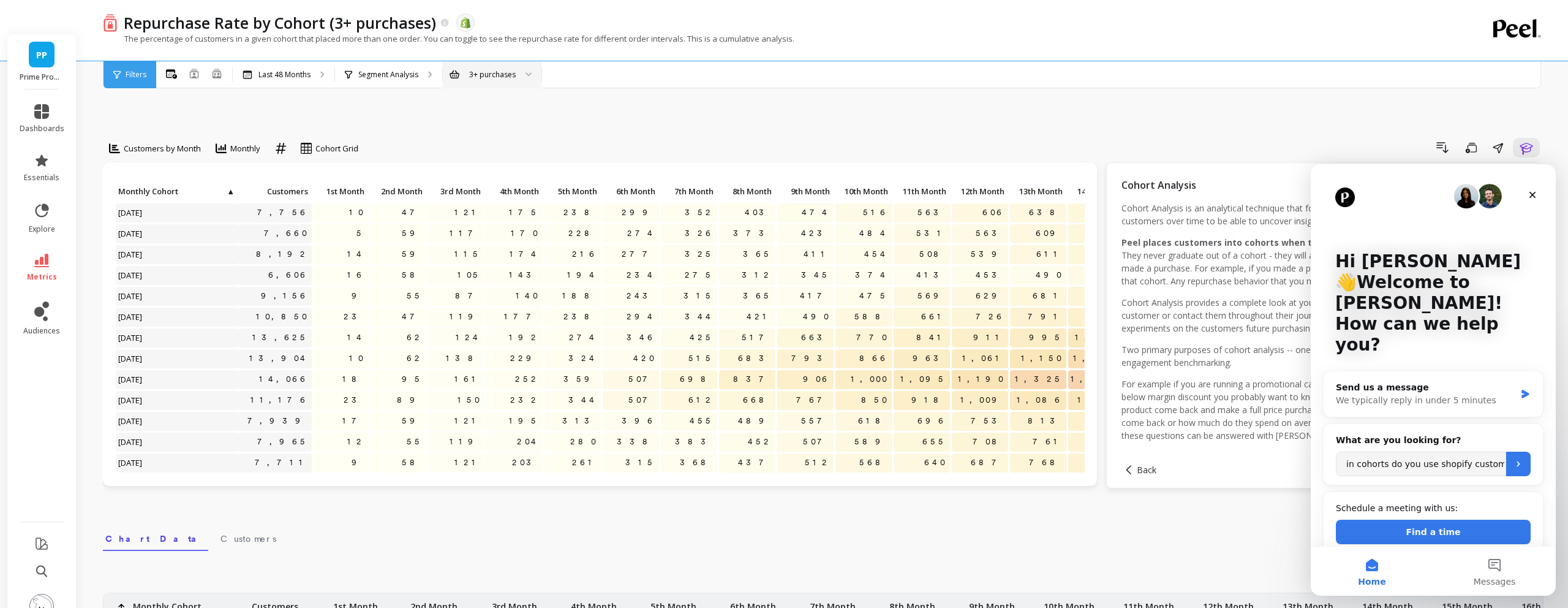
click at [1423, 434] on h2 "What are you looking for?" at bounding box center [1433, 440] width 195 height 13
click at [1412, 452] on input "in cohorts do you use shopify customer id to identify ordes from the same user?" at bounding box center [1421, 464] width 170 height 25
click at [1422, 371] on div "Send us a message We typically reply in under 5 minutes" at bounding box center [1433, 394] width 220 height 45
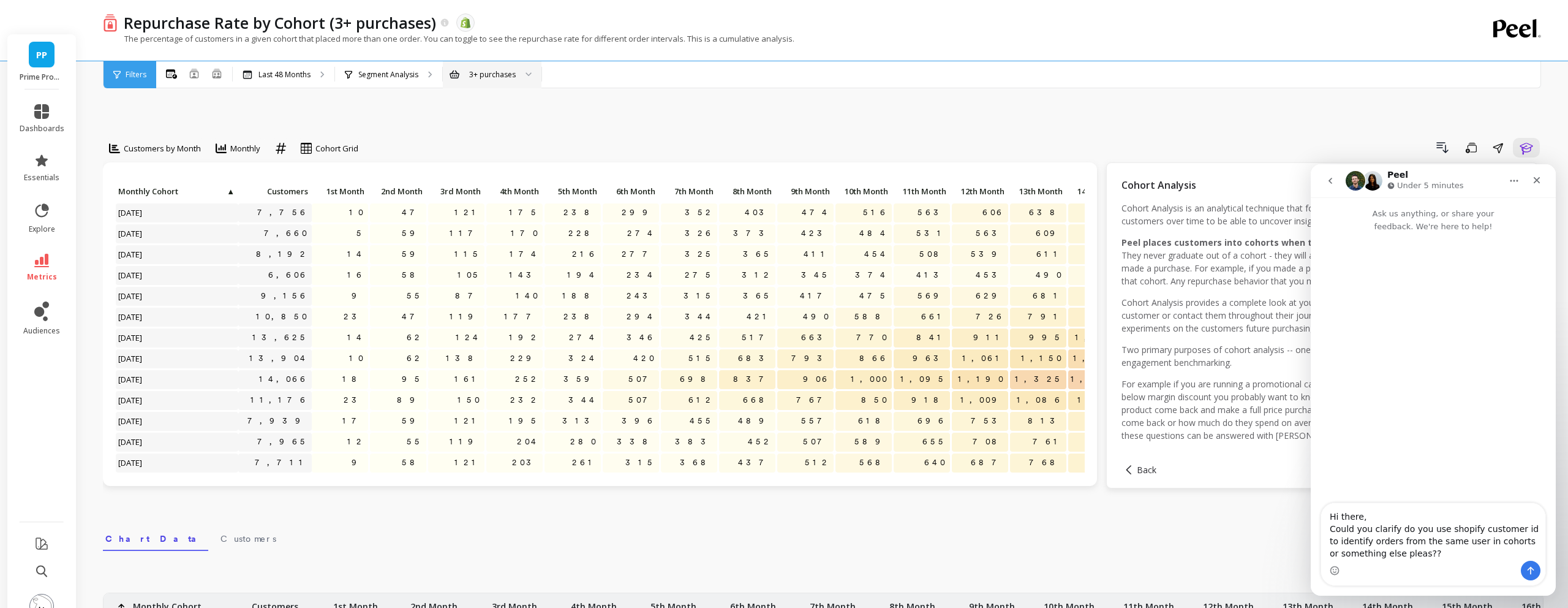
type textarea "Hi there, Could you clarify do you use shopify customer id to identify orders f…"
